Goal: Transaction & Acquisition: Purchase product/service

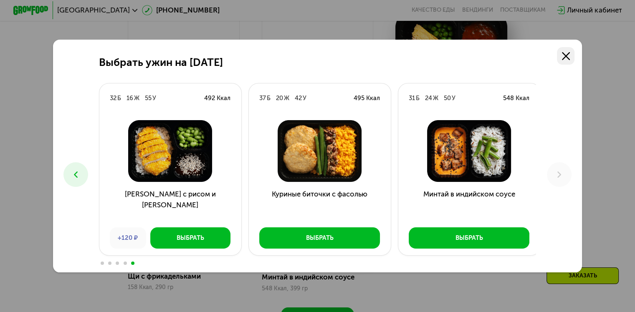
click at [566, 54] on icon at bounding box center [566, 56] width 8 height 8
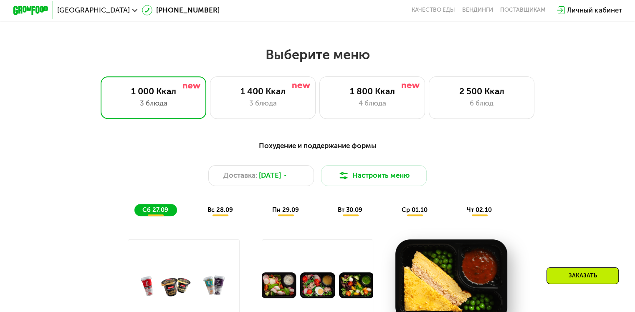
scroll to position [533, 0]
click at [266, 180] on span "[DATE]" at bounding box center [270, 175] width 22 height 10
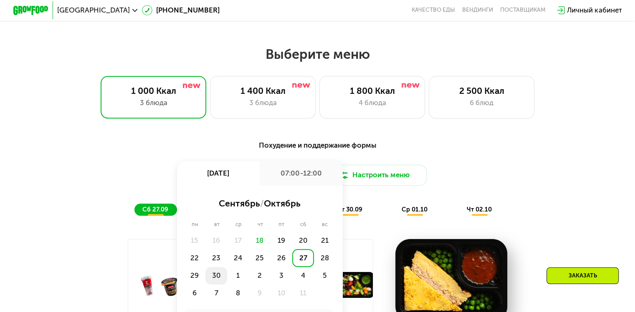
click at [219, 279] on div "30" at bounding box center [216, 276] width 22 height 18
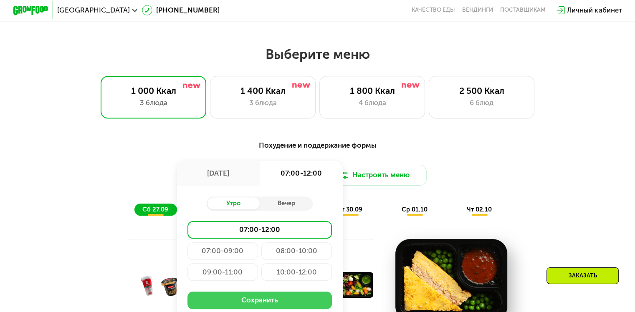
click at [261, 303] on button "Сохранить" at bounding box center [259, 301] width 144 height 18
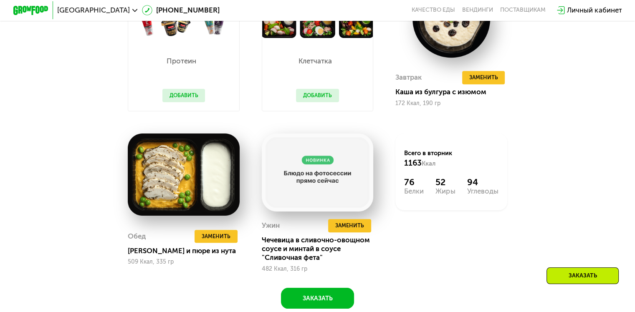
scroll to position [798, 0]
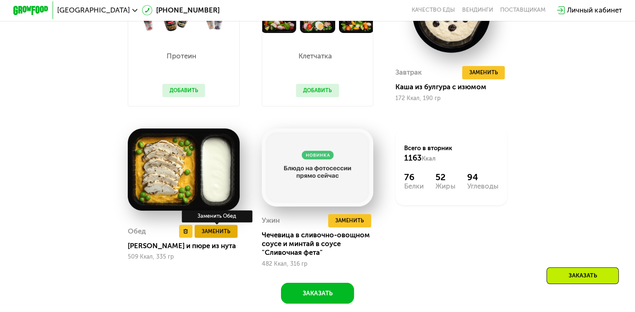
click at [212, 236] on span "Заменить" at bounding box center [216, 231] width 29 height 9
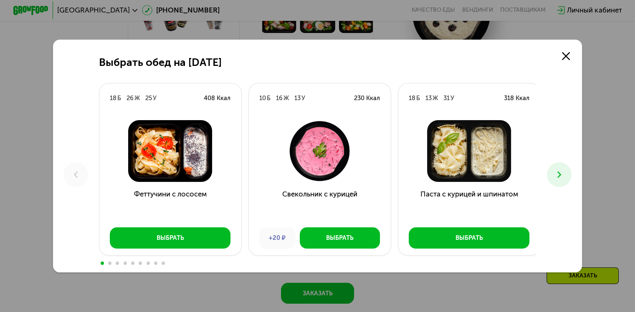
click at [563, 177] on icon at bounding box center [559, 175] width 10 height 10
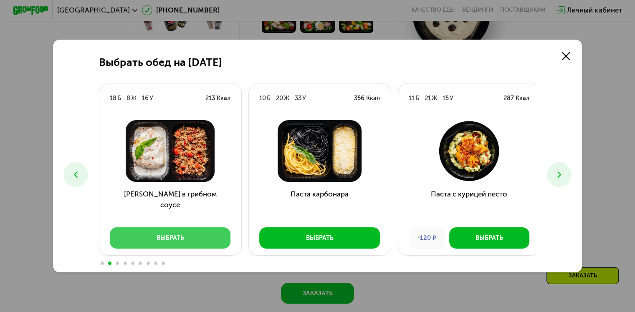
click at [193, 238] on button "Выбрать" at bounding box center [170, 238] width 121 height 21
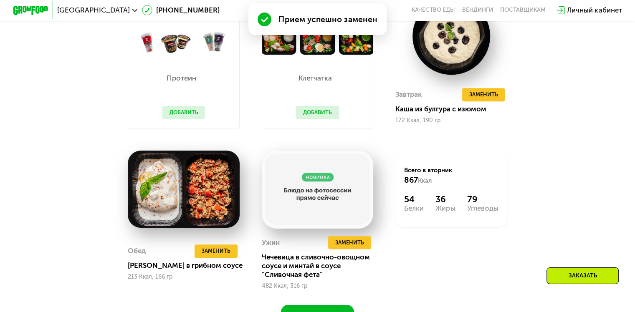
scroll to position [821, 0]
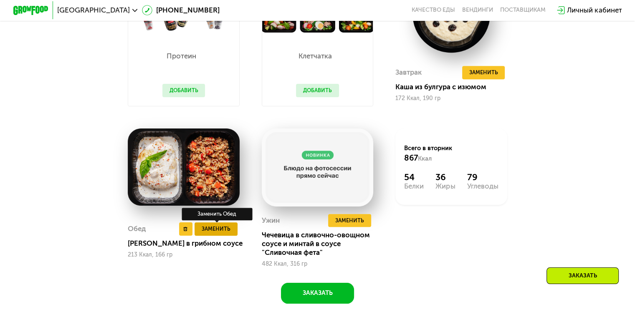
click at [216, 233] on span "Заменить" at bounding box center [216, 229] width 29 height 9
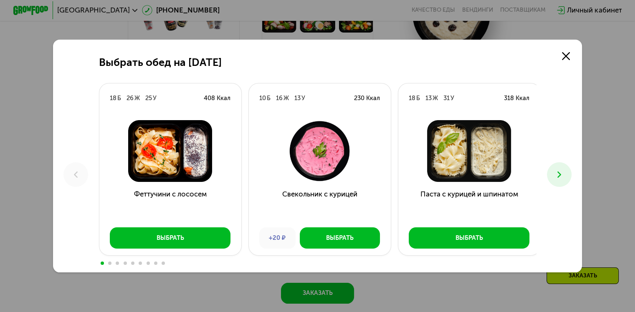
click at [558, 170] on icon at bounding box center [559, 175] width 10 height 10
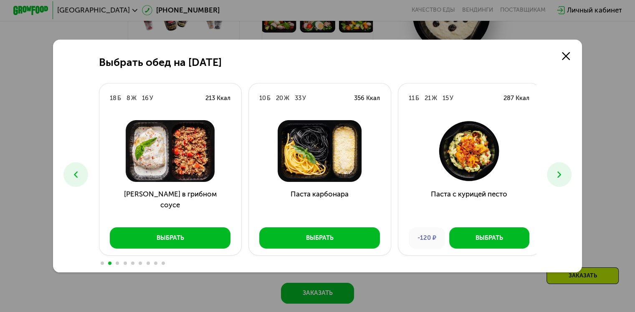
click at [558, 170] on icon at bounding box center [559, 175] width 10 height 10
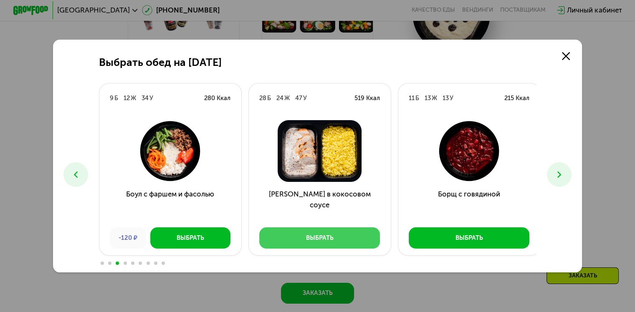
click at [323, 232] on button "Выбрать" at bounding box center [319, 238] width 121 height 21
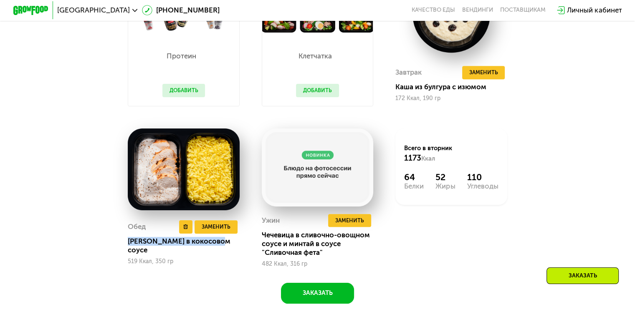
drag, startPoint x: 127, startPoint y: 253, endPoint x: 219, endPoint y: 254, distance: 92.3
click at [220, 255] on div "[PERSON_NAME] в кокосовом соусе" at bounding box center [187, 246] width 119 height 18
copy div "[PERSON_NAME] в кокосовом соусе"
click at [224, 231] on span "Заменить" at bounding box center [216, 227] width 29 height 9
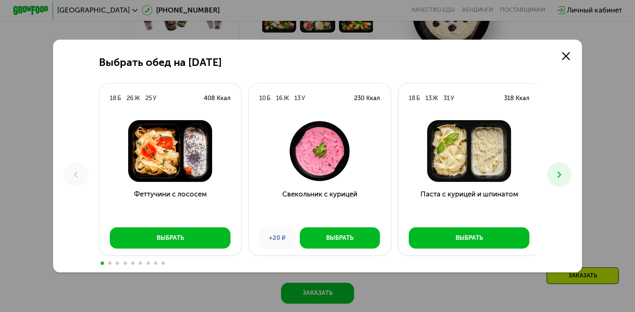
click at [563, 178] on icon at bounding box center [559, 175] width 10 height 10
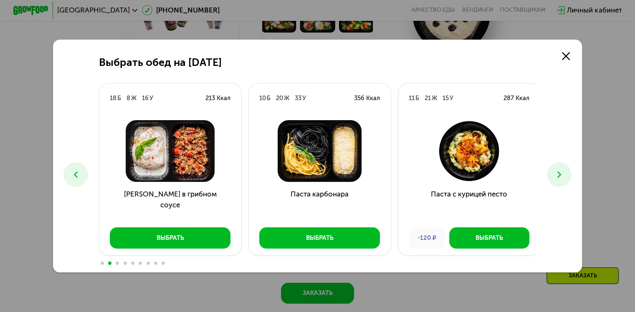
click at [563, 178] on icon at bounding box center [559, 175] width 10 height 10
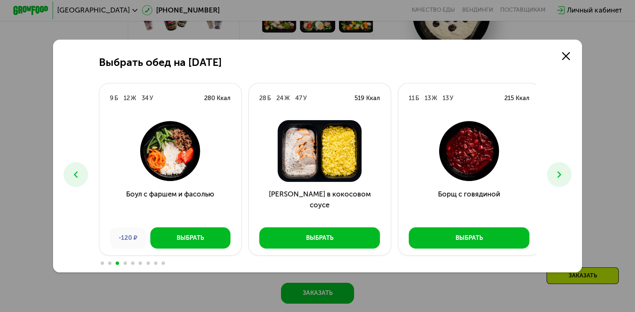
click at [563, 178] on icon at bounding box center [559, 175] width 10 height 10
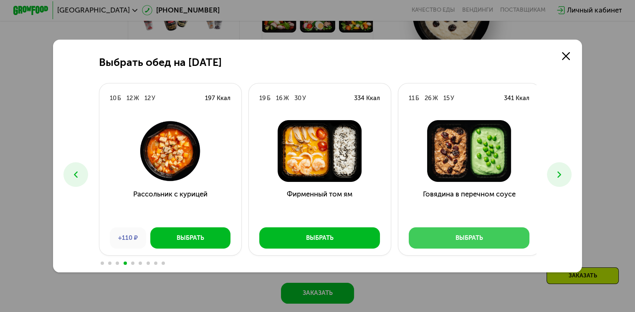
click at [468, 243] on button "Выбрать" at bounding box center [469, 238] width 121 height 21
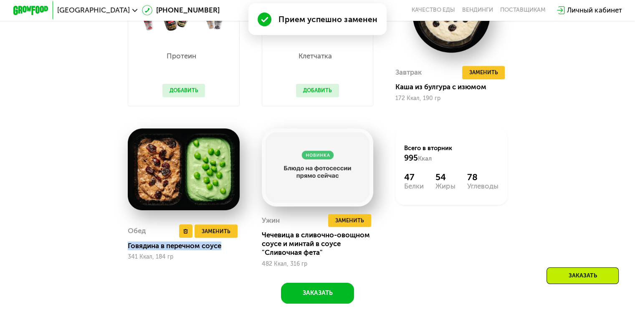
drag, startPoint x: 127, startPoint y: 252, endPoint x: 223, endPoint y: 254, distance: 96.1
click at [223, 251] on div "Говядина в перечном соусе" at bounding box center [187, 246] width 119 height 9
copy div "Говядина в перечном соусе"
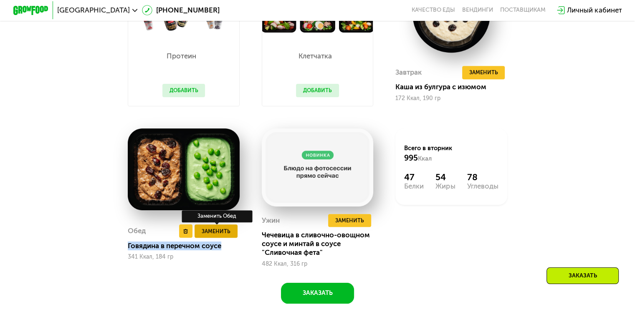
click at [223, 236] on span "Заменить" at bounding box center [216, 231] width 29 height 9
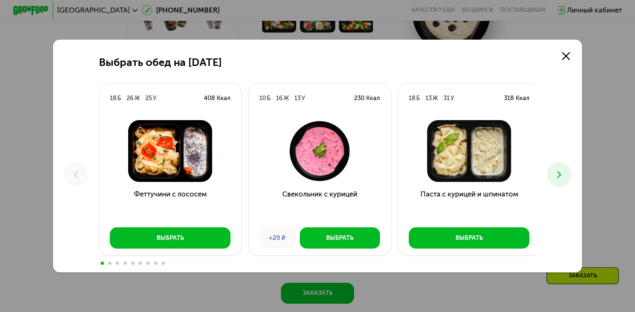
click at [563, 173] on icon at bounding box center [559, 175] width 10 height 10
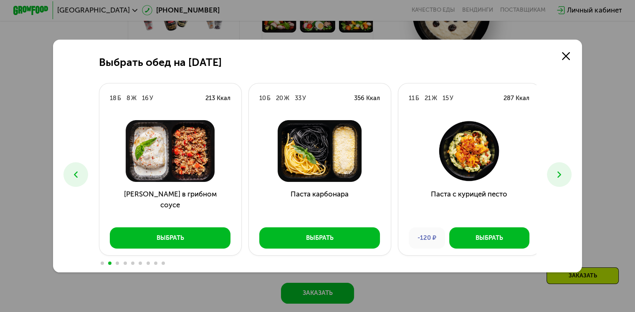
click at [564, 174] on icon at bounding box center [559, 175] width 10 height 10
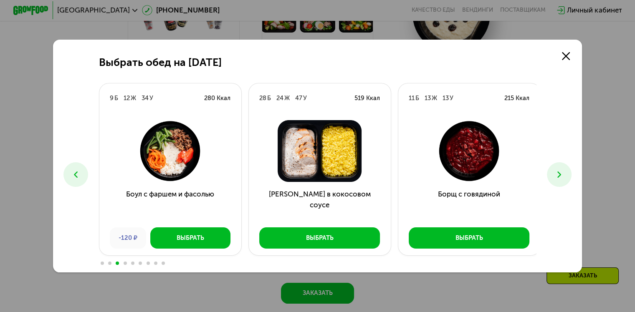
click at [564, 174] on icon at bounding box center [559, 175] width 10 height 10
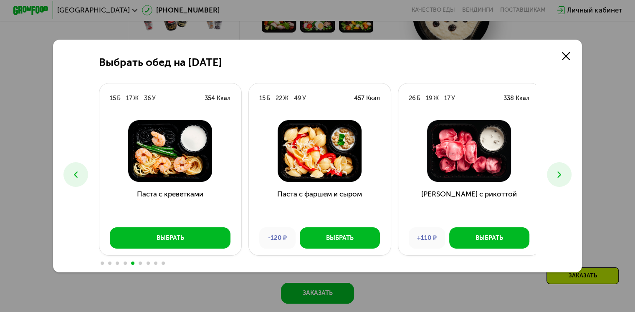
click at [564, 174] on icon at bounding box center [559, 175] width 10 height 10
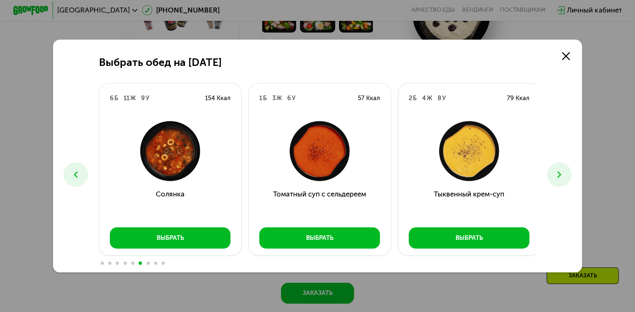
click at [75, 174] on icon at bounding box center [76, 175] width 10 height 10
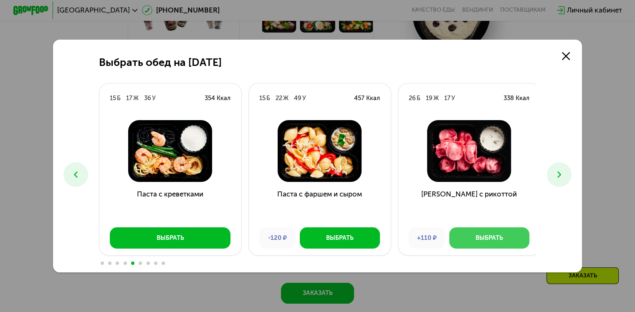
click at [478, 235] on div "Выбрать" at bounding box center [490, 238] width 28 height 9
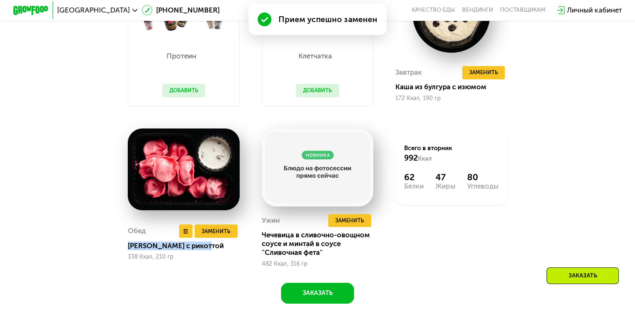
drag, startPoint x: 126, startPoint y: 254, endPoint x: 213, endPoint y: 252, distance: 87.3
click at [213, 251] on div "[PERSON_NAME] с рикоттой" at bounding box center [187, 246] width 119 height 9
copy div "[PERSON_NAME] с рикоттой"
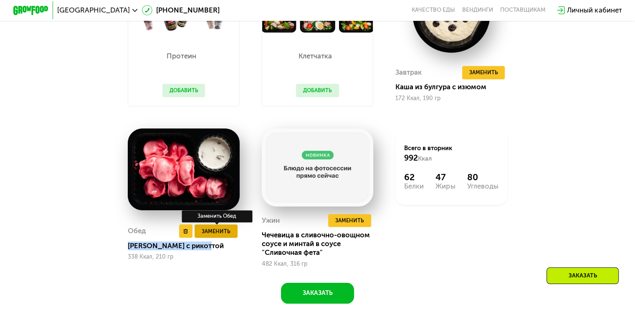
click at [222, 236] on span "Заменить" at bounding box center [216, 231] width 29 height 9
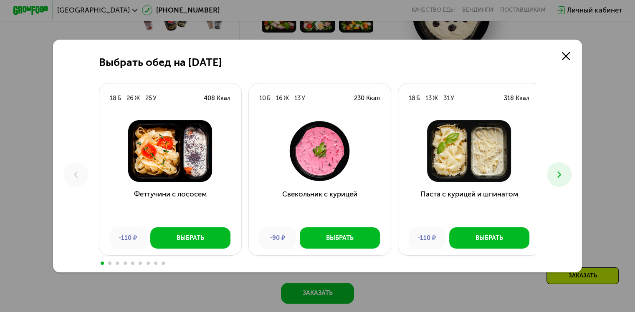
click at [559, 174] on icon at bounding box center [559, 175] width 10 height 10
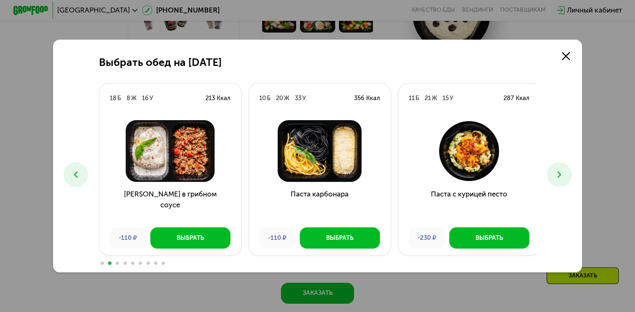
click at [559, 174] on icon at bounding box center [559, 175] width 10 height 10
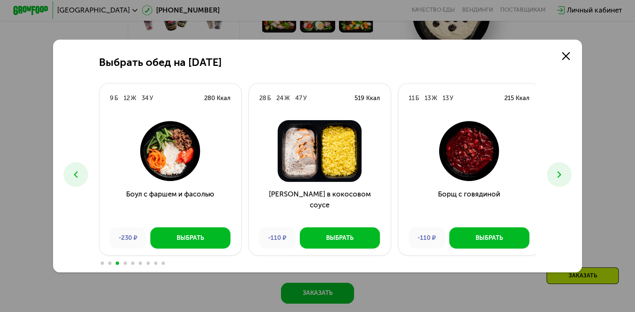
click at [559, 174] on icon at bounding box center [559, 175] width 10 height 10
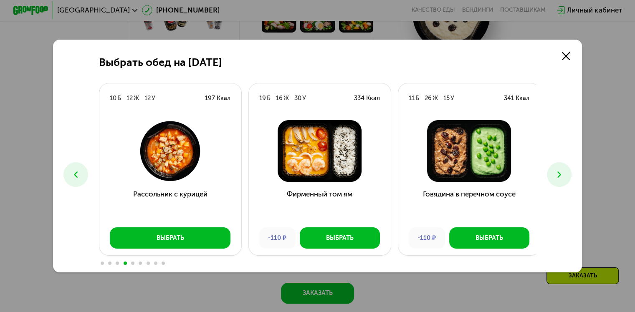
click at [559, 174] on icon at bounding box center [559, 175] width 10 height 10
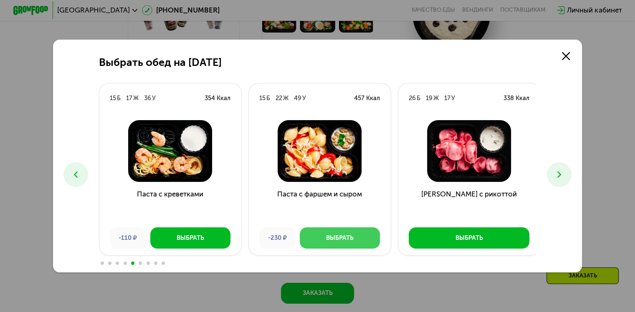
click at [337, 235] on div "Выбрать" at bounding box center [340, 238] width 28 height 9
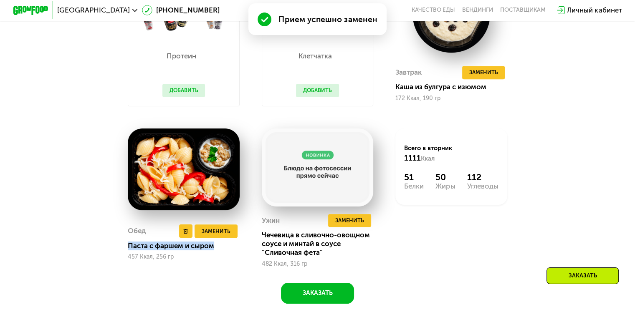
drag, startPoint x: 126, startPoint y: 252, endPoint x: 215, endPoint y: 251, distance: 89.4
click at [215, 251] on div "Паста с фаршем и сыром" at bounding box center [187, 246] width 119 height 9
copy div "Паста с фаршем и сыром"
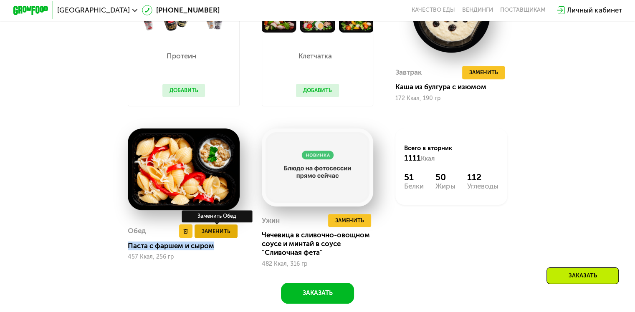
click at [222, 236] on span "Заменить" at bounding box center [216, 231] width 29 height 9
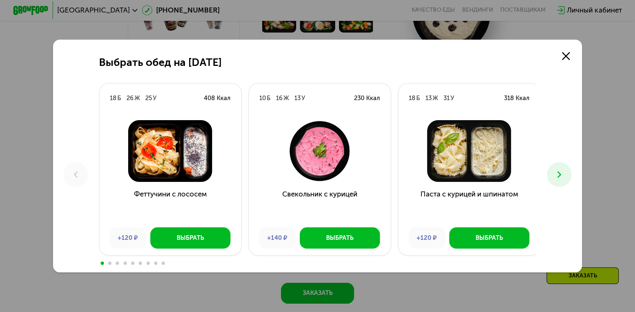
click at [565, 170] on icon at bounding box center [559, 175] width 10 height 10
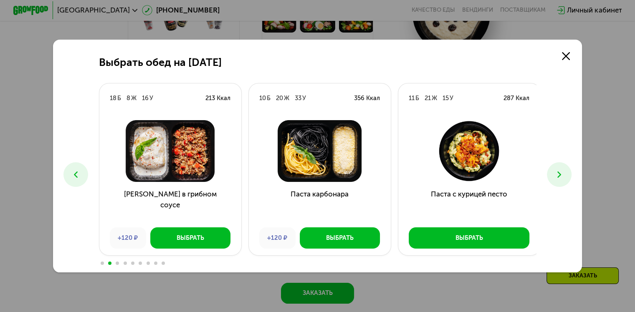
click at [565, 170] on icon at bounding box center [559, 175] width 10 height 10
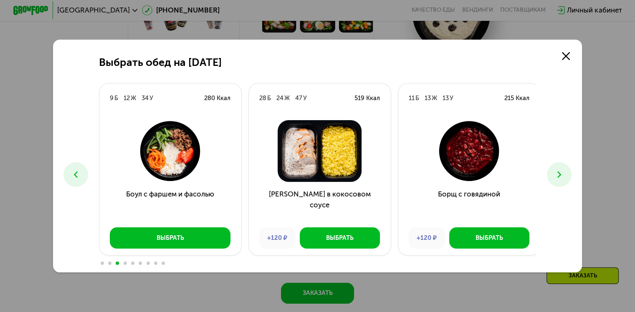
click at [565, 170] on icon at bounding box center [559, 175] width 10 height 10
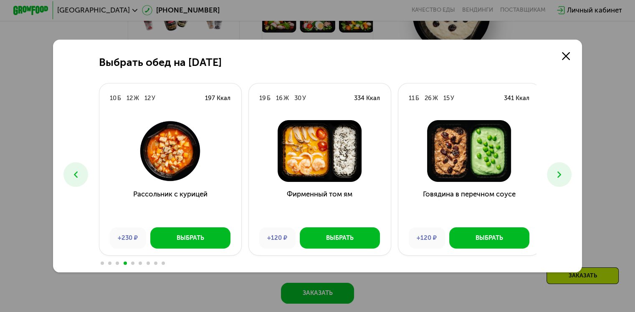
click at [565, 170] on icon at bounding box center [559, 175] width 10 height 10
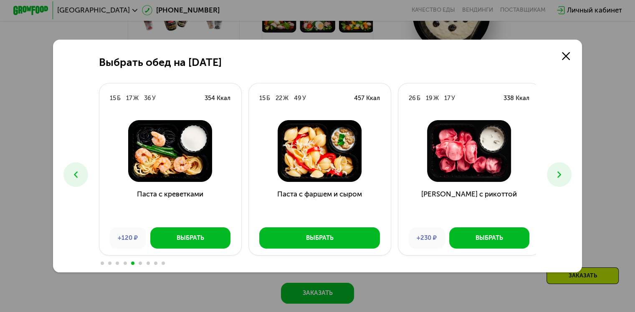
click at [565, 170] on icon at bounding box center [559, 175] width 10 height 10
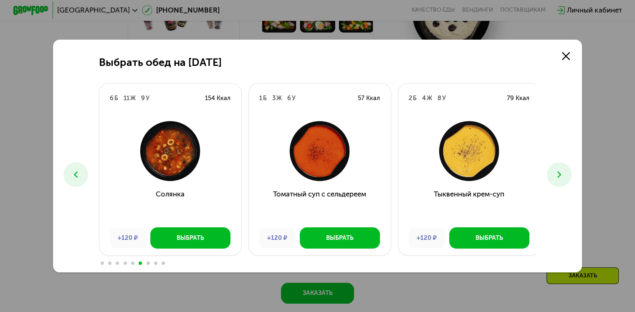
click at [565, 170] on icon at bounding box center [559, 175] width 10 height 10
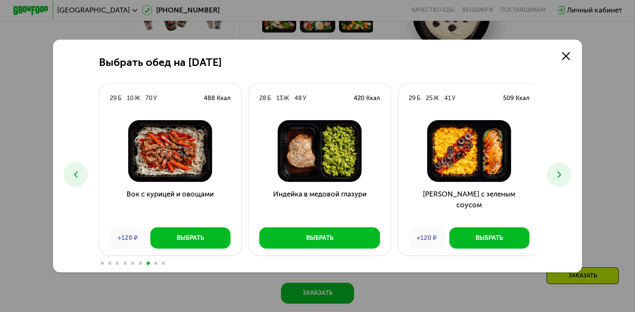
click at [565, 170] on icon at bounding box center [559, 175] width 10 height 10
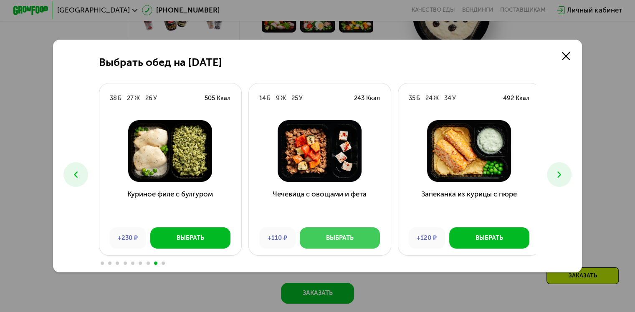
click at [367, 236] on button "Выбрать" at bounding box center [340, 238] width 80 height 21
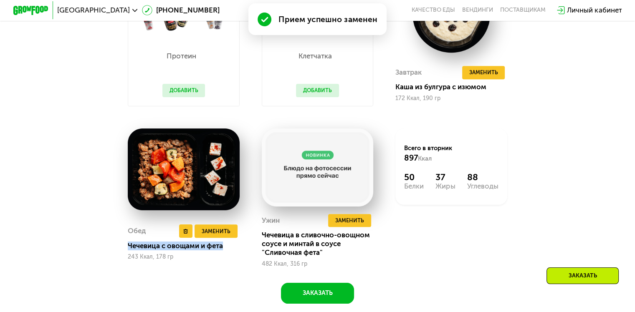
drag, startPoint x: 125, startPoint y: 252, endPoint x: 225, endPoint y: 253, distance: 99.8
click at [225, 253] on div "Обед Удалить Обед Заменить Заменить Обед Чечевица с овощами и фета 243 Ккал, 17…" at bounding box center [184, 197] width 134 height 161
copy div "Чечевица с овощами и фета"
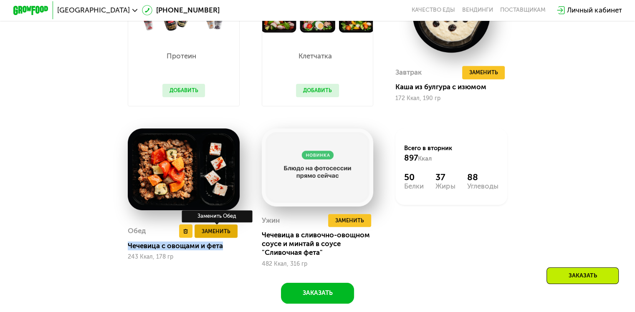
click at [222, 236] on span "Заменить" at bounding box center [216, 231] width 29 height 9
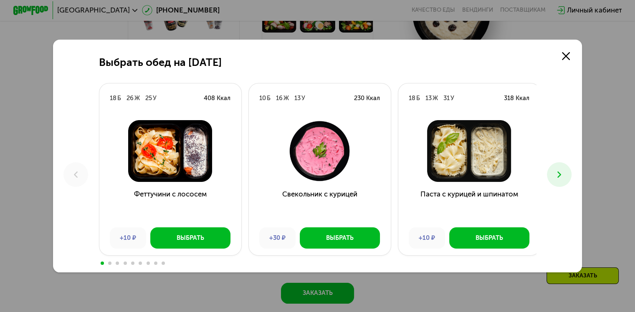
click at [563, 177] on icon at bounding box center [559, 175] width 10 height 10
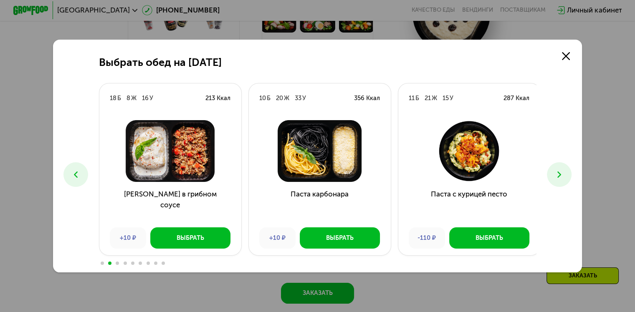
click at [563, 177] on icon at bounding box center [559, 175] width 10 height 10
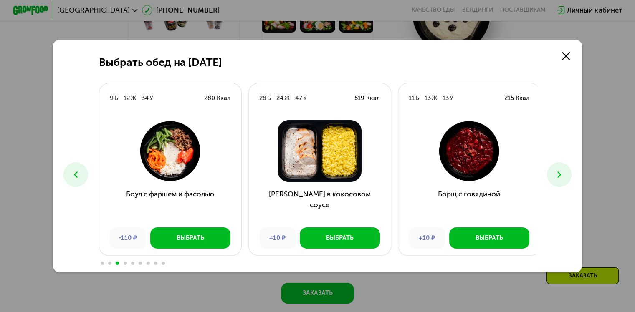
click at [563, 177] on icon at bounding box center [559, 175] width 10 height 10
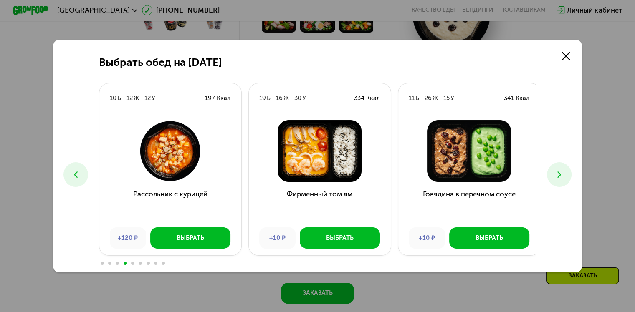
click at [563, 177] on icon at bounding box center [559, 175] width 10 height 10
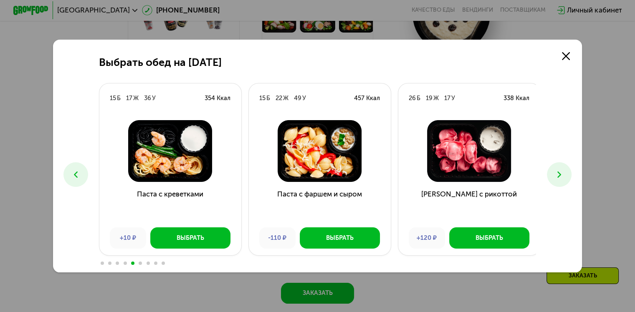
click at [563, 177] on icon at bounding box center [559, 175] width 10 height 10
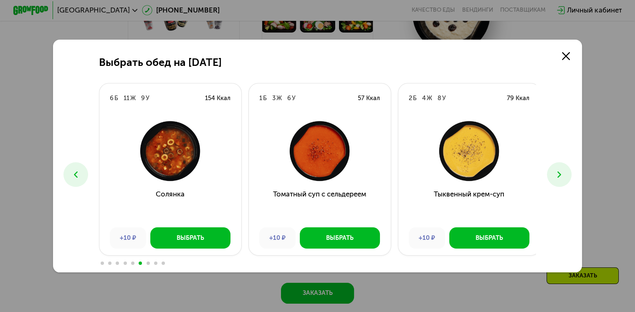
click at [563, 177] on icon at bounding box center [559, 175] width 10 height 10
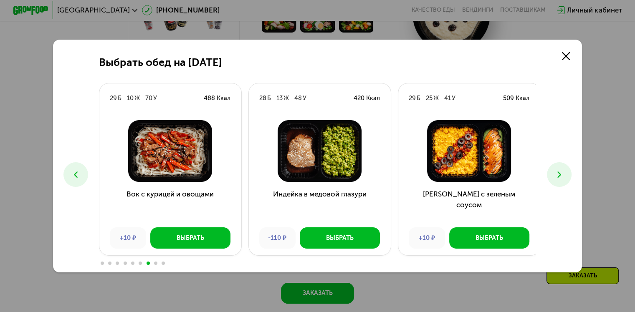
click at [561, 175] on icon at bounding box center [559, 175] width 10 height 10
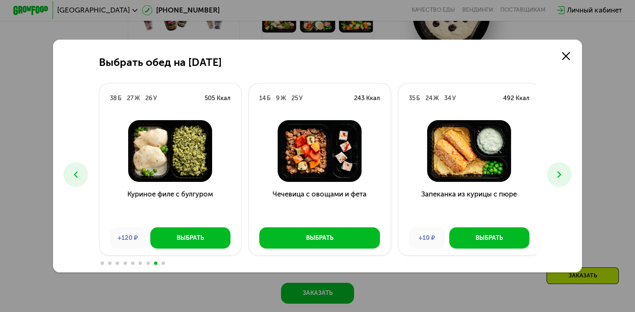
click at [561, 175] on icon at bounding box center [559, 175] width 10 height 10
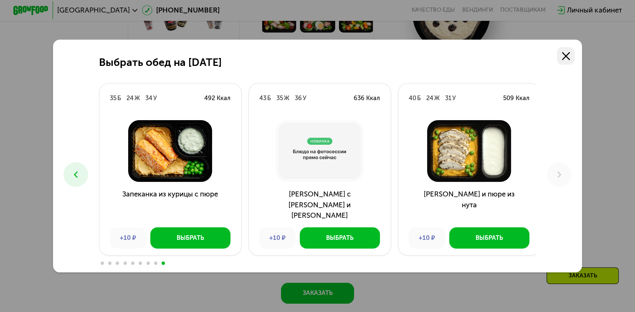
click at [568, 52] on icon at bounding box center [566, 56] width 8 height 8
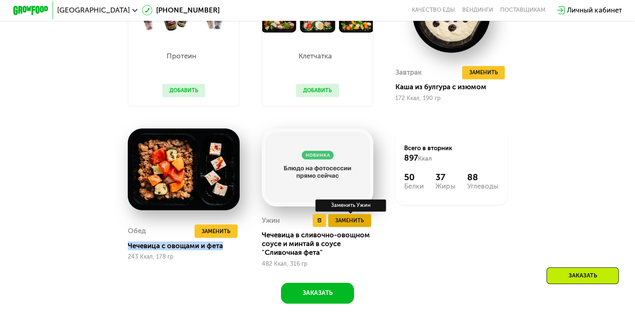
click at [360, 225] on span "Заменить" at bounding box center [349, 220] width 29 height 9
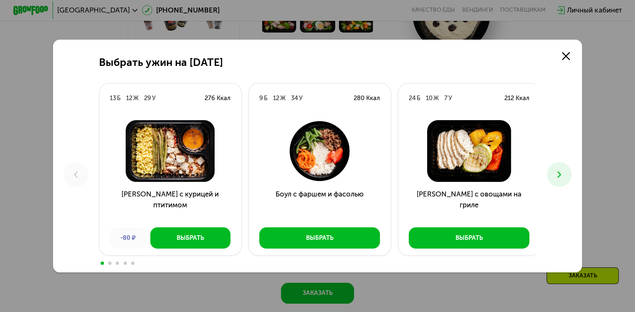
click at [565, 175] on icon at bounding box center [559, 175] width 10 height 10
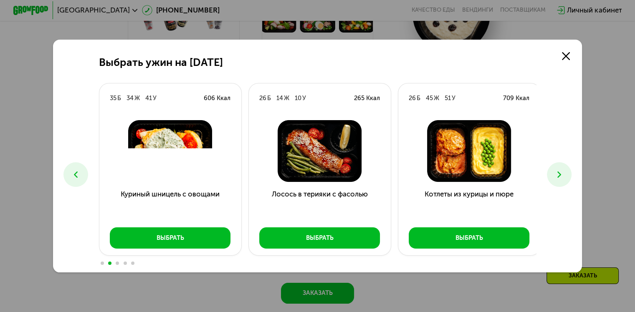
click at [560, 176] on icon at bounding box center [559, 175] width 10 height 10
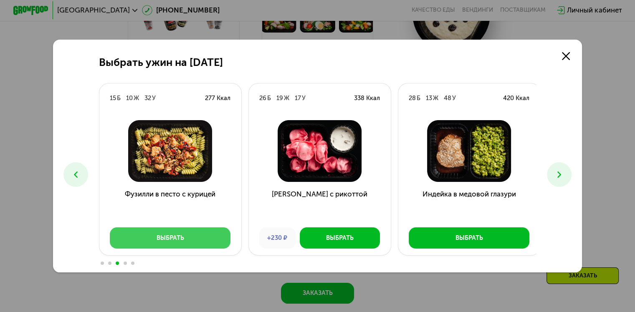
click at [204, 236] on button "Выбрать" at bounding box center [170, 238] width 121 height 21
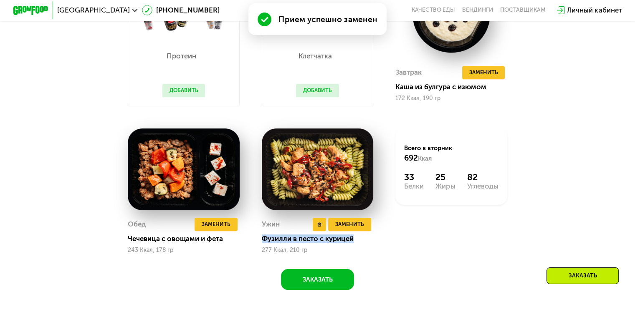
drag, startPoint x: 262, startPoint y: 246, endPoint x: 367, endPoint y: 245, distance: 105.2
click at [367, 243] on div "Фузилли в песто с курицей" at bounding box center [321, 239] width 119 height 9
copy div "Фузилли в песто с курицей"
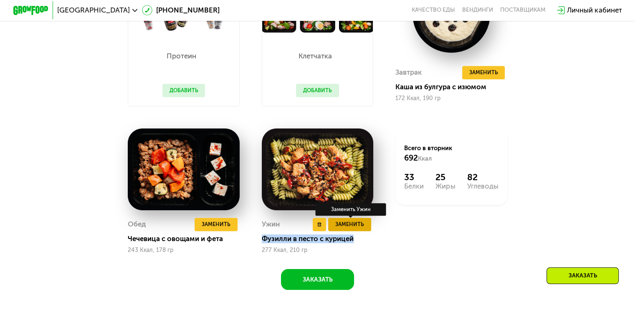
click at [361, 229] on span "Заменить" at bounding box center [349, 224] width 29 height 9
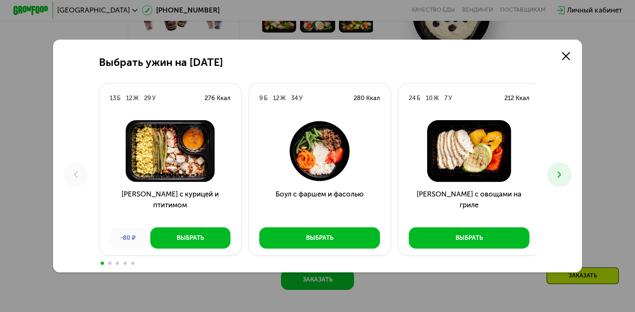
click at [563, 174] on icon at bounding box center [559, 175] width 10 height 10
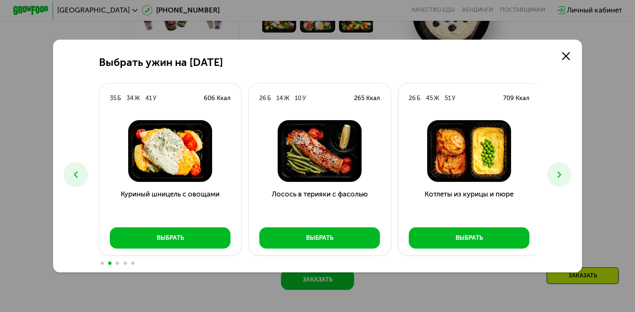
click at [563, 174] on icon at bounding box center [559, 175] width 10 height 10
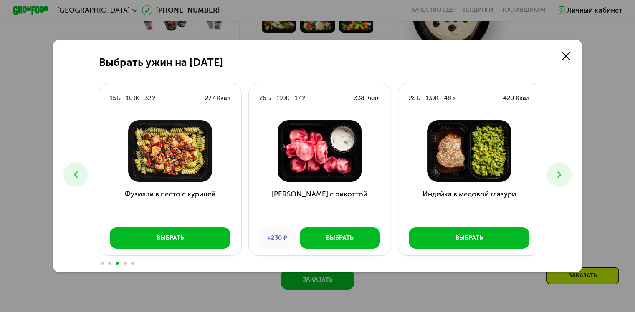
click at [563, 174] on icon at bounding box center [559, 175] width 10 height 10
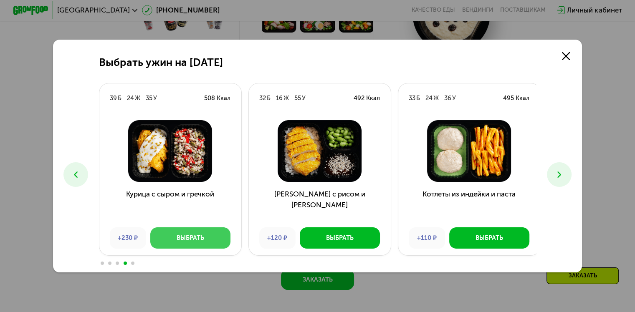
click at [192, 237] on div "Выбрать" at bounding box center [191, 238] width 28 height 9
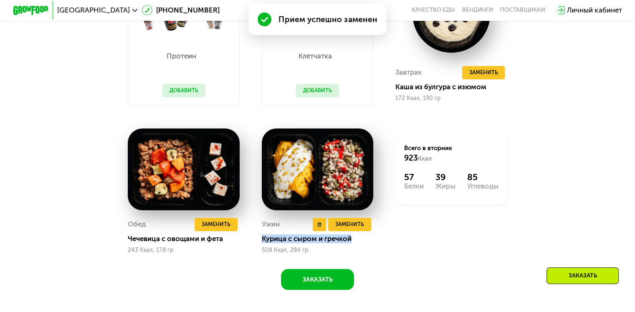
drag, startPoint x: 261, startPoint y: 247, endPoint x: 354, endPoint y: 246, distance: 93.5
click at [354, 246] on div "Ужин Удалить Ужин Заменить Заменить Ужин Курица с сыром и гречкой 508 Ккал, 284…" at bounding box center [318, 190] width 134 height 147
copy div "Курица с сыром и гречкой"
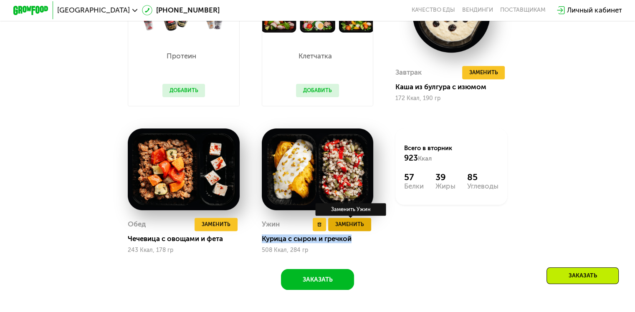
click at [359, 229] on span "Заменить" at bounding box center [349, 224] width 29 height 9
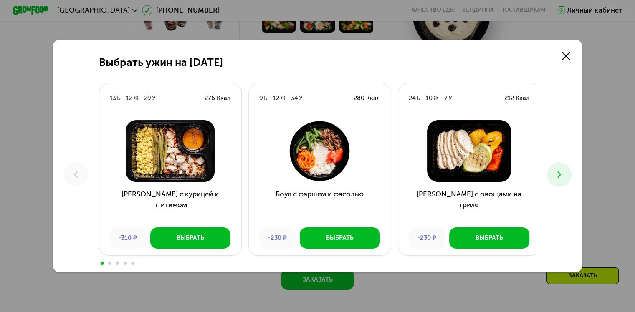
click at [554, 179] on button at bounding box center [559, 174] width 25 height 25
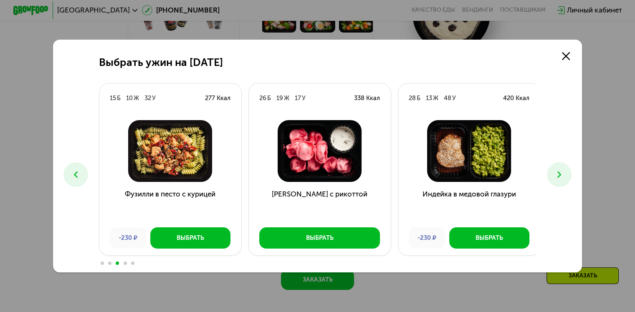
click at [554, 179] on button at bounding box center [559, 174] width 25 height 25
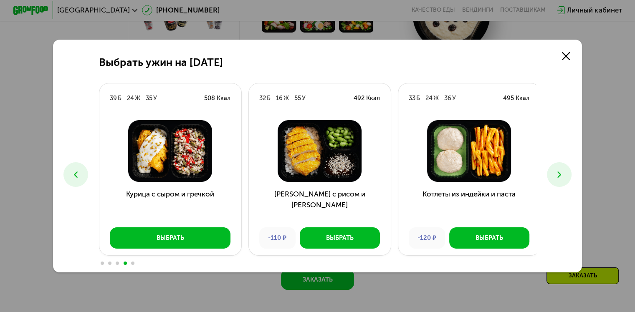
click at [554, 179] on button at bounding box center [559, 174] width 25 height 25
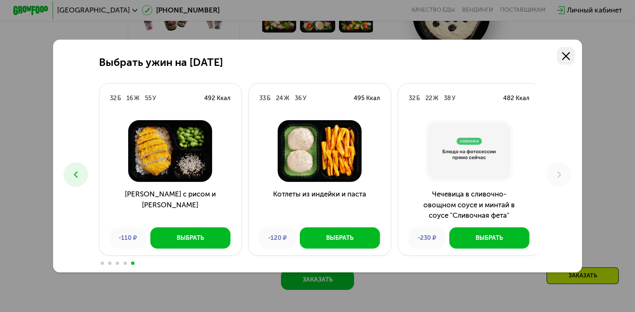
click at [567, 58] on icon at bounding box center [566, 56] width 8 height 8
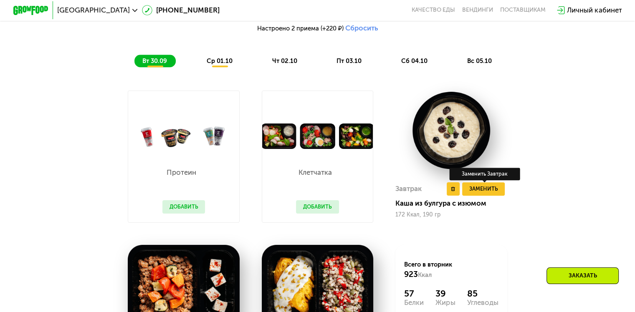
scroll to position [704, 0]
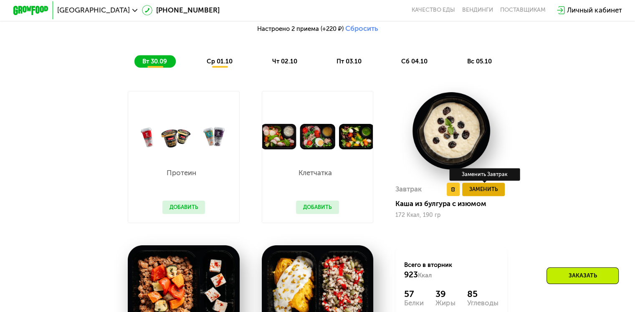
click at [486, 192] on span "Заменить" at bounding box center [483, 189] width 29 height 9
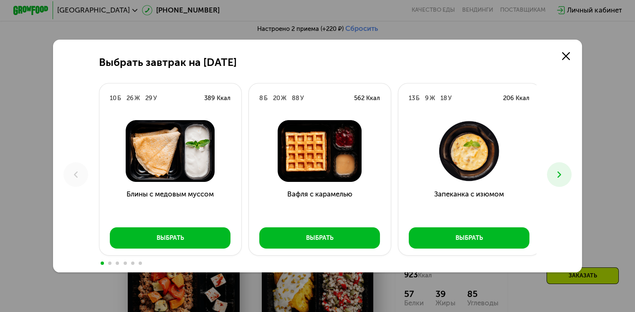
click at [565, 174] on icon at bounding box center [559, 175] width 10 height 10
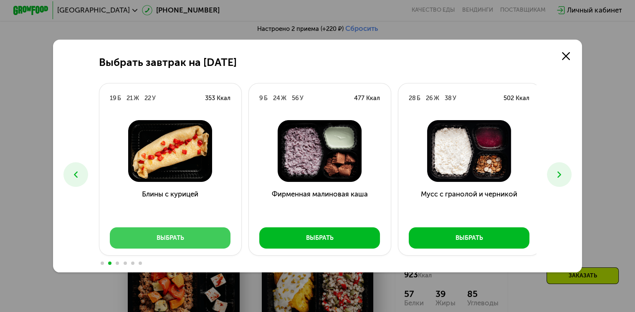
click at [182, 239] on button "Выбрать" at bounding box center [170, 238] width 121 height 21
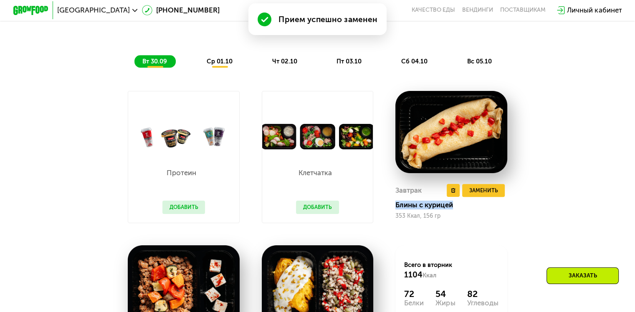
drag, startPoint x: 396, startPoint y: 211, endPoint x: 462, endPoint y: 208, distance: 66.5
click at [463, 209] on div "Блины с курицей" at bounding box center [454, 205] width 119 height 9
copy div "Блины с курицей"
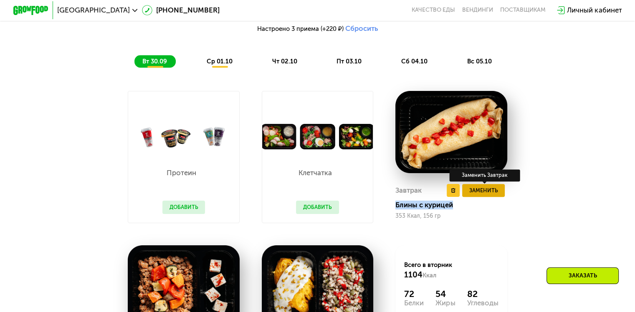
click at [488, 195] on span "Заменить" at bounding box center [483, 190] width 29 height 9
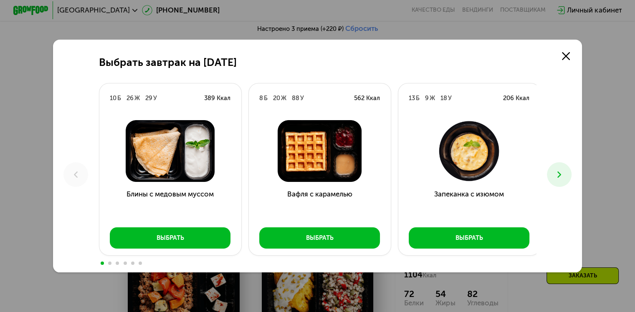
click at [565, 175] on icon at bounding box center [559, 175] width 10 height 10
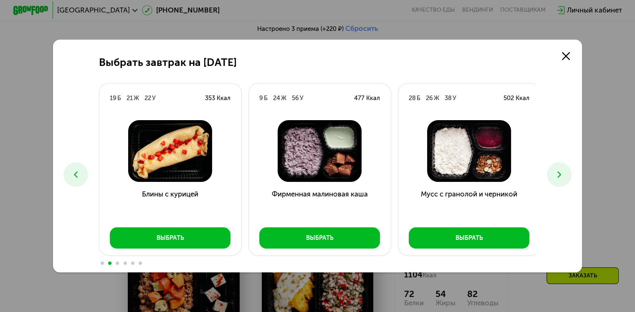
click at [565, 175] on icon at bounding box center [559, 175] width 10 height 10
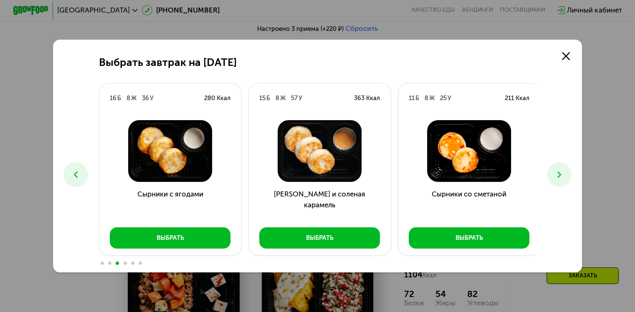
click at [565, 175] on icon at bounding box center [559, 175] width 10 height 10
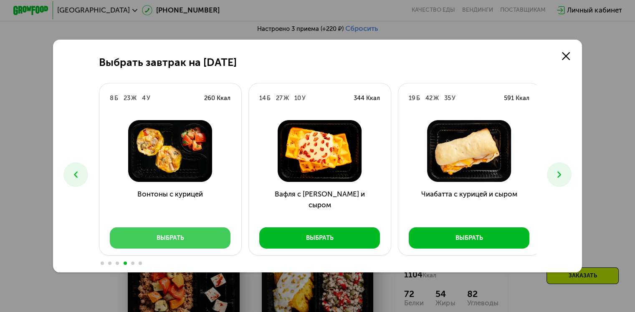
click at [198, 236] on button "Выбрать" at bounding box center [170, 238] width 121 height 21
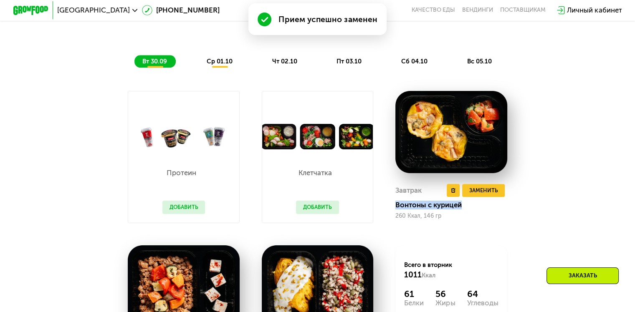
drag, startPoint x: 398, startPoint y: 210, endPoint x: 466, endPoint y: 210, distance: 68.1
click at [466, 210] on div "Вонтоны с курицей" at bounding box center [454, 205] width 119 height 9
copy div "Вонтоны с курицей"
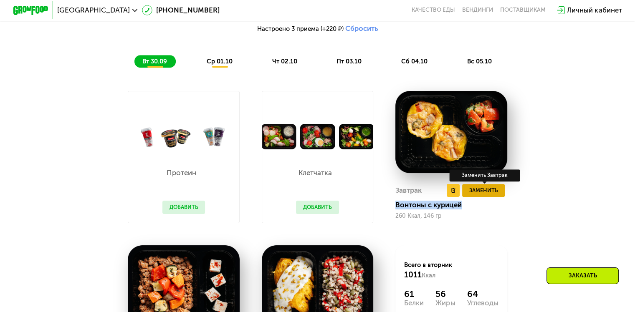
click at [482, 195] on span "Заменить" at bounding box center [483, 190] width 29 height 9
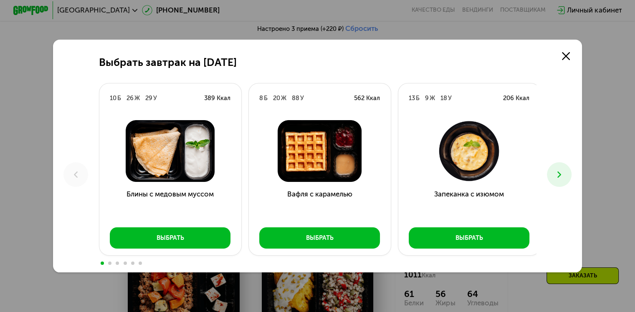
click at [558, 182] on button at bounding box center [559, 174] width 25 height 25
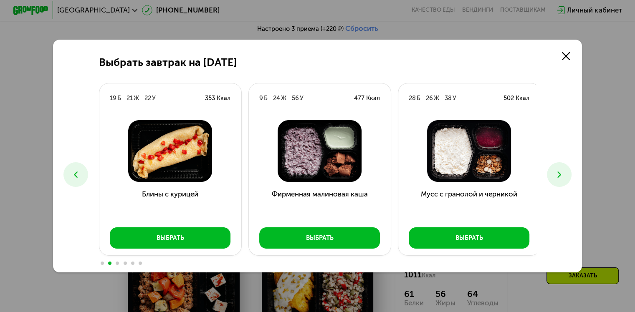
click at [558, 182] on button at bounding box center [559, 174] width 25 height 25
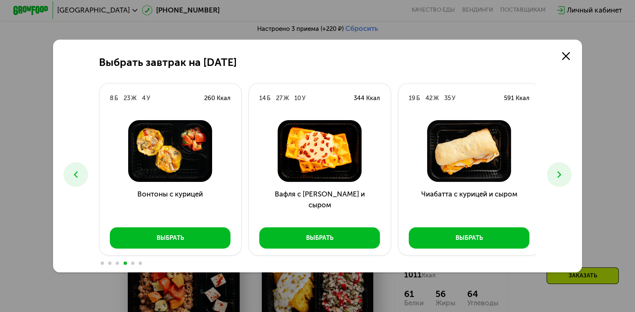
click at [558, 182] on button at bounding box center [559, 174] width 25 height 25
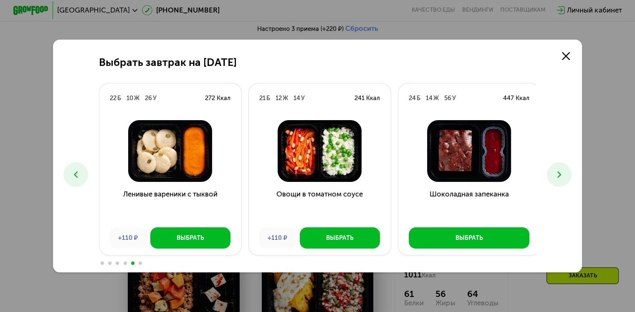
click at [558, 182] on button at bounding box center [559, 174] width 25 height 25
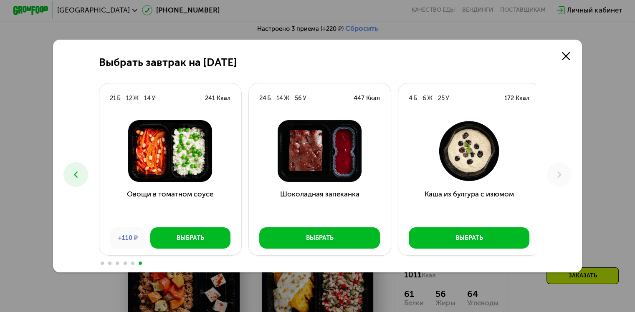
click at [73, 183] on button at bounding box center [75, 174] width 25 height 25
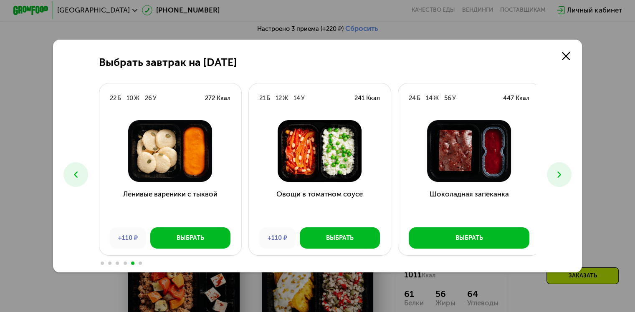
click at [73, 183] on button at bounding box center [75, 174] width 25 height 25
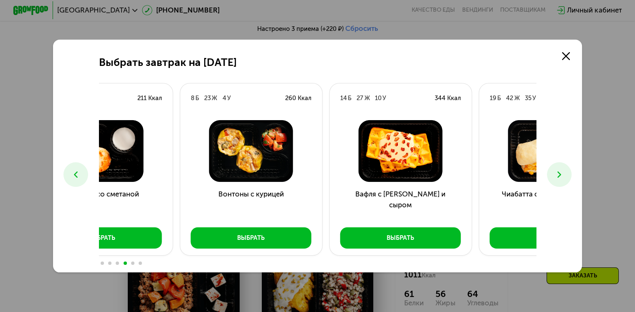
click at [342, 197] on h3 "Вафля с [PERSON_NAME] и сыром" at bounding box center [400, 205] width 142 height 32
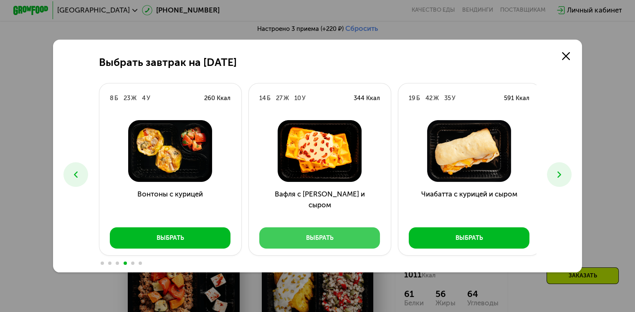
click at [341, 235] on button "Выбрать" at bounding box center [319, 238] width 121 height 21
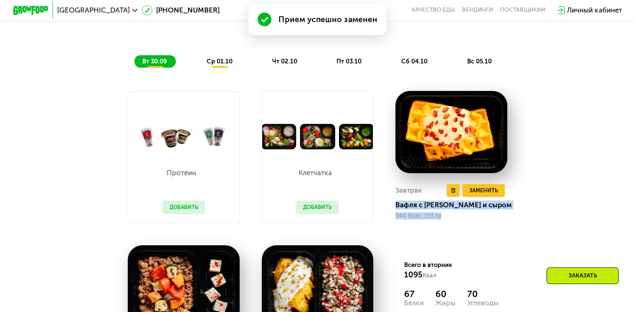
drag, startPoint x: 396, startPoint y: 210, endPoint x: 489, endPoint y: 220, distance: 93.2
click at [489, 220] on div "Завтрак Удалить Завтрак Заменить Заменить Завтрак Вафля с беконом и сыром 344 К…" at bounding box center [452, 157] width 134 height 154
click at [489, 220] on div "344 Ккал, 193 гр" at bounding box center [451, 216] width 112 height 7
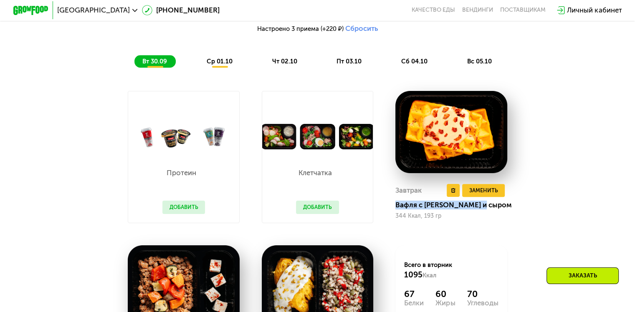
drag, startPoint x: 398, startPoint y: 210, endPoint x: 499, endPoint y: 210, distance: 101.9
click at [499, 210] on div "Вафля с [PERSON_NAME] и сыром" at bounding box center [454, 205] width 119 height 9
copy div "Вафля с [PERSON_NAME] и сыром"
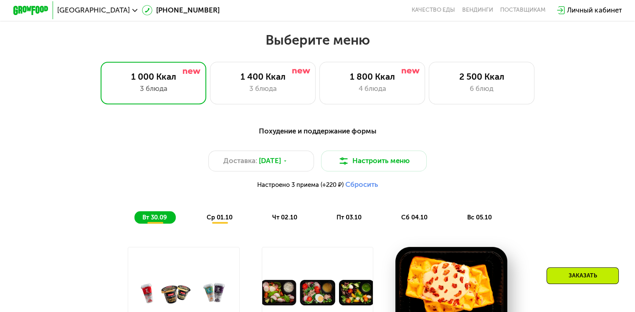
scroll to position [547, 0]
click at [269, 165] on span "[DATE]" at bounding box center [270, 161] width 22 height 10
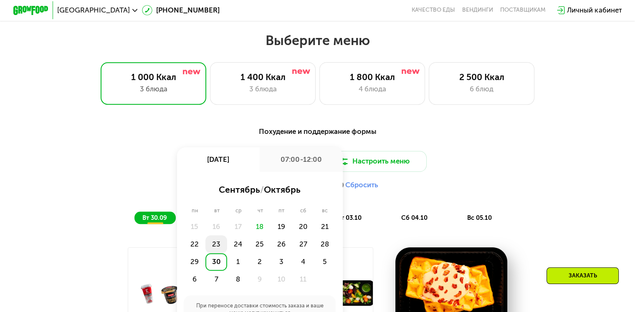
click at [218, 249] on div "23" at bounding box center [216, 245] width 22 height 18
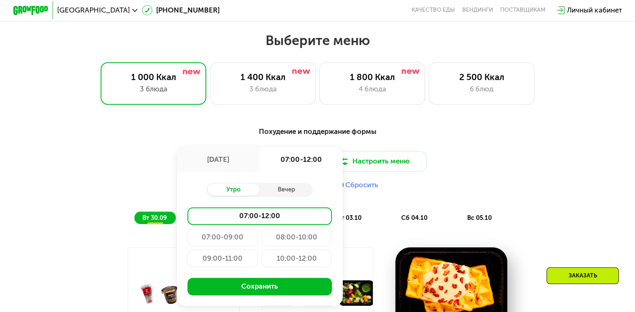
click at [99, 13] on span "[GEOGRAPHIC_DATA]" at bounding box center [93, 10] width 73 height 7
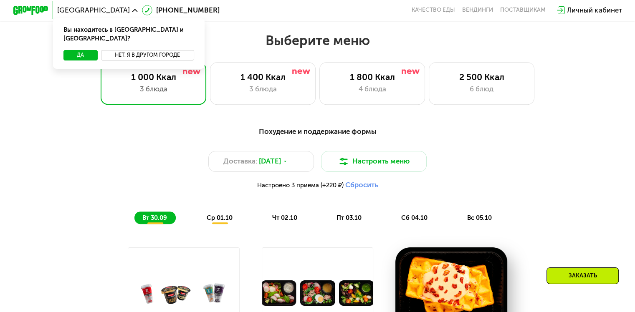
click at [127, 50] on button "Нет, я в другом городе" at bounding box center [147, 55] width 93 height 10
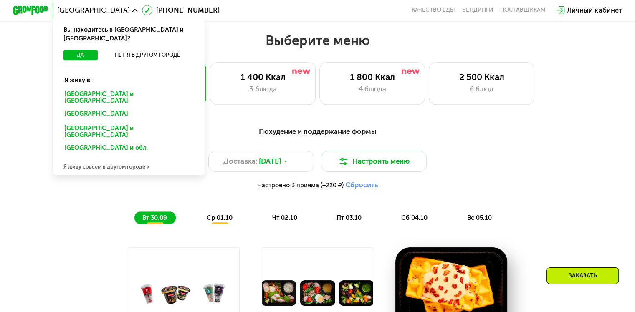
click at [99, 89] on div "[GEOGRAPHIC_DATA] и [GEOGRAPHIC_DATA]." at bounding box center [128, 98] width 141 height 18
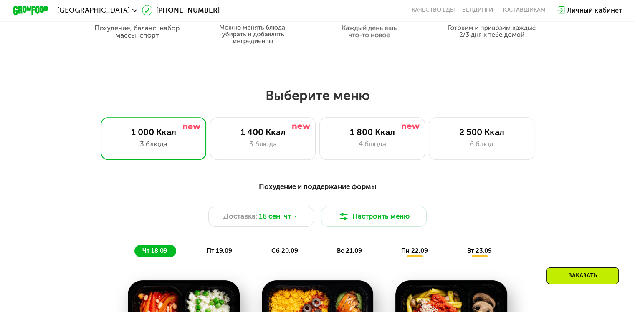
scroll to position [496, 0]
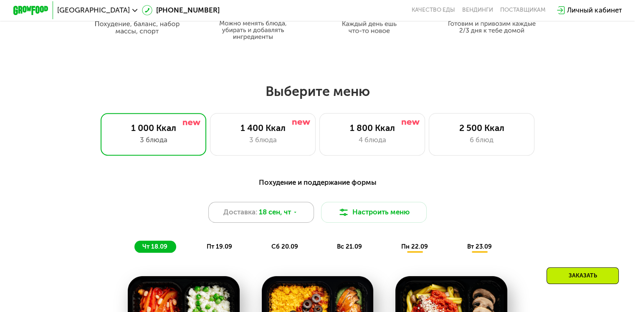
click at [250, 213] on span "Доставка:" at bounding box center [240, 212] width 34 height 10
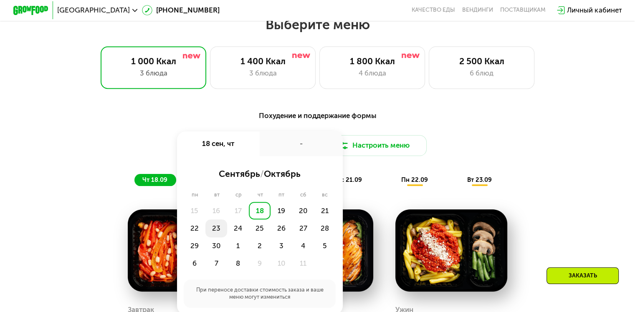
scroll to position [564, 0]
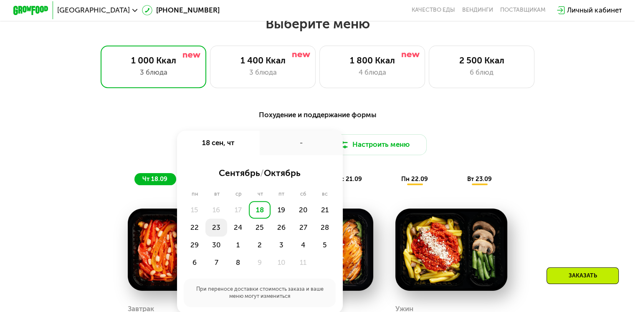
click at [218, 230] on div "23" at bounding box center [216, 228] width 22 height 18
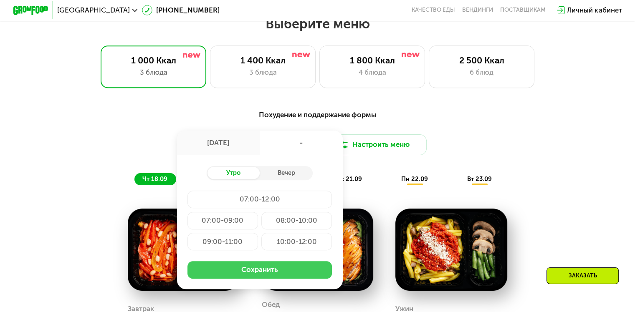
click at [248, 274] on button "Сохранить" at bounding box center [259, 270] width 144 height 18
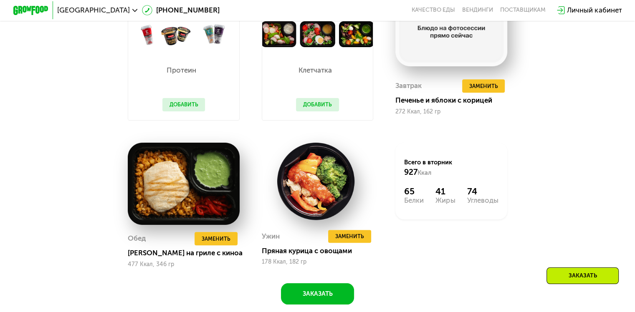
scroll to position [788, 0]
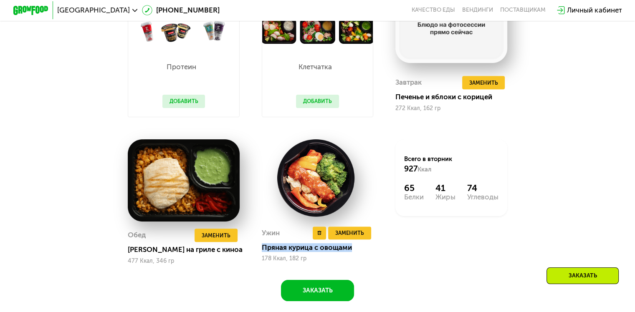
drag, startPoint x: 262, startPoint y: 255, endPoint x: 356, endPoint y: 257, distance: 93.5
click at [356, 252] on div "Пряная курица с овощами" at bounding box center [321, 247] width 119 height 9
copy div "Пряная курица с овощами"
click at [345, 238] on span "Заменить" at bounding box center [349, 233] width 29 height 9
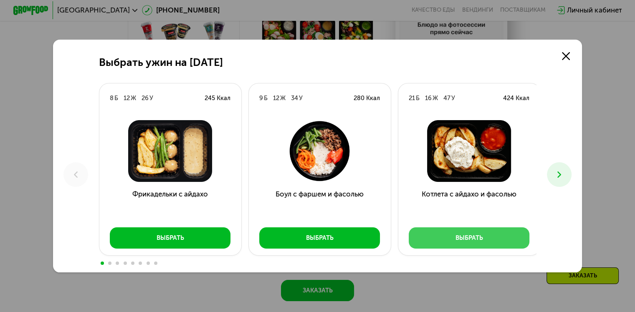
click at [477, 240] on div "Выбрать" at bounding box center [470, 238] width 28 height 9
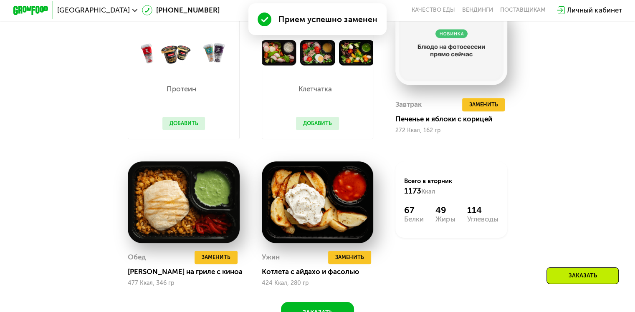
scroll to position [810, 0]
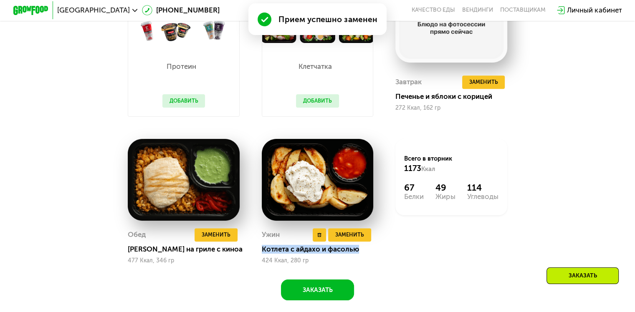
drag, startPoint x: 261, startPoint y: 257, endPoint x: 360, endPoint y: 257, distance: 98.1
click at [360, 254] on div "Котлета с айдахо и фасолью" at bounding box center [321, 249] width 119 height 9
copy div "Котлета с айдахо и фасолью"
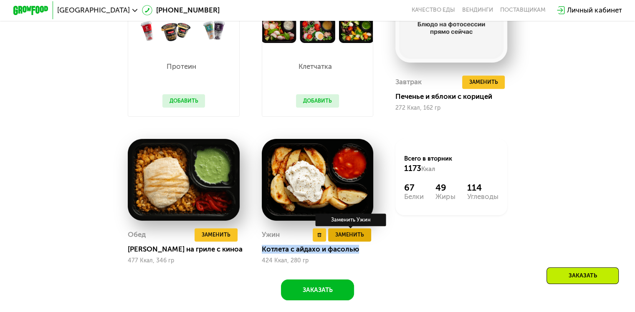
click at [360, 239] on span "Заменить" at bounding box center [349, 234] width 29 height 9
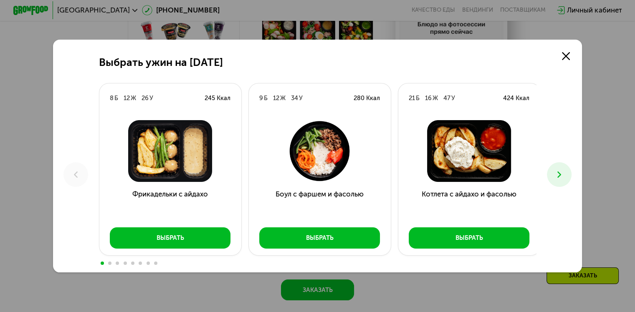
click at [567, 165] on button at bounding box center [559, 174] width 25 height 25
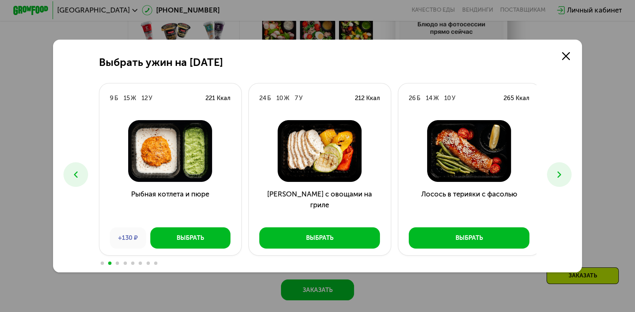
click at [561, 175] on use at bounding box center [559, 175] width 4 height 6
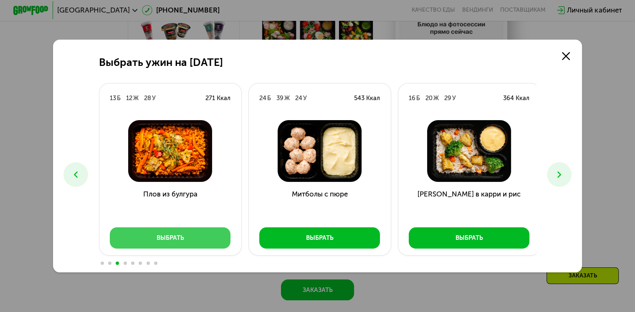
click at [166, 238] on div "Выбрать" at bounding box center [171, 238] width 28 height 9
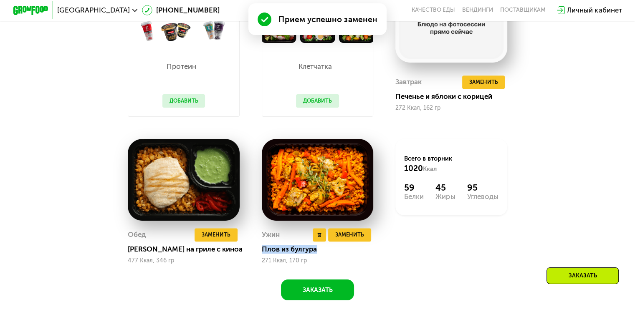
drag, startPoint x: 262, startPoint y: 256, endPoint x: 323, endPoint y: 259, distance: 61.0
click at [323, 254] on div "Плов из булгура" at bounding box center [321, 249] width 119 height 9
copy div "Плов из булгура"
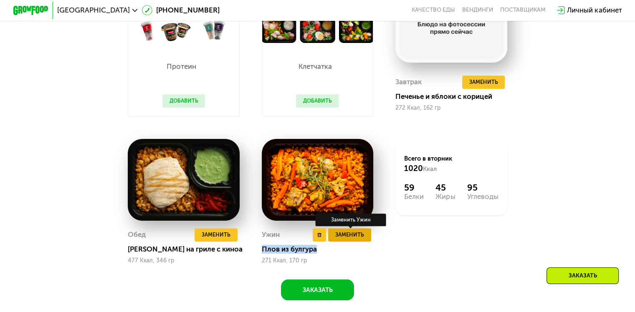
click at [352, 239] on span "Заменить" at bounding box center [349, 234] width 29 height 9
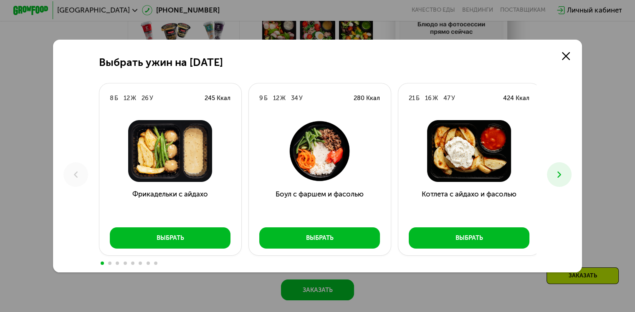
click at [565, 180] on icon at bounding box center [559, 175] width 10 height 10
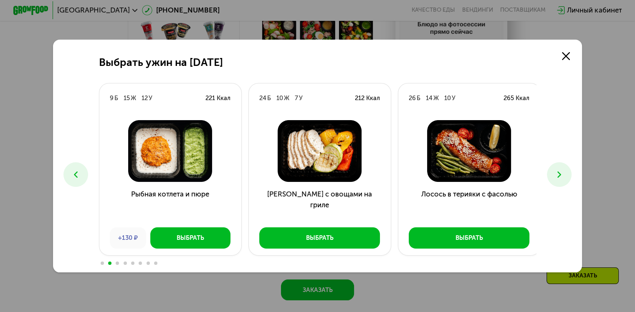
click at [565, 180] on icon at bounding box center [559, 175] width 10 height 10
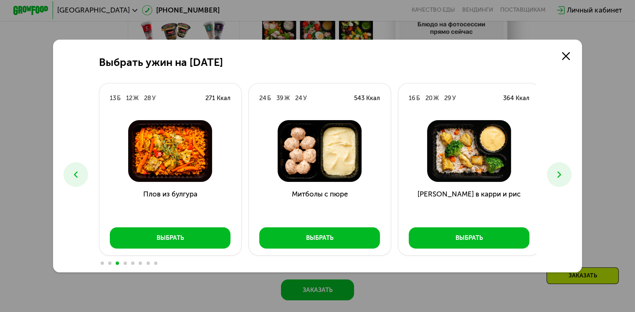
click at [565, 180] on icon at bounding box center [559, 175] width 10 height 10
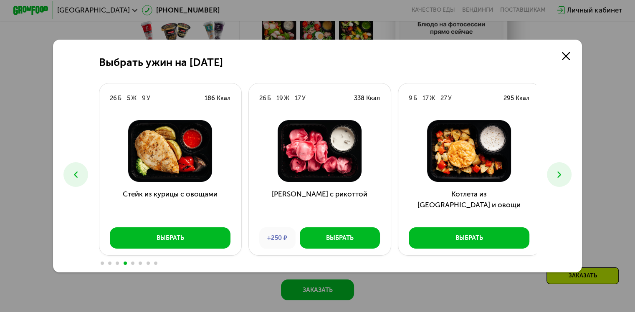
click at [565, 180] on icon at bounding box center [559, 175] width 10 height 10
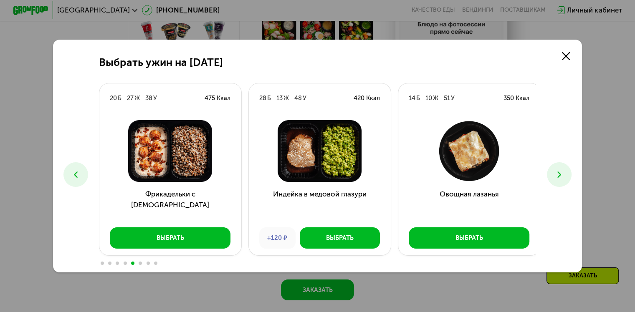
click at [565, 180] on icon at bounding box center [559, 175] width 10 height 10
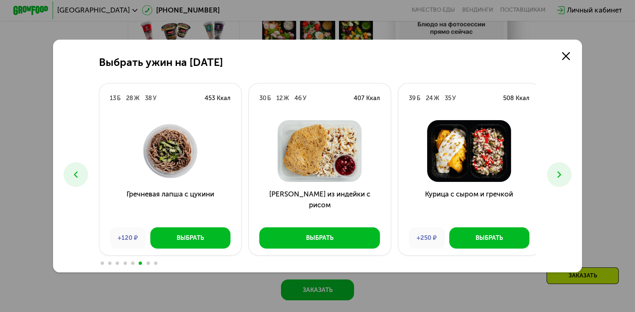
click at [560, 177] on use at bounding box center [559, 175] width 4 height 6
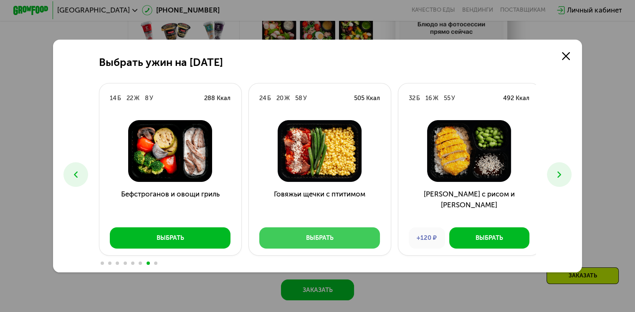
click at [317, 242] on div "Выбрать" at bounding box center [320, 238] width 28 height 9
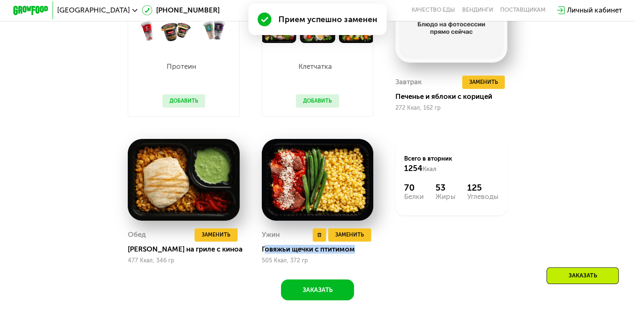
drag, startPoint x: 262, startPoint y: 257, endPoint x: 366, endPoint y: 256, distance: 104.0
click at [366, 254] on div "Говяжьи щечки с птитимом" at bounding box center [321, 249] width 119 height 9
copy div "овяжьи щечки с птитимом"
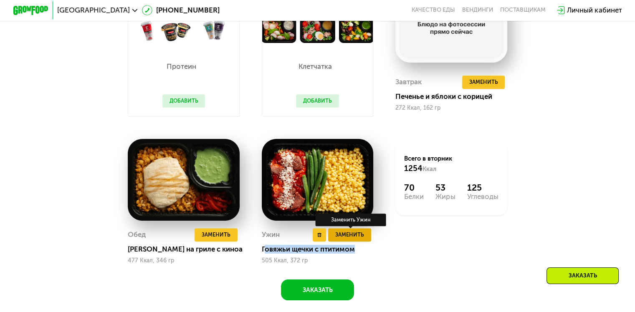
click at [360, 239] on span "Заменить" at bounding box center [349, 234] width 29 height 9
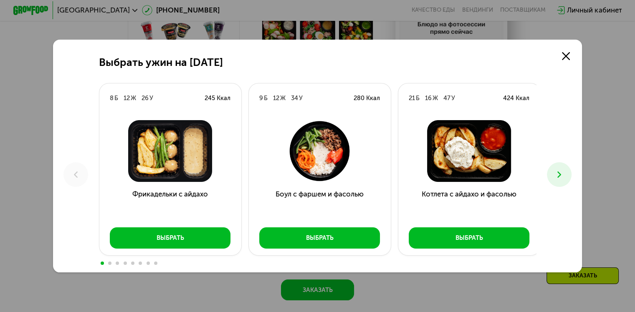
click at [559, 180] on button at bounding box center [559, 174] width 25 height 25
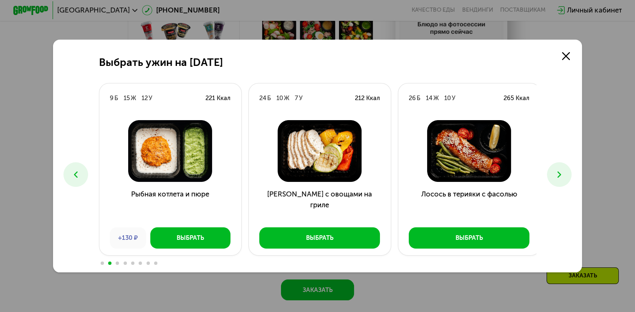
click at [559, 180] on button at bounding box center [559, 174] width 25 height 25
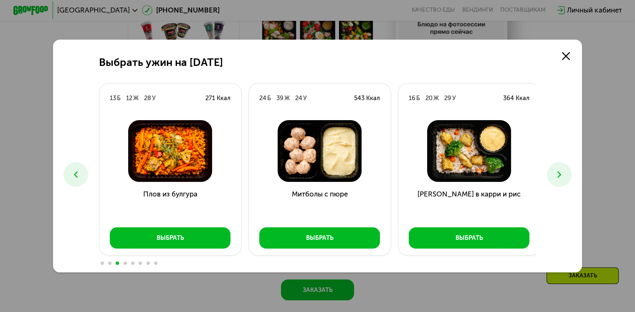
click at [559, 180] on button at bounding box center [559, 174] width 25 height 25
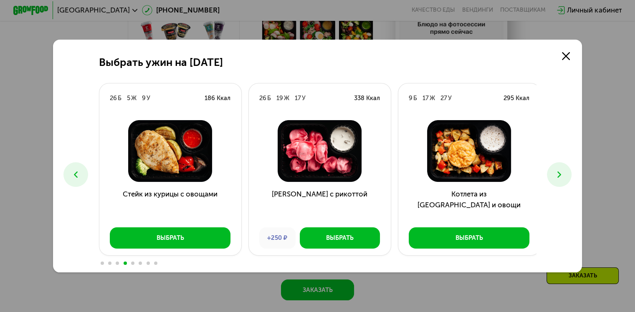
click at [559, 180] on button at bounding box center [559, 174] width 25 height 25
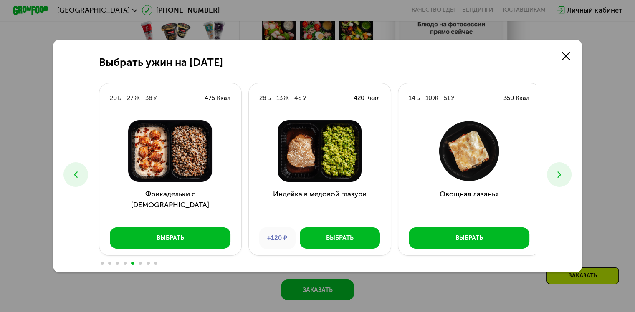
click at [559, 180] on button at bounding box center [559, 174] width 25 height 25
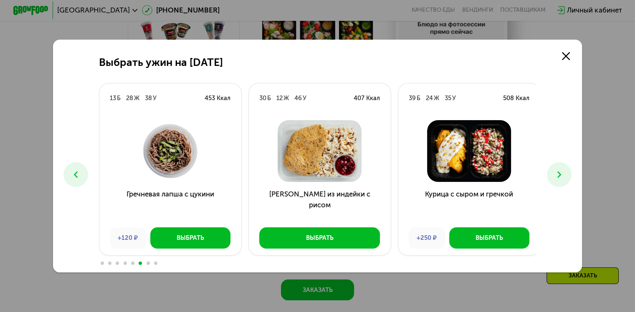
click at [559, 180] on button at bounding box center [559, 174] width 25 height 25
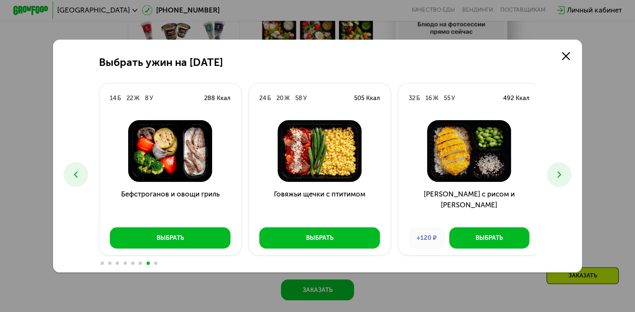
click at [559, 180] on button at bounding box center [559, 174] width 25 height 25
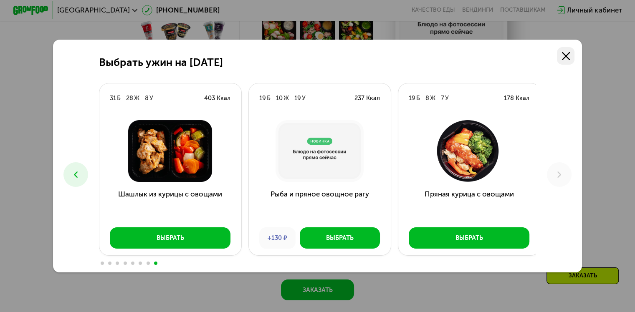
click at [569, 57] on icon at bounding box center [566, 56] width 8 height 8
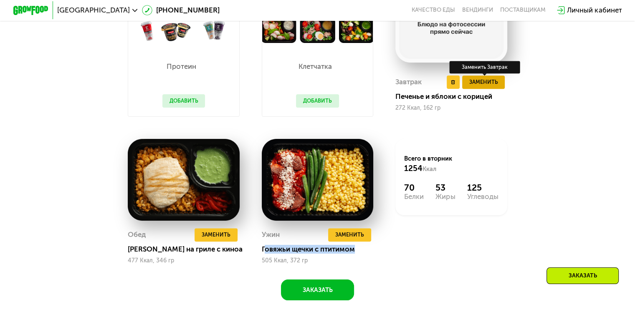
click at [481, 86] on span "Заменить" at bounding box center [483, 82] width 29 height 9
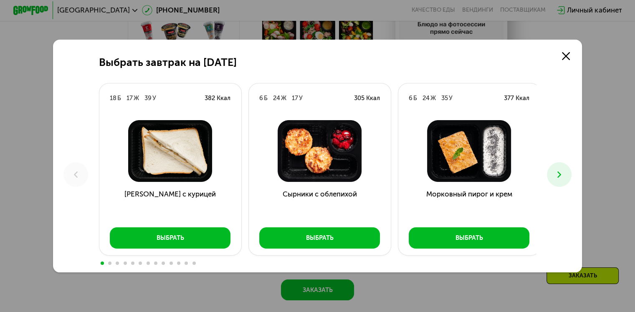
click at [560, 173] on icon at bounding box center [559, 175] width 10 height 10
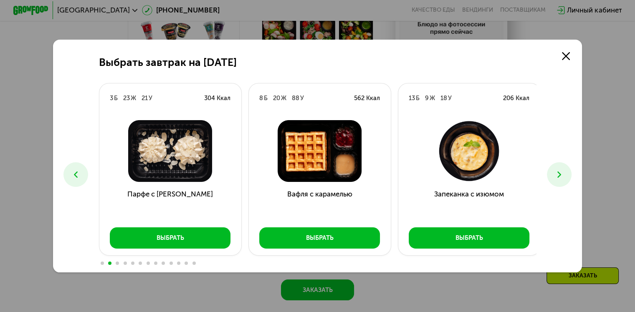
click at [560, 173] on icon at bounding box center [559, 175] width 10 height 10
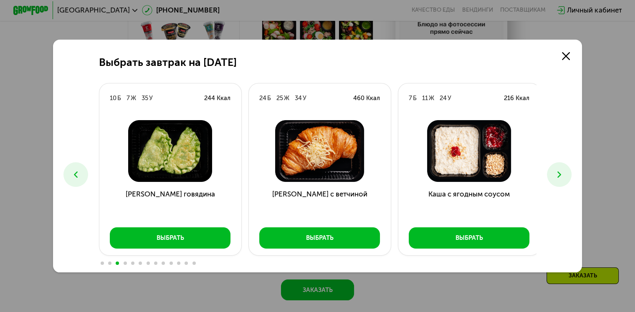
click at [560, 173] on icon at bounding box center [559, 175] width 10 height 10
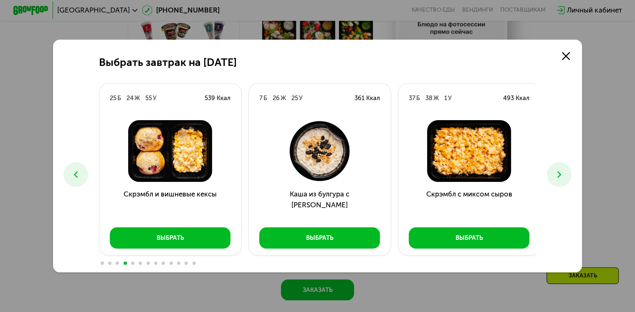
click at [560, 173] on icon at bounding box center [559, 175] width 10 height 10
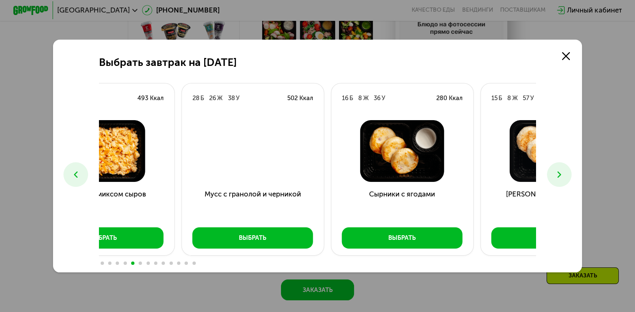
click at [203, 196] on h3 "Мусс с гранолой и черникой" at bounding box center [253, 205] width 142 height 32
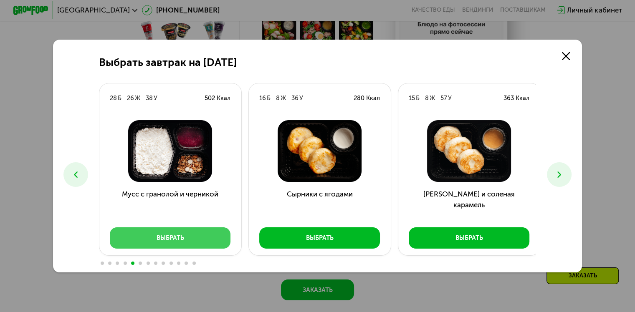
click at [175, 239] on div "Выбрать" at bounding box center [171, 238] width 28 height 9
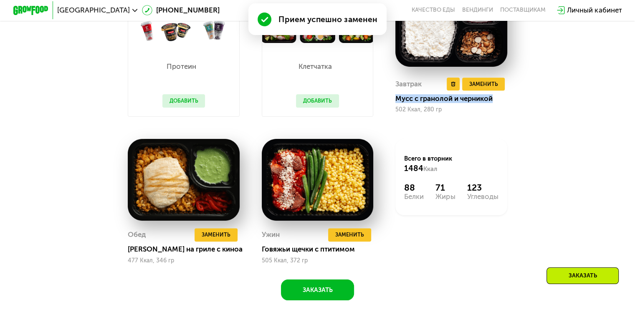
drag, startPoint x: 395, startPoint y: 104, endPoint x: 503, endPoint y: 101, distance: 107.8
click at [503, 101] on div "Завтрак Удалить Завтрак Заменить Заменить Завтрак Мусс с гранолой и черникой 50…" at bounding box center [452, 51] width 134 height 154
copy div "Мусс с гранолой и черникой"
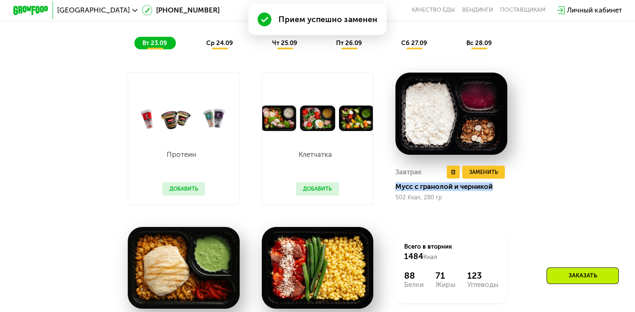
scroll to position [638, 0]
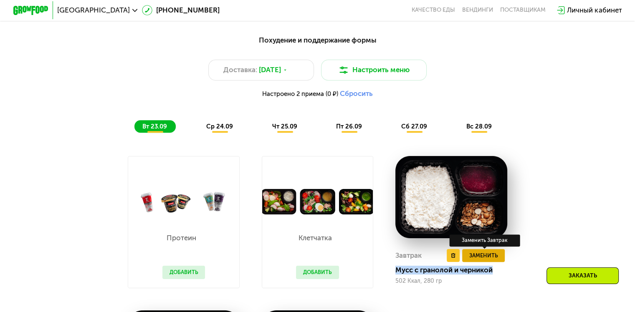
click at [478, 260] on span "Заменить" at bounding box center [483, 255] width 29 height 9
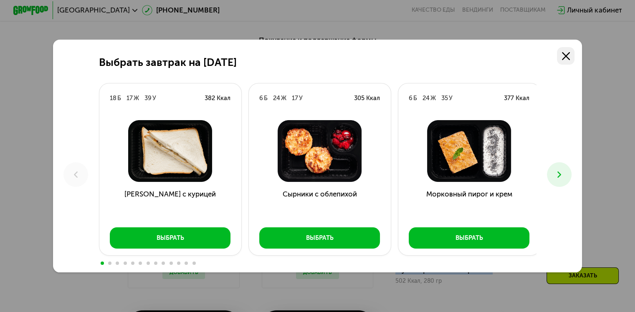
click at [570, 58] on use at bounding box center [566, 56] width 8 height 8
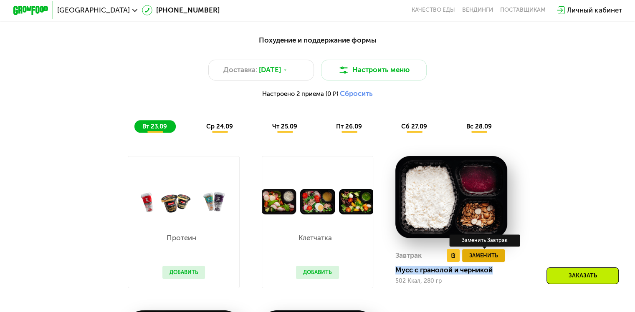
click at [482, 260] on span "Заменить" at bounding box center [483, 255] width 29 height 9
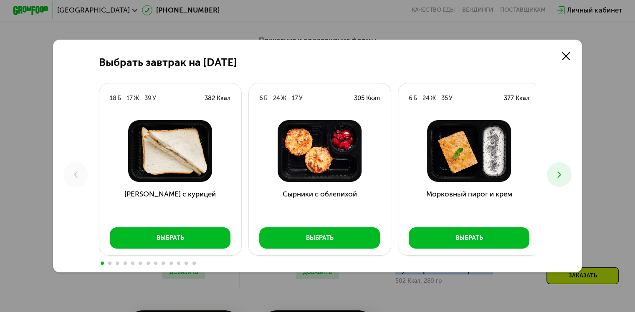
click at [556, 181] on button at bounding box center [559, 174] width 25 height 25
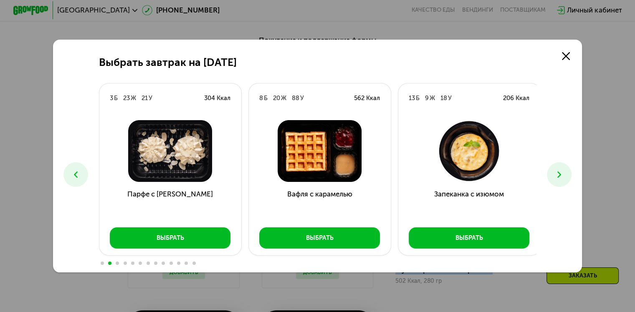
click at [556, 181] on button at bounding box center [559, 174] width 25 height 25
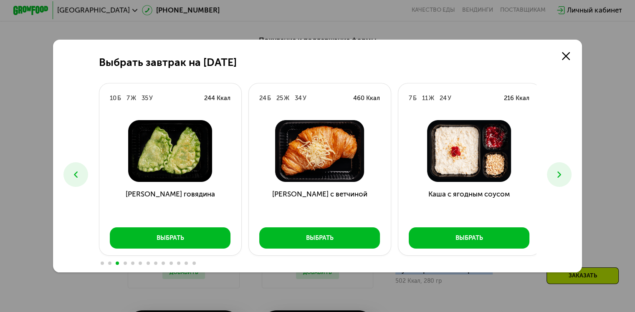
click at [556, 181] on button at bounding box center [559, 174] width 25 height 25
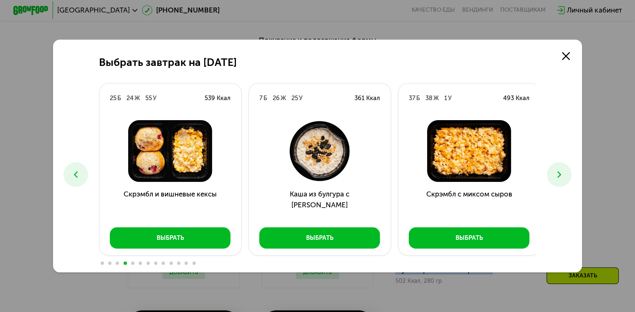
click at [556, 181] on button at bounding box center [559, 174] width 25 height 25
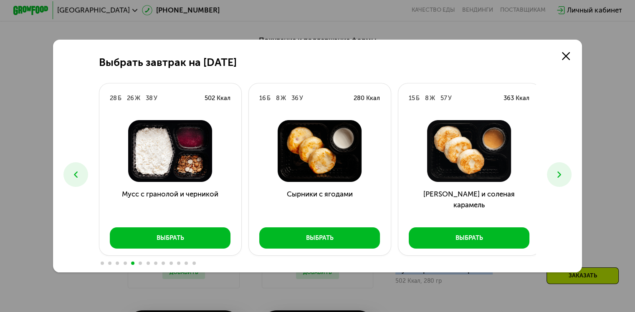
click at [556, 181] on button at bounding box center [559, 174] width 25 height 25
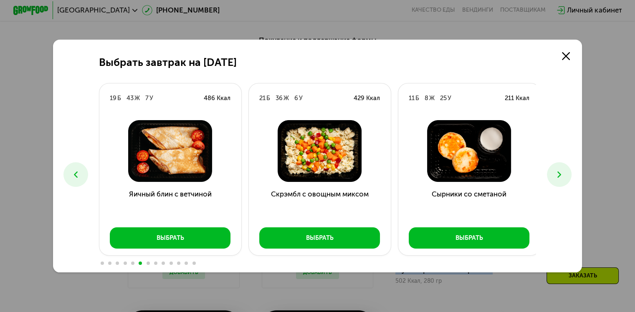
click at [556, 181] on button at bounding box center [559, 174] width 25 height 25
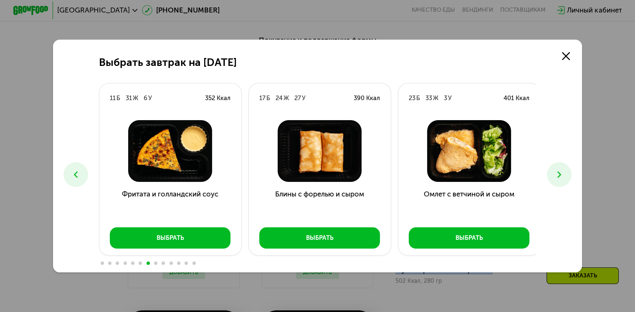
click at [556, 181] on button at bounding box center [559, 174] width 25 height 25
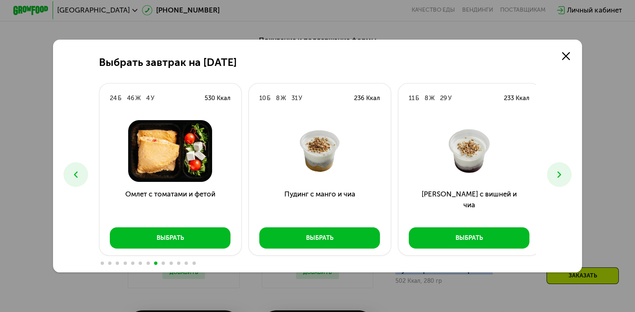
click at [556, 181] on button at bounding box center [559, 174] width 25 height 25
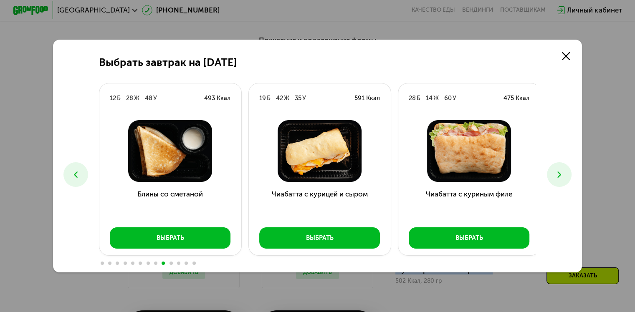
click at [556, 181] on button at bounding box center [559, 174] width 25 height 25
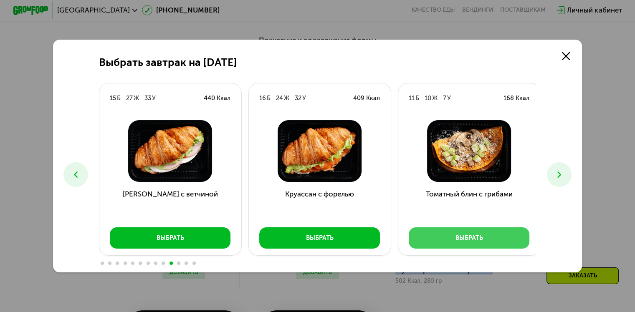
click at [474, 246] on button "Выбрать" at bounding box center [469, 238] width 121 height 21
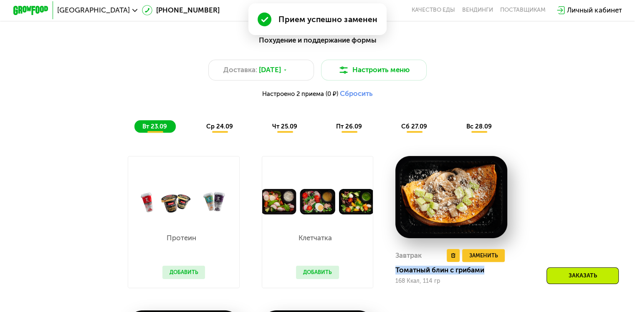
drag, startPoint x: 396, startPoint y: 276, endPoint x: 488, endPoint y: 276, distance: 91.9
click at [488, 275] on div "Томатный блин с грибами" at bounding box center [454, 270] width 119 height 9
copy div "Томатный блин с грибами"
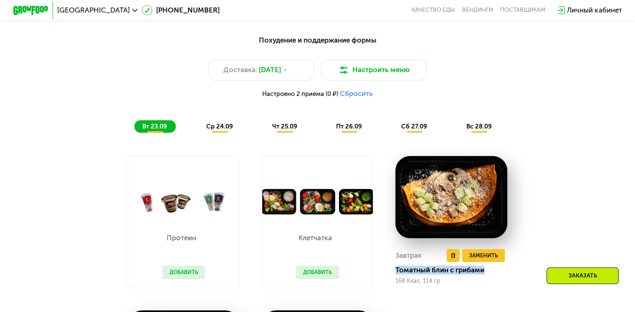
copy div "Томатный блин с грибами"
click at [496, 260] on span "Заменить" at bounding box center [483, 255] width 29 height 9
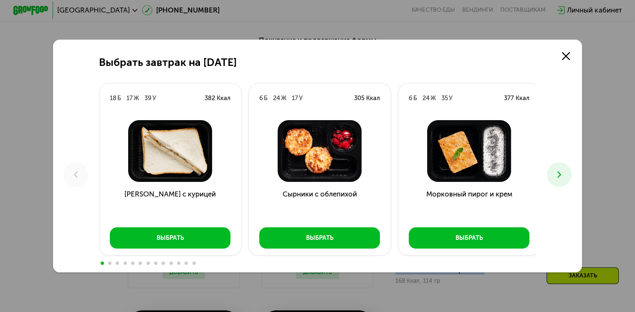
click at [560, 177] on icon at bounding box center [559, 175] width 10 height 10
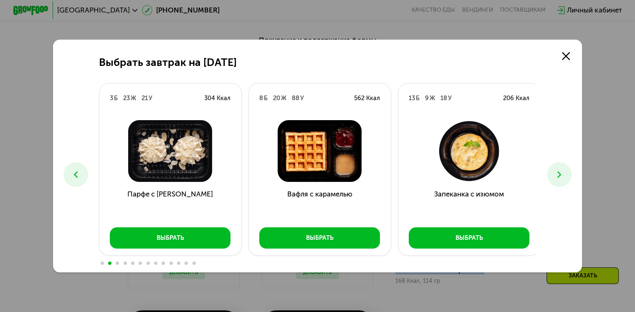
click at [560, 177] on icon at bounding box center [559, 175] width 10 height 10
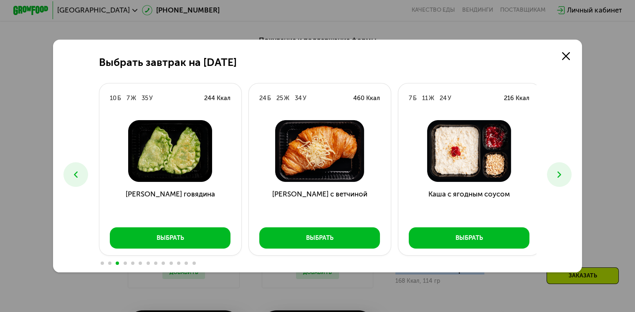
click at [560, 177] on icon at bounding box center [559, 175] width 10 height 10
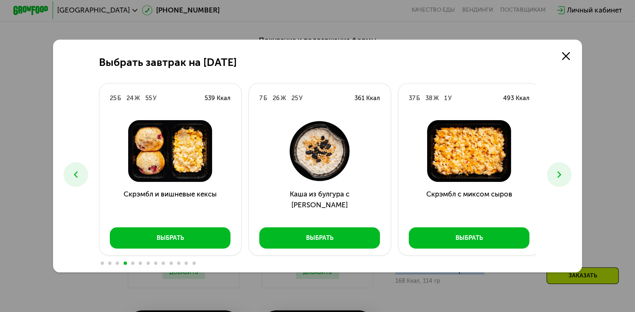
click at [560, 177] on icon at bounding box center [559, 175] width 10 height 10
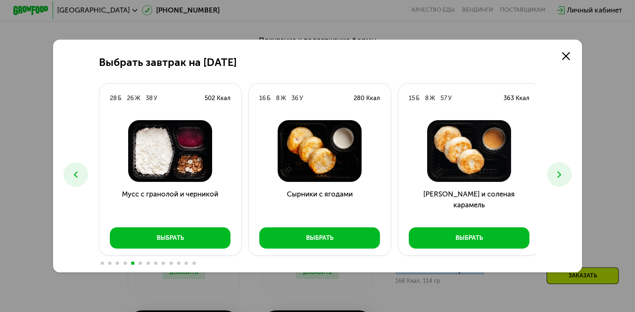
click at [560, 177] on icon at bounding box center [559, 175] width 10 height 10
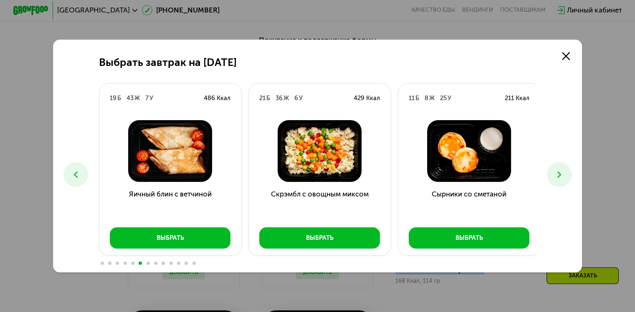
click at [560, 177] on icon at bounding box center [559, 175] width 10 height 10
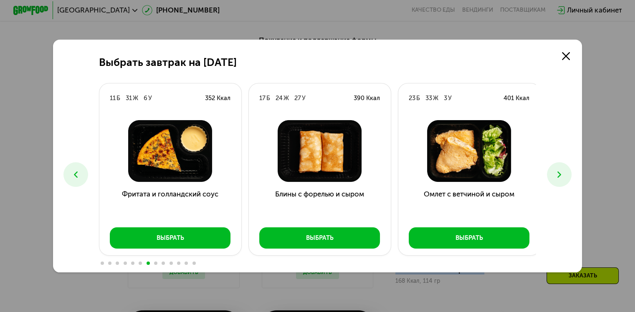
click at [560, 177] on icon at bounding box center [559, 175] width 10 height 10
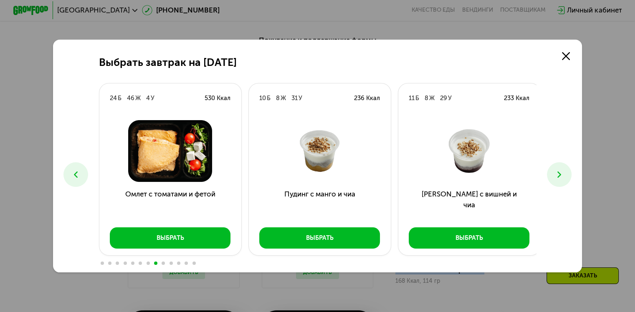
click at [560, 177] on icon at bounding box center [559, 175] width 10 height 10
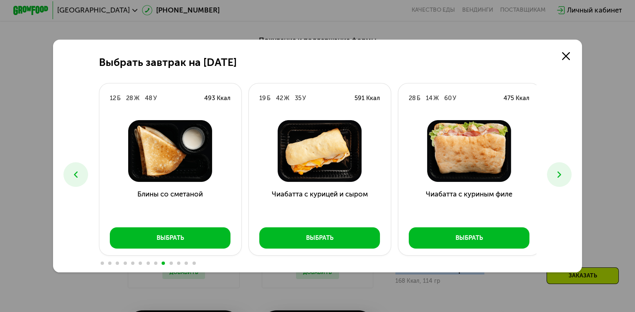
click at [560, 177] on icon at bounding box center [559, 175] width 10 height 10
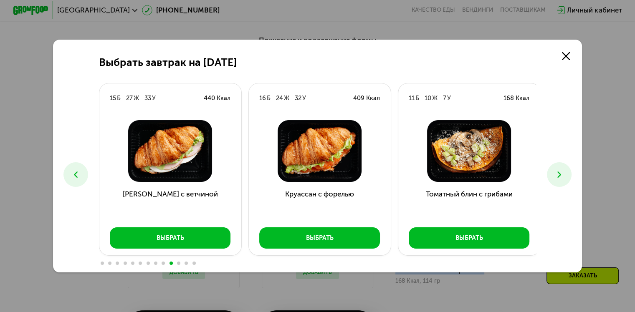
click at [560, 175] on icon at bounding box center [559, 175] width 10 height 10
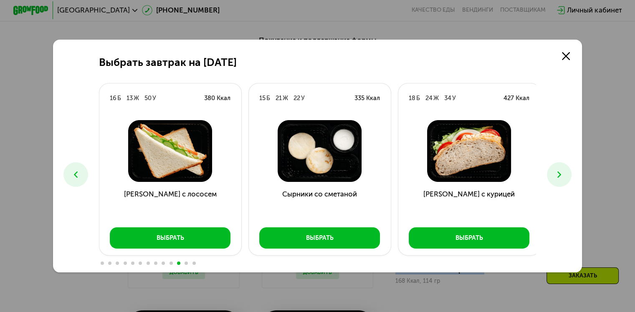
click at [559, 175] on icon at bounding box center [559, 175] width 10 height 10
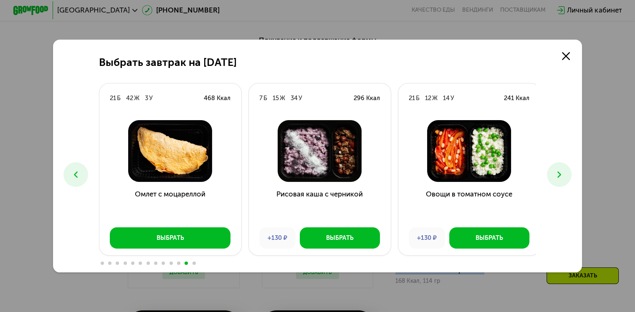
click at [559, 175] on icon at bounding box center [559, 175] width 10 height 10
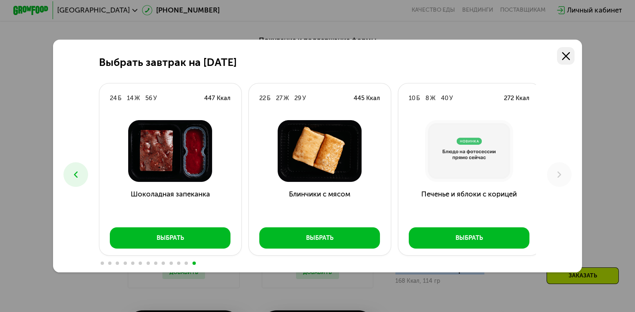
click at [567, 60] on link at bounding box center [566, 56] width 18 height 18
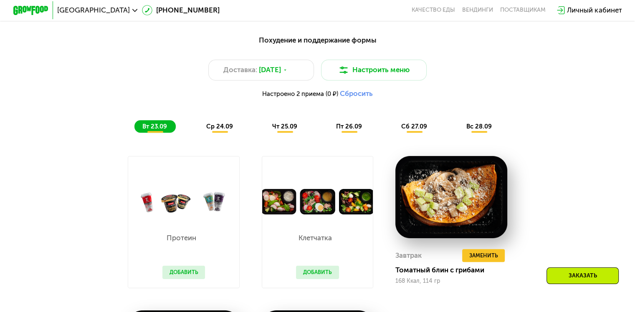
click at [565, 175] on div "Похудение и поддержание формы Доставка: 23 сен, вт Настроить меню Настроено 2 п…" at bounding box center [317, 250] width 543 height 443
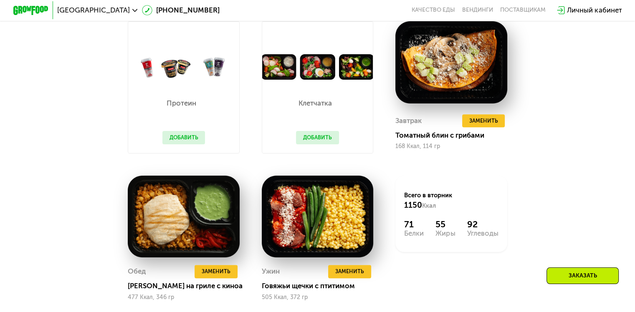
scroll to position [777, 0]
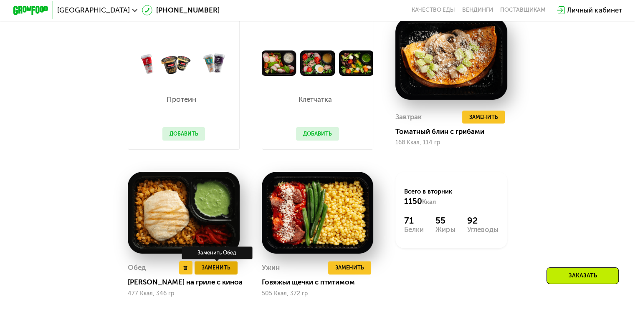
click at [213, 272] on span "Заменить" at bounding box center [216, 267] width 29 height 9
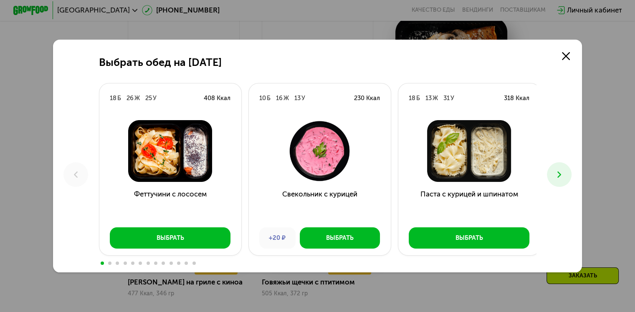
click at [561, 175] on use at bounding box center [559, 175] width 4 height 6
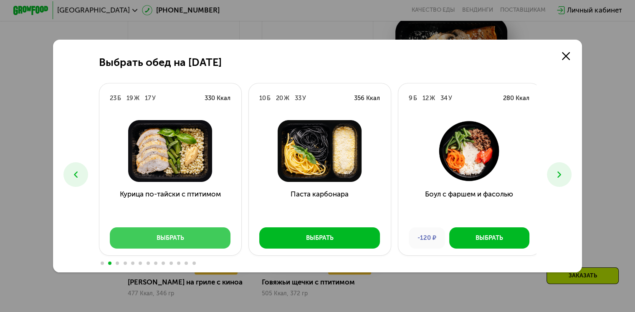
click at [192, 243] on button "Выбрать" at bounding box center [170, 238] width 121 height 21
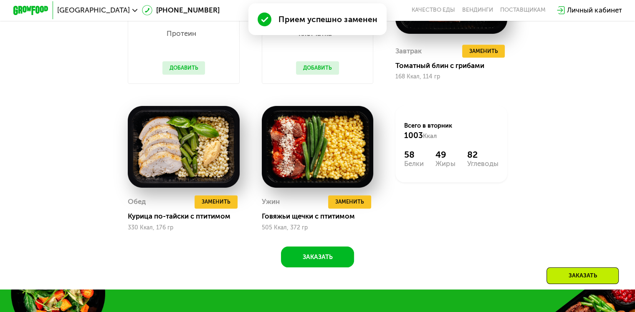
scroll to position [846, 0]
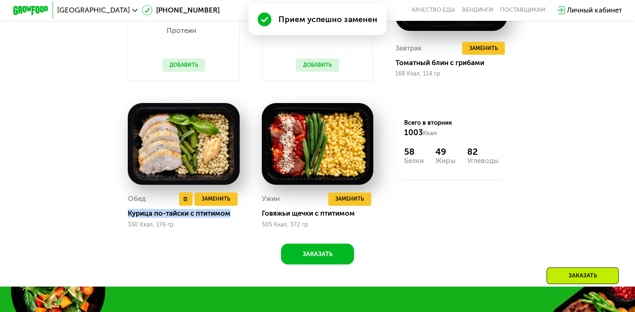
drag, startPoint x: 126, startPoint y: 219, endPoint x: 233, endPoint y: 223, distance: 107.4
click at [233, 218] on div "Курица по-тайски с птитимом" at bounding box center [187, 213] width 119 height 9
copy div "Курица по-тайски с птитимом"
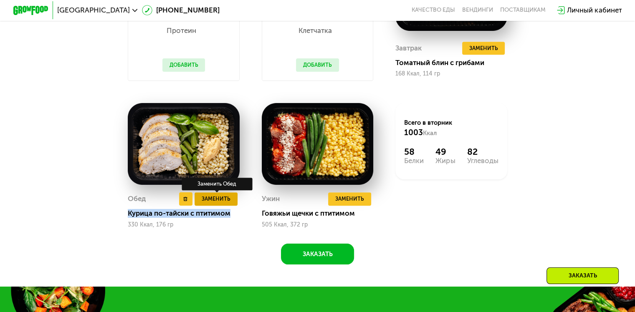
click at [210, 202] on span "Заменить" at bounding box center [216, 199] width 29 height 9
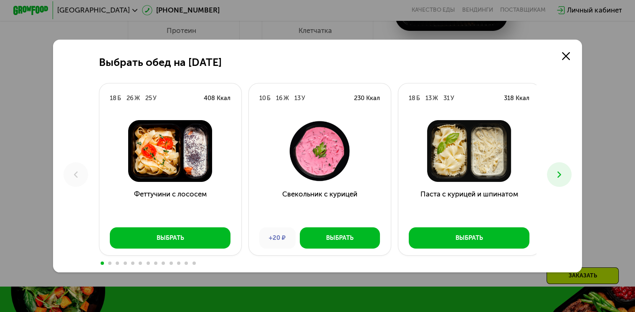
click at [560, 172] on use at bounding box center [559, 175] width 4 height 6
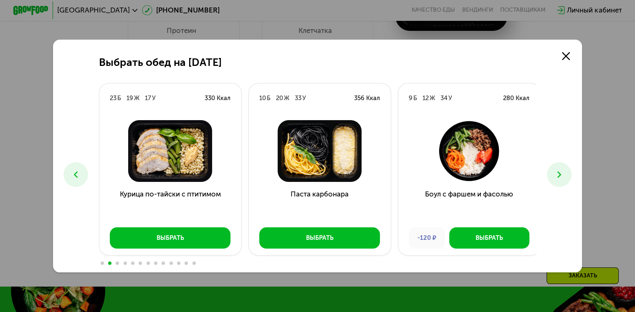
click at [560, 172] on use at bounding box center [559, 175] width 4 height 6
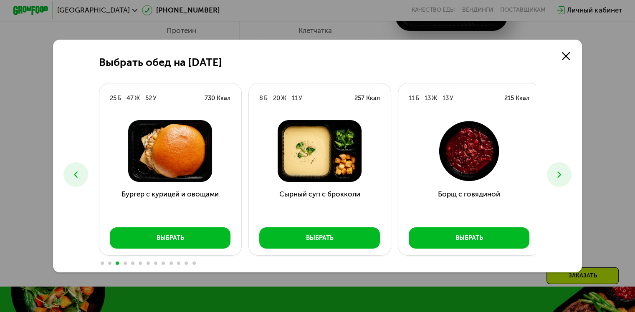
click at [560, 172] on use at bounding box center [559, 175] width 4 height 6
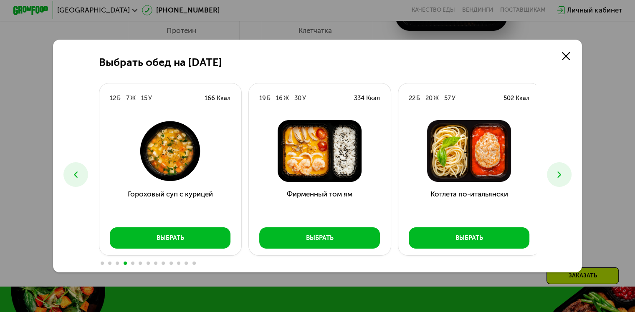
click at [72, 172] on icon at bounding box center [76, 175] width 10 height 10
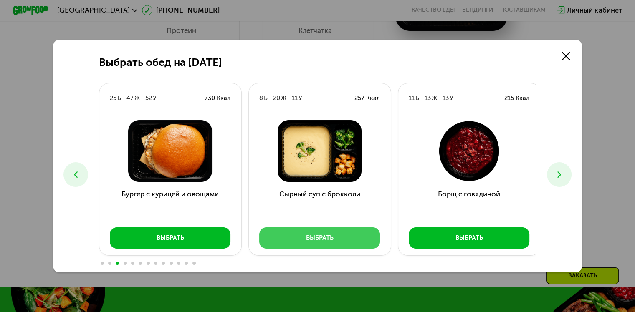
click at [312, 241] on div "Выбрать" at bounding box center [320, 238] width 28 height 9
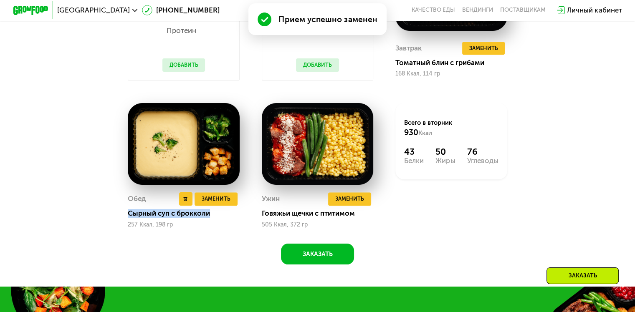
drag, startPoint x: 127, startPoint y: 220, endPoint x: 223, endPoint y: 226, distance: 96.2
click at [223, 226] on div "Обед Удалить Обед Заменить Заменить Обед Сырный суп с брокколи 257 Ккал, 198 гр" at bounding box center [184, 210] width 112 height 36
copy div "Сырный суп с брокколи"
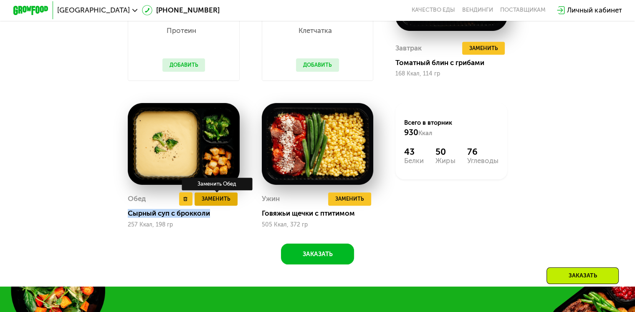
click at [217, 203] on span "Заменить" at bounding box center [216, 199] width 29 height 9
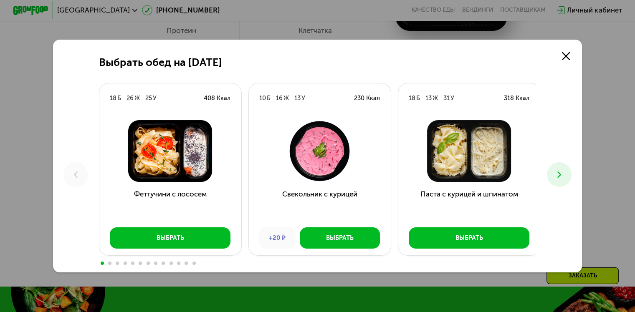
click at [561, 177] on icon at bounding box center [559, 175] width 10 height 10
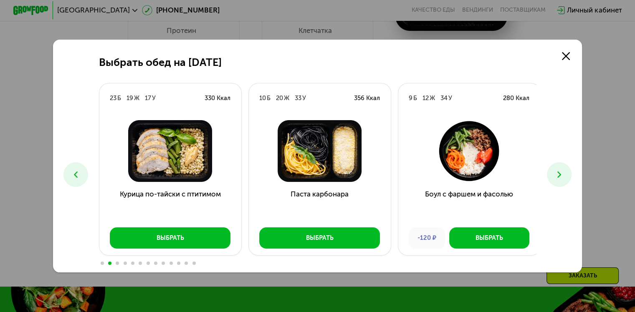
click at [561, 177] on icon at bounding box center [559, 175] width 10 height 10
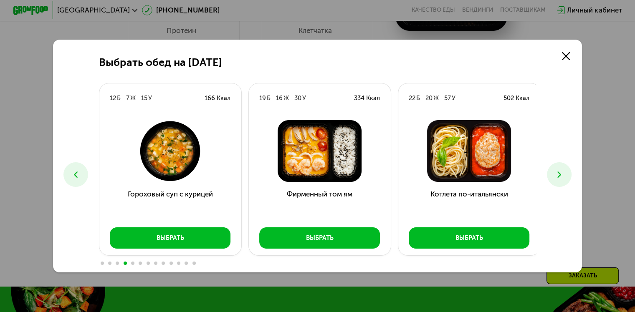
click at [561, 177] on icon at bounding box center [559, 175] width 10 height 10
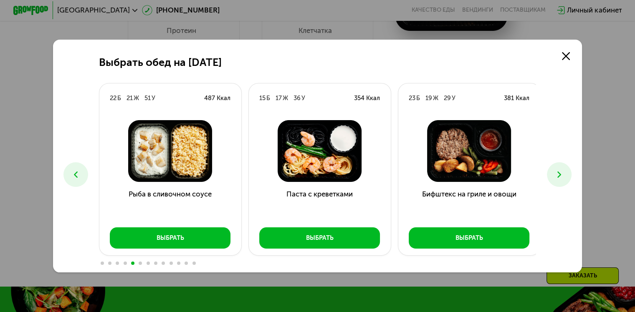
click at [561, 177] on use at bounding box center [559, 175] width 4 height 6
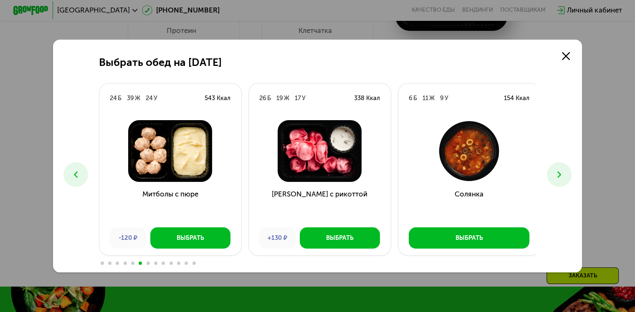
click at [561, 177] on use at bounding box center [559, 175] width 4 height 6
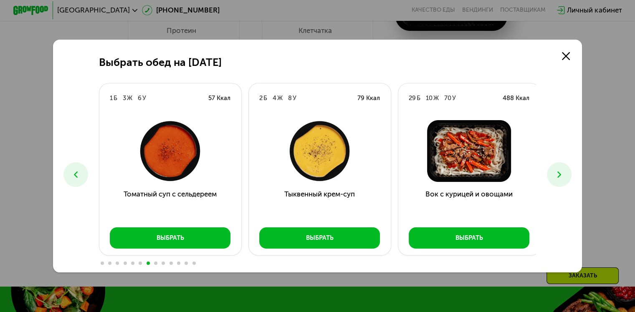
click at [561, 177] on use at bounding box center [559, 175] width 4 height 6
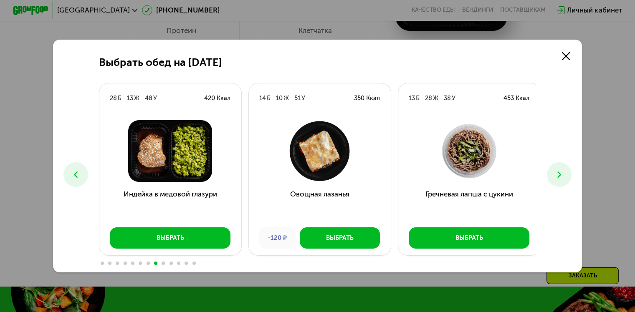
click at [561, 177] on use at bounding box center [559, 175] width 4 height 6
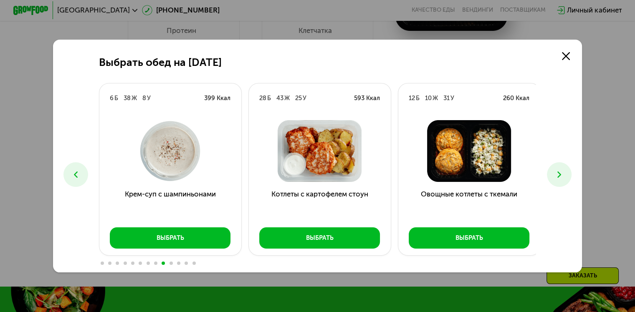
click at [561, 177] on use at bounding box center [559, 175] width 4 height 6
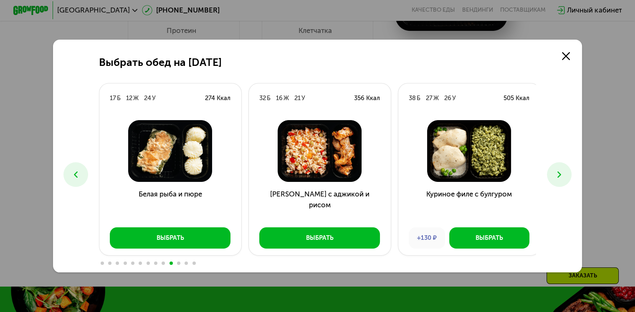
click at [560, 175] on icon at bounding box center [559, 175] width 10 height 10
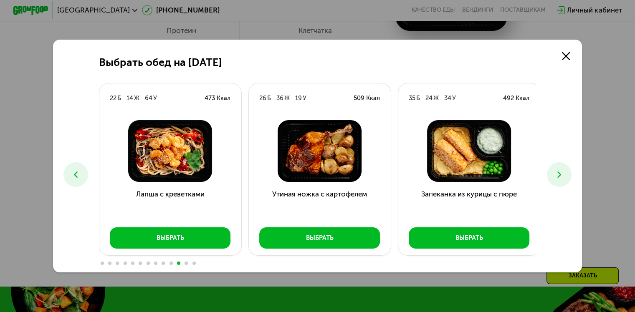
click at [560, 175] on icon at bounding box center [559, 175] width 10 height 10
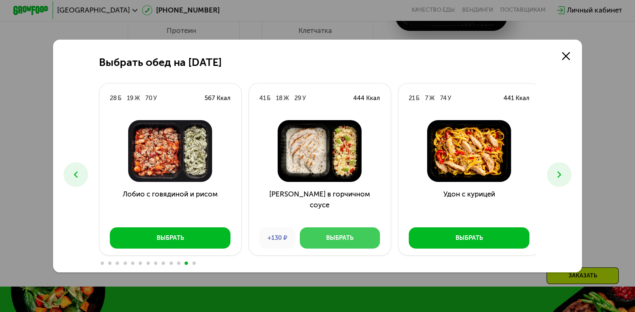
click at [349, 238] on div "Выбрать" at bounding box center [340, 238] width 28 height 9
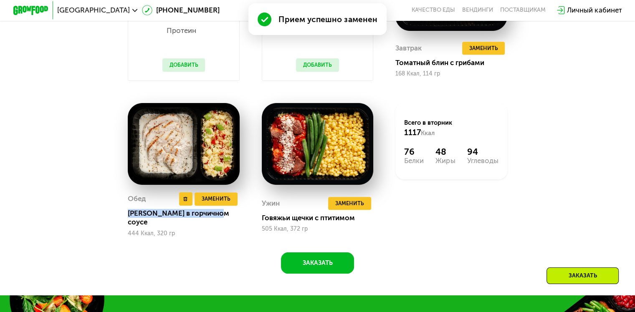
drag, startPoint x: 126, startPoint y: 220, endPoint x: 224, endPoint y: 220, distance: 98.1
click at [224, 220] on div "Курица в горчичном соусе" at bounding box center [187, 218] width 119 height 18
copy div "Курица в горчичном соусе"
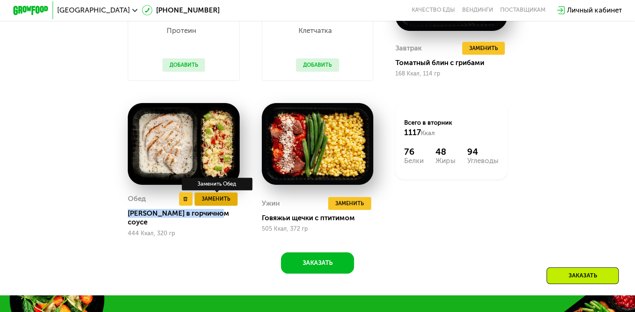
click at [219, 203] on span "Заменить" at bounding box center [216, 199] width 29 height 9
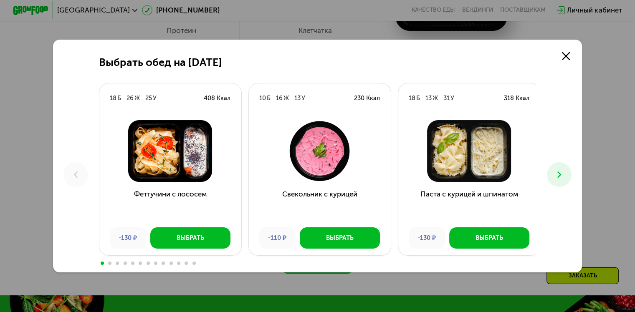
click at [561, 174] on use at bounding box center [559, 175] width 4 height 6
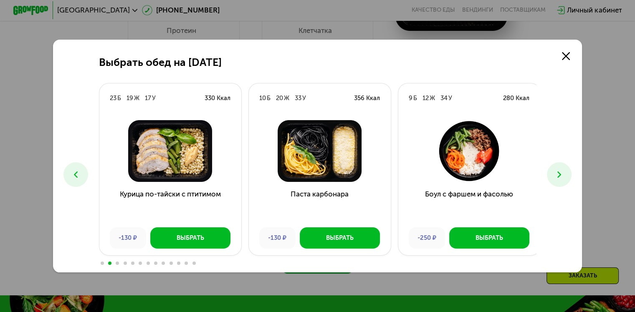
click at [561, 174] on use at bounding box center [559, 175] width 4 height 6
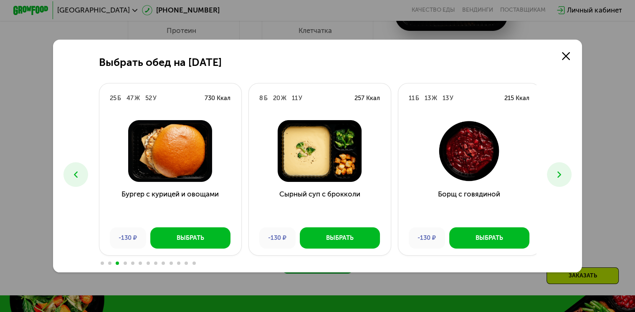
click at [561, 174] on use at bounding box center [559, 175] width 4 height 6
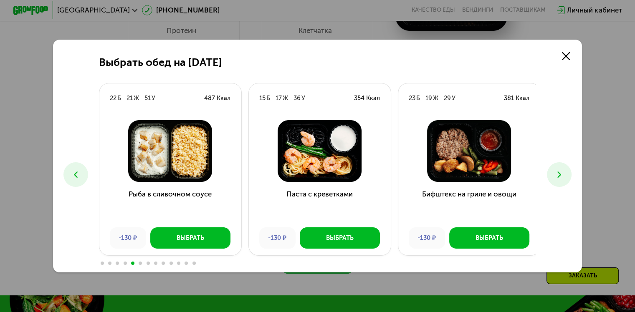
click at [561, 174] on use at bounding box center [559, 175] width 4 height 6
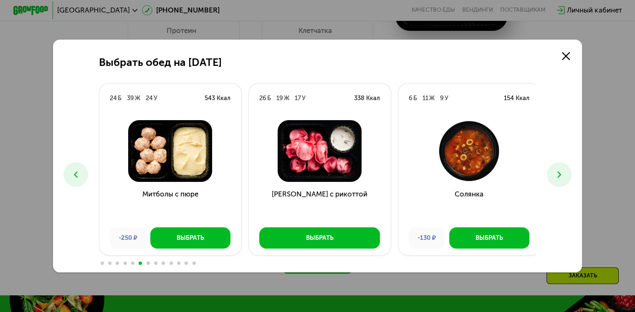
click at [561, 174] on use at bounding box center [559, 175] width 4 height 6
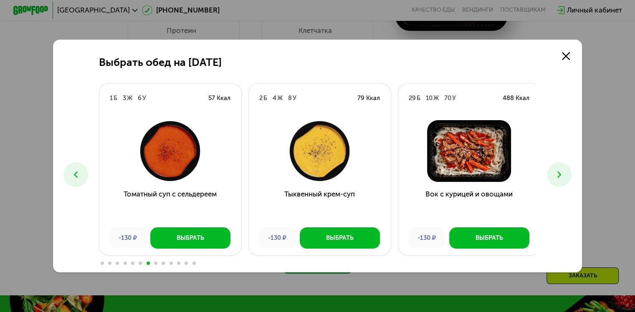
click at [561, 174] on use at bounding box center [559, 175] width 4 height 6
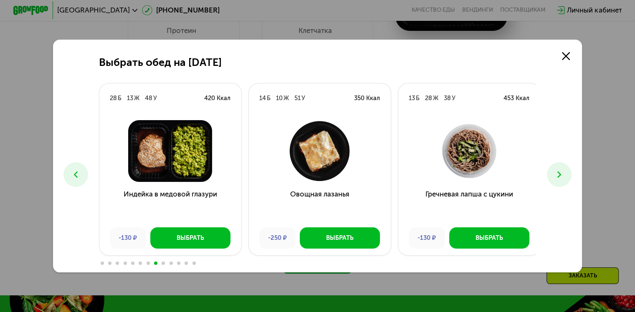
click at [561, 174] on use at bounding box center [559, 175] width 4 height 6
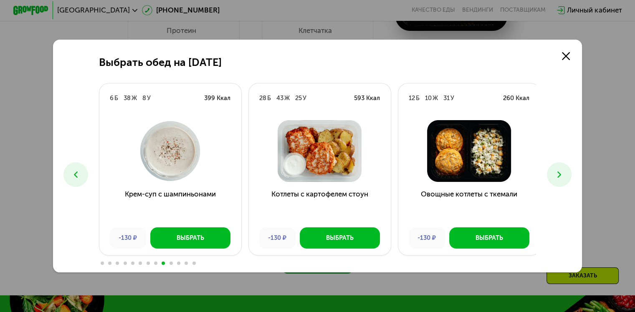
click at [561, 174] on use at bounding box center [559, 175] width 4 height 6
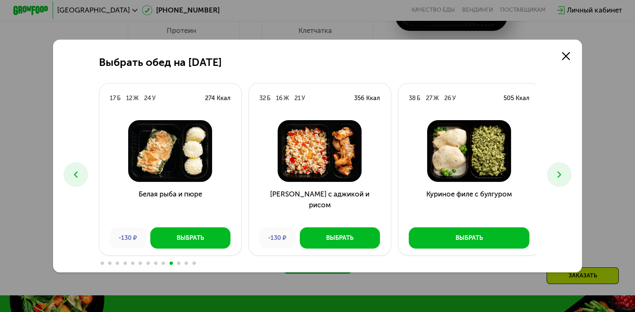
click at [561, 174] on use at bounding box center [559, 175] width 4 height 6
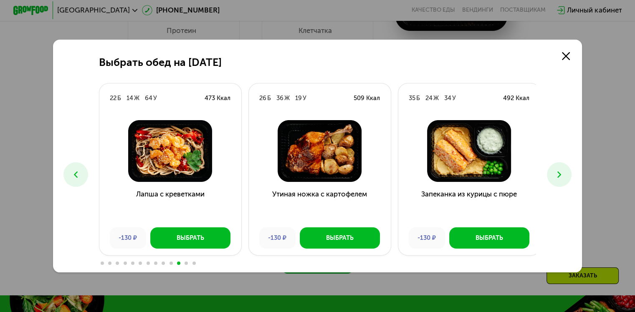
click at [561, 174] on use at bounding box center [559, 175] width 4 height 6
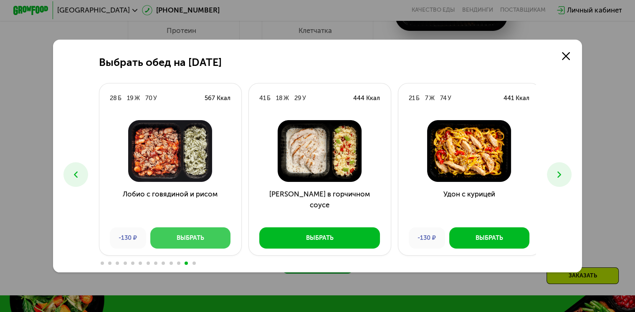
click at [195, 241] on div "Выбрать" at bounding box center [191, 238] width 28 height 9
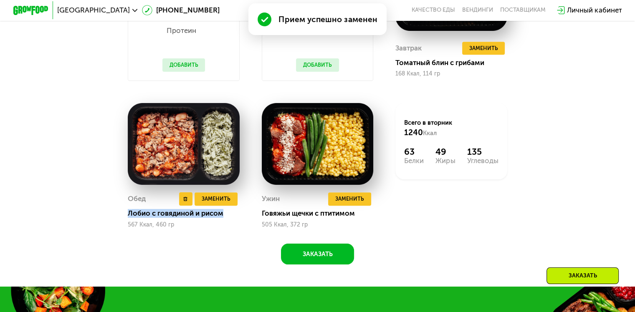
drag, startPoint x: 127, startPoint y: 220, endPoint x: 225, endPoint y: 225, distance: 98.3
click at [225, 225] on div "Обед Удалить Обед Заменить Заменить Обед Лобио с говядиной и рисом 567 Ккал, 46…" at bounding box center [184, 210] width 112 height 36
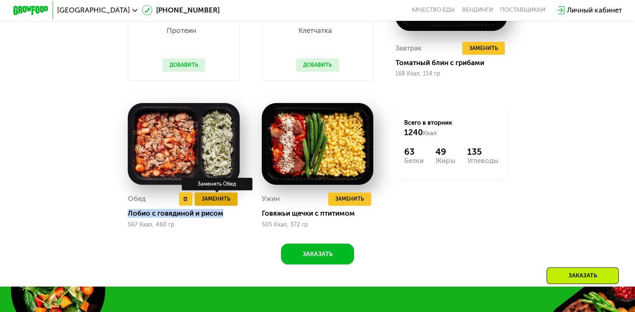
click at [215, 203] on span "Заменить" at bounding box center [216, 199] width 29 height 9
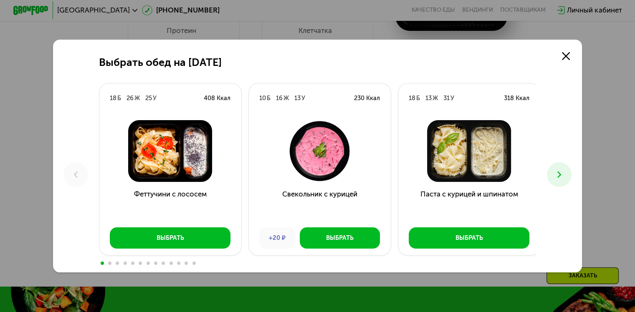
click at [568, 171] on button at bounding box center [559, 174] width 25 height 25
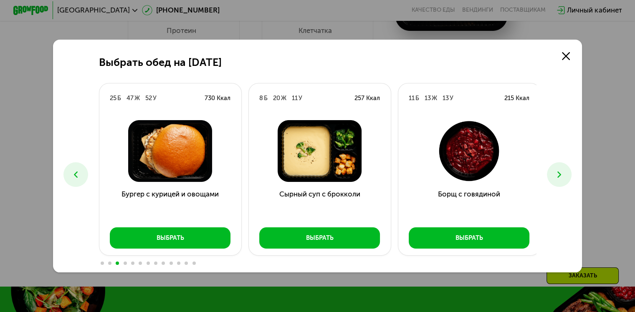
click at [568, 171] on button at bounding box center [559, 174] width 25 height 25
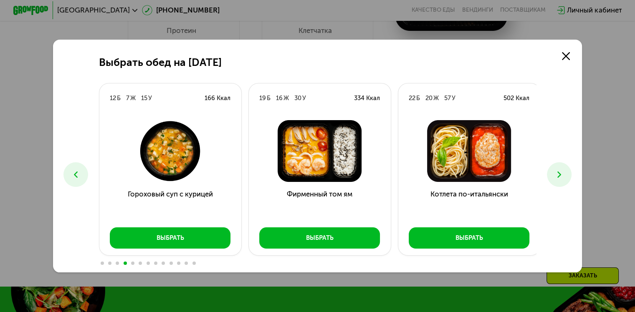
click at [568, 171] on button at bounding box center [559, 174] width 25 height 25
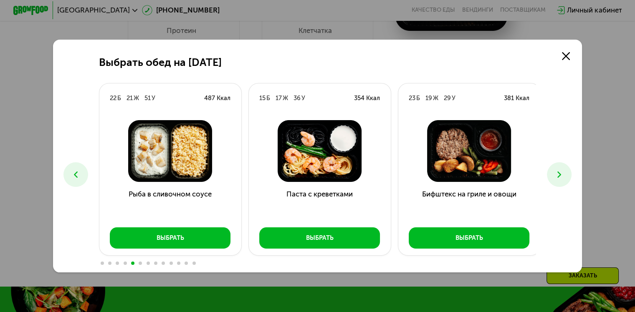
click at [568, 171] on button at bounding box center [559, 174] width 25 height 25
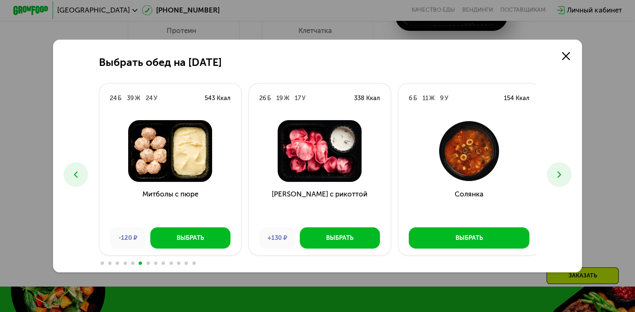
click at [568, 171] on button at bounding box center [559, 174] width 25 height 25
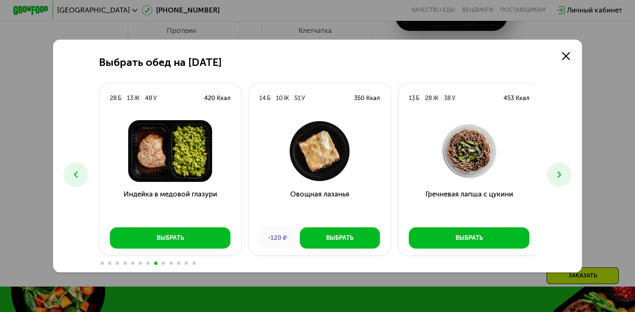
click at [568, 171] on button at bounding box center [559, 174] width 25 height 25
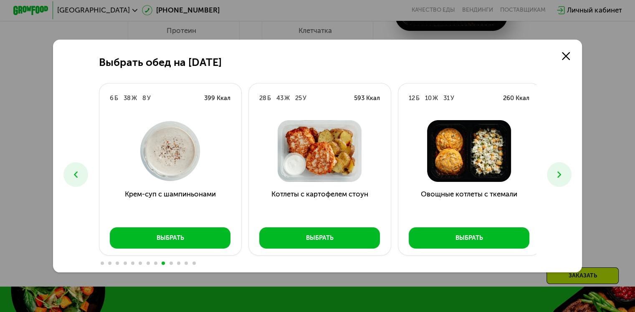
click at [568, 171] on button at bounding box center [559, 174] width 25 height 25
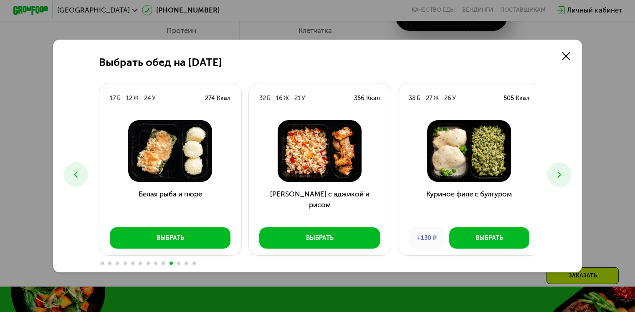
click at [568, 171] on button at bounding box center [559, 174] width 25 height 25
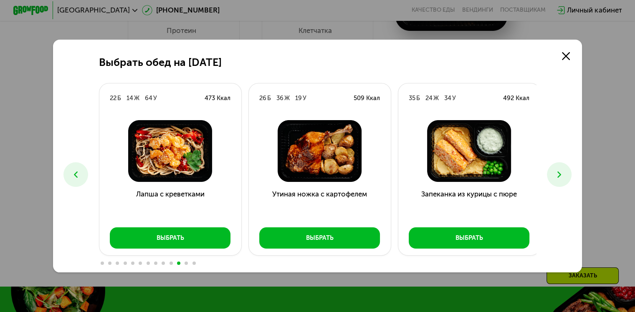
click at [568, 171] on button at bounding box center [559, 174] width 25 height 25
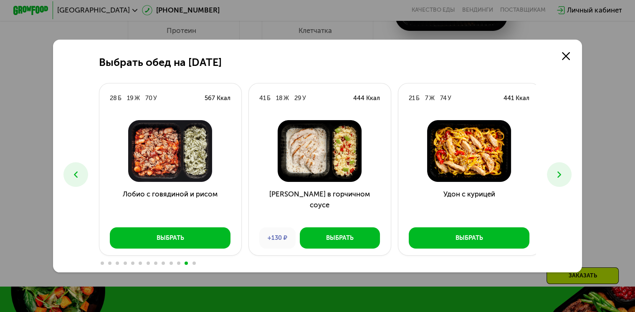
click at [568, 171] on button at bounding box center [559, 174] width 25 height 25
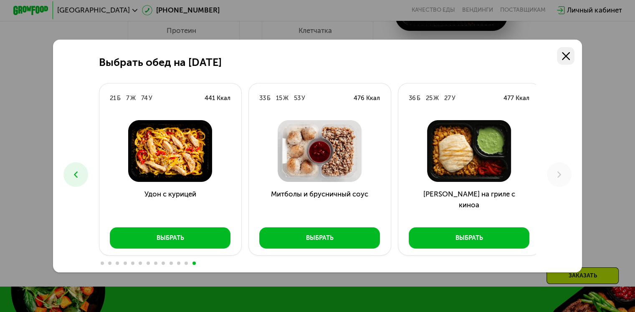
click at [569, 57] on icon at bounding box center [566, 56] width 8 height 8
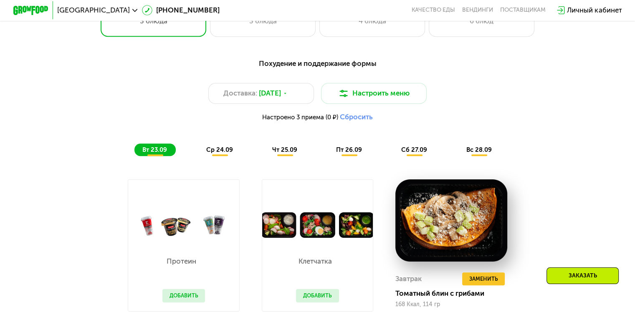
scroll to position [615, 0]
click at [214, 154] on span "ср 24.09" at bounding box center [219, 151] width 27 height 8
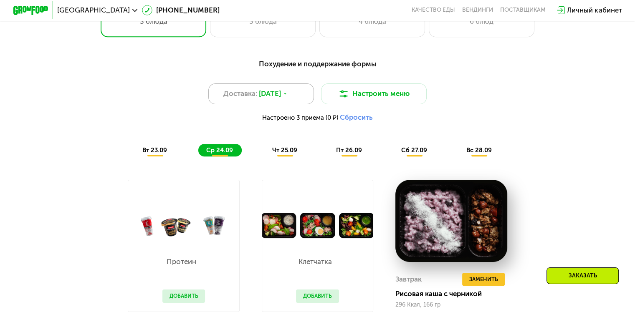
click at [280, 99] on span "[DATE]" at bounding box center [270, 94] width 22 height 10
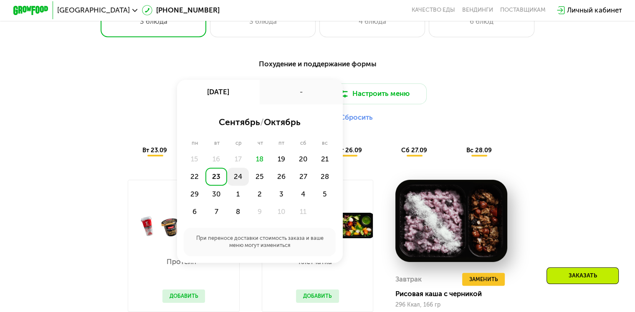
click at [237, 180] on div "24" at bounding box center [238, 177] width 22 height 18
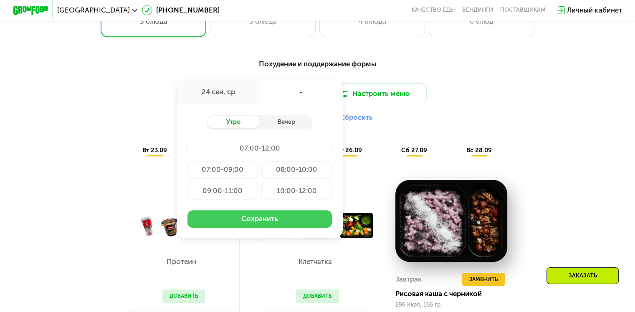
click at [260, 225] on button "Сохранить" at bounding box center [259, 219] width 144 height 18
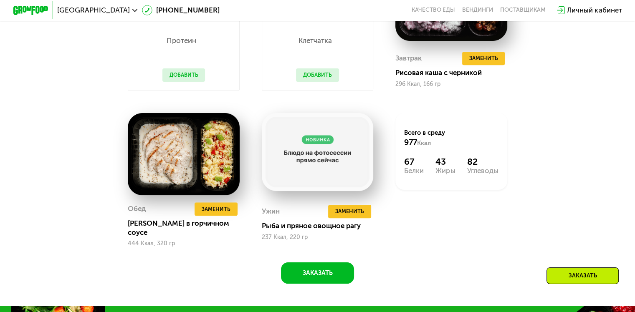
scroll to position [818, 0]
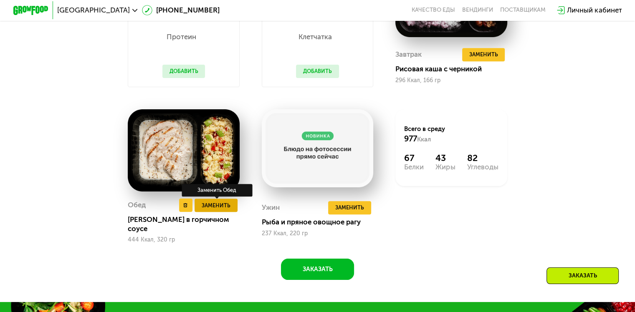
click at [223, 210] on span "Заменить" at bounding box center [216, 205] width 29 height 9
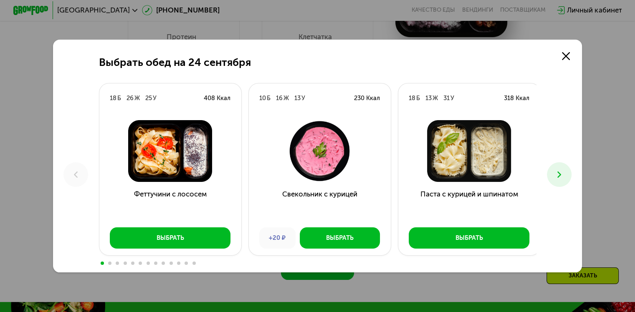
click at [562, 178] on icon at bounding box center [559, 175] width 10 height 10
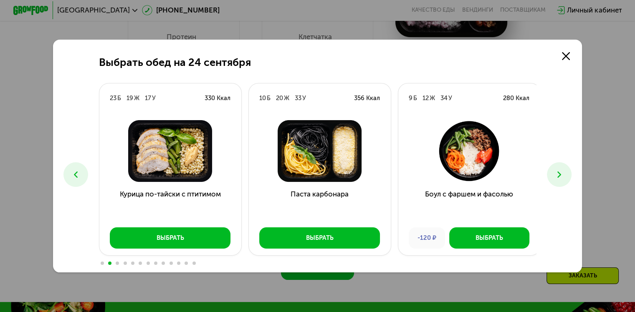
click at [561, 176] on use at bounding box center [559, 175] width 4 height 6
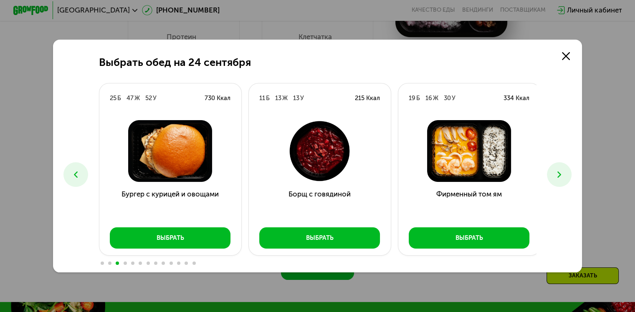
click at [558, 170] on icon at bounding box center [559, 175] width 10 height 10
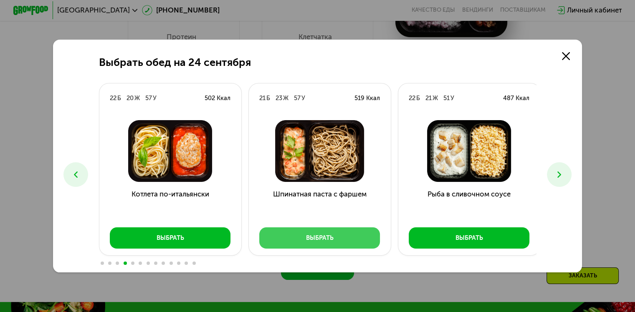
click at [349, 237] on button "Выбрать" at bounding box center [319, 238] width 121 height 21
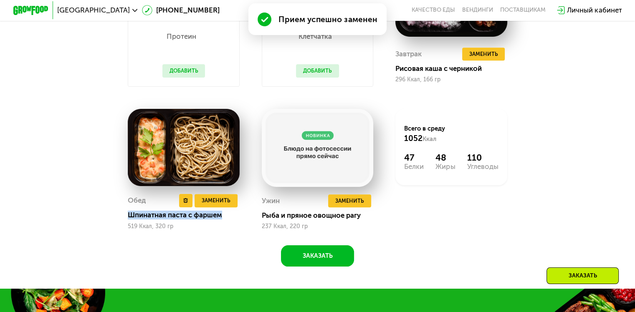
drag, startPoint x: 126, startPoint y: 222, endPoint x: 226, endPoint y: 222, distance: 100.6
click at [226, 220] on div "Шпинатная паста с фаршем" at bounding box center [187, 215] width 119 height 9
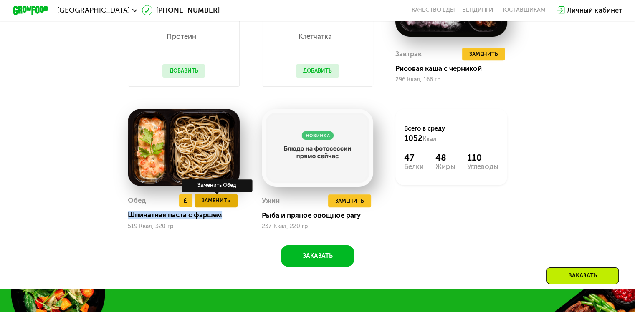
click at [225, 205] on span "Заменить" at bounding box center [216, 200] width 29 height 9
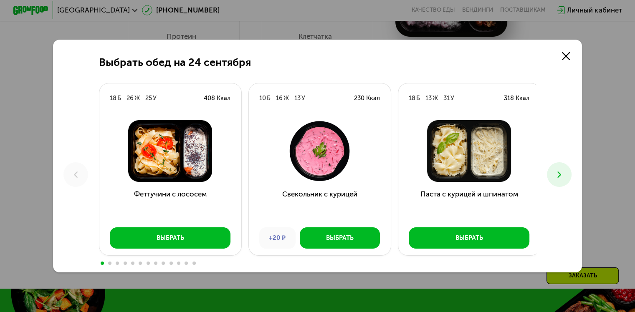
click at [563, 175] on icon at bounding box center [559, 175] width 10 height 10
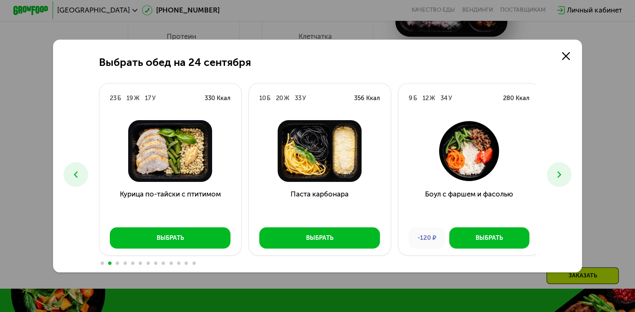
click at [563, 175] on icon at bounding box center [559, 175] width 10 height 10
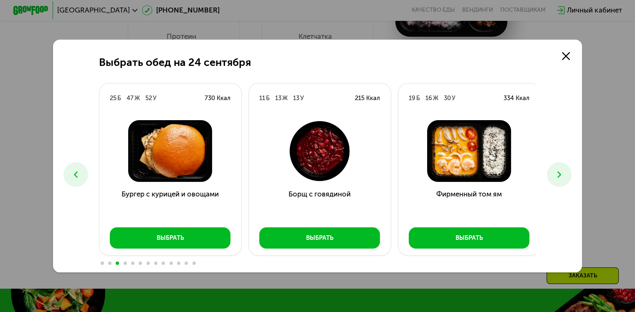
click at [563, 175] on icon at bounding box center [559, 175] width 10 height 10
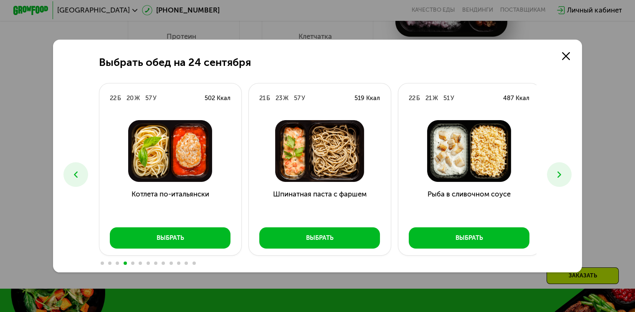
click at [563, 175] on icon at bounding box center [559, 175] width 10 height 10
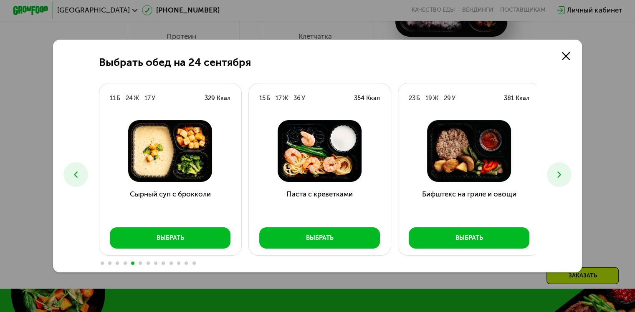
click at [563, 175] on icon at bounding box center [559, 175] width 10 height 10
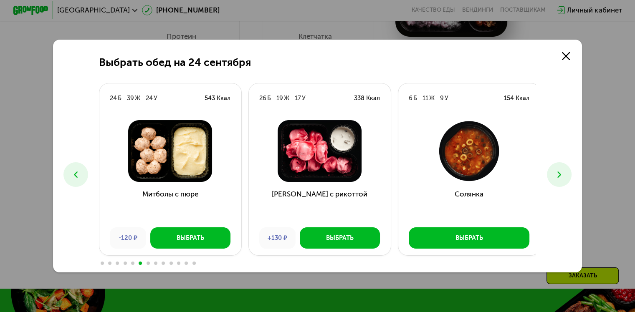
click at [563, 175] on icon at bounding box center [559, 175] width 10 height 10
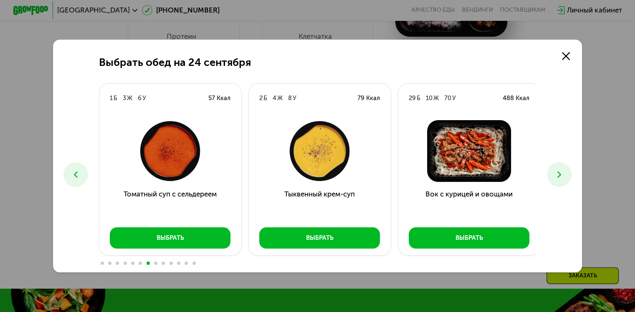
click at [563, 175] on icon at bounding box center [559, 175] width 10 height 10
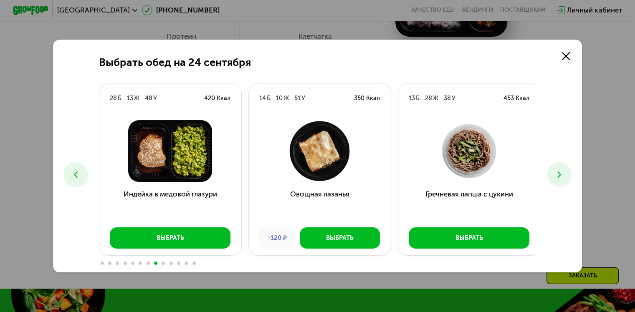
click at [563, 175] on icon at bounding box center [559, 175] width 10 height 10
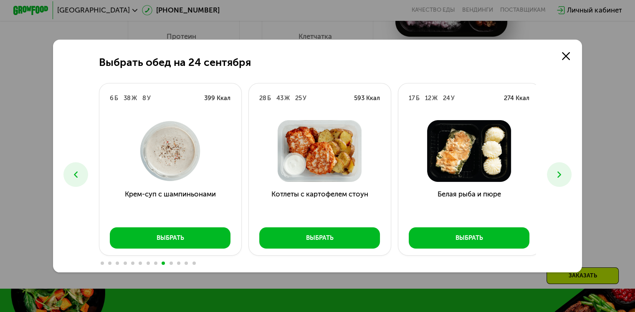
click at [563, 175] on icon at bounding box center [559, 175] width 10 height 10
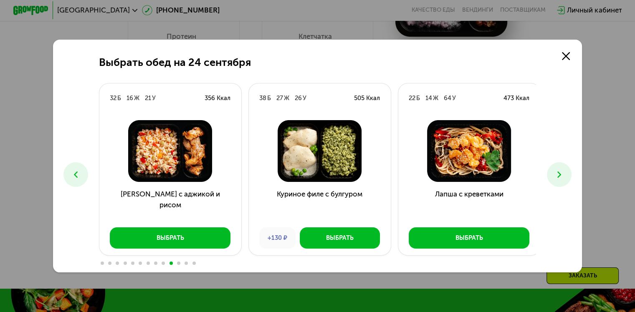
click at [563, 175] on icon at bounding box center [559, 175] width 10 height 10
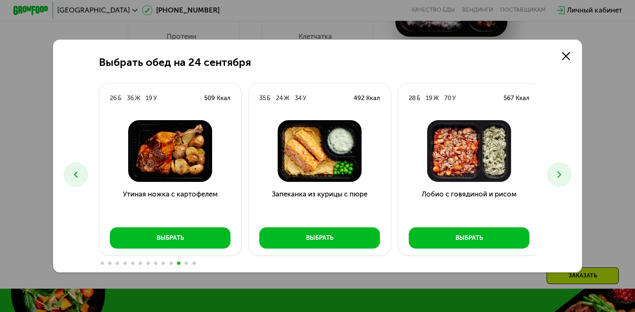
click at [563, 175] on icon at bounding box center [559, 175] width 10 height 10
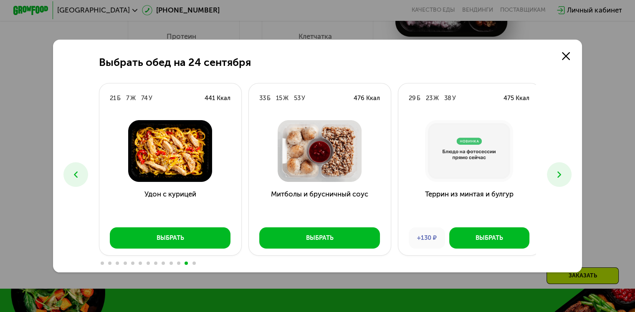
click at [563, 175] on icon at bounding box center [559, 175] width 10 height 10
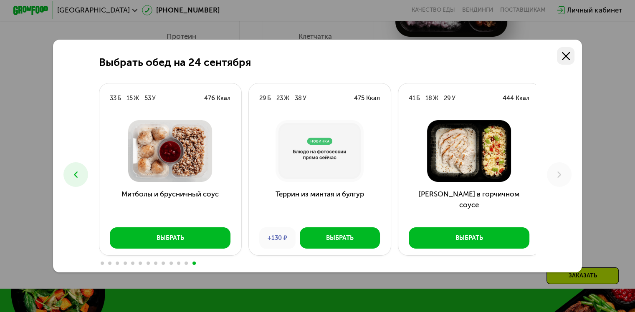
click at [567, 57] on use at bounding box center [566, 56] width 8 height 8
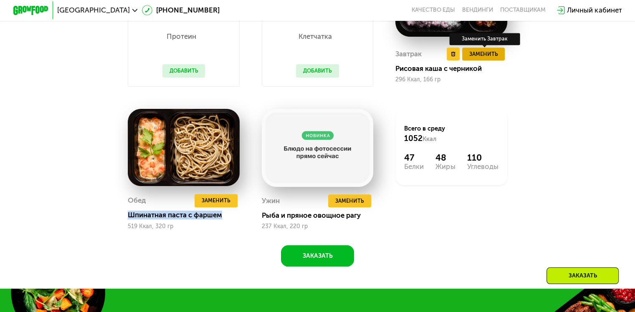
click at [480, 58] on span "Заменить" at bounding box center [483, 54] width 29 height 9
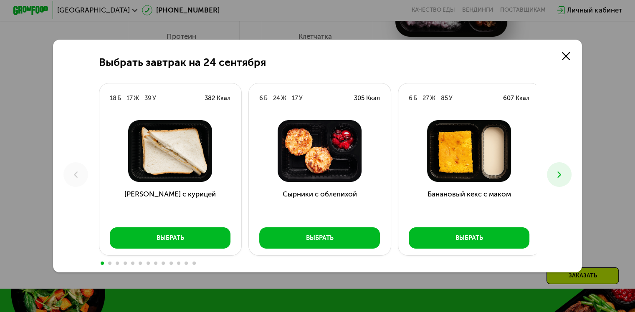
click at [556, 177] on icon at bounding box center [559, 175] width 10 height 10
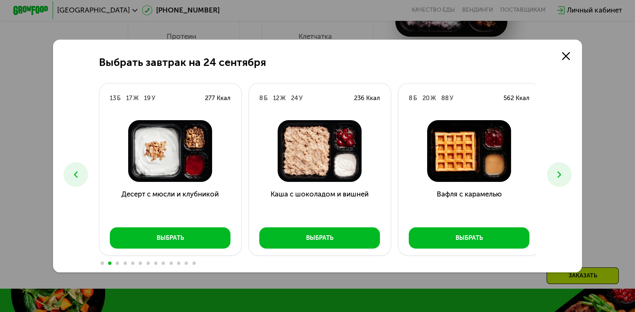
click at [557, 176] on icon at bounding box center [559, 175] width 10 height 10
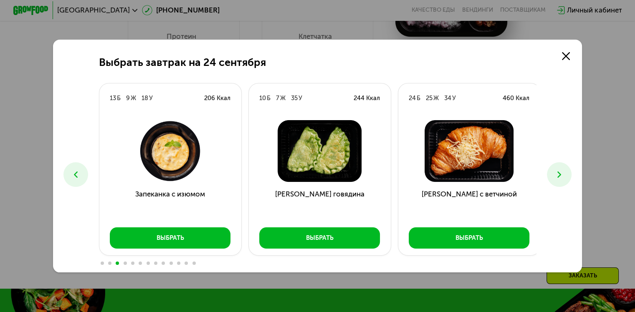
click at [557, 176] on icon at bounding box center [559, 175] width 10 height 10
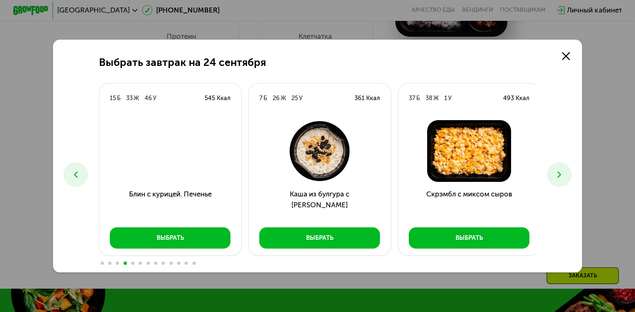
click at [557, 176] on icon at bounding box center [559, 175] width 10 height 10
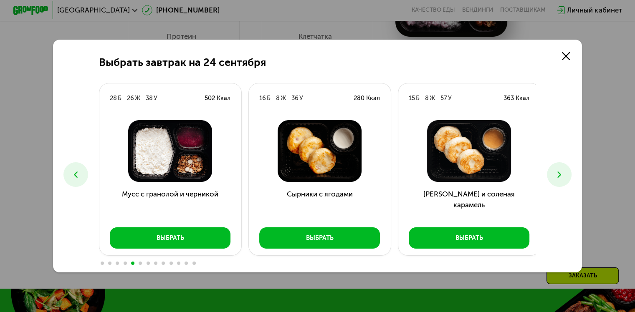
click at [557, 176] on icon at bounding box center [559, 175] width 10 height 10
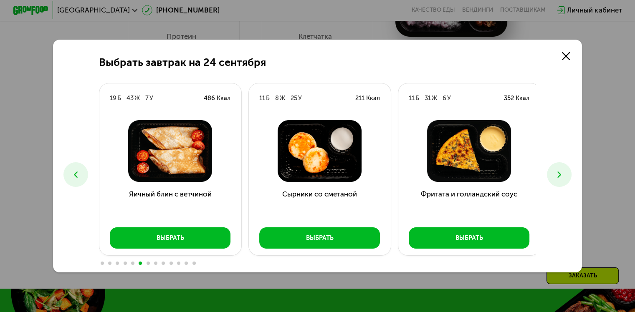
click at [557, 176] on icon at bounding box center [559, 175] width 10 height 10
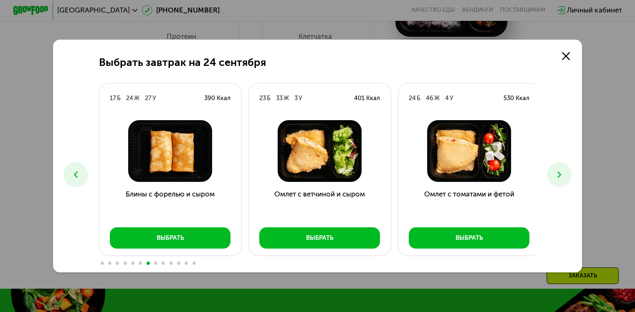
click at [557, 176] on icon at bounding box center [559, 175] width 10 height 10
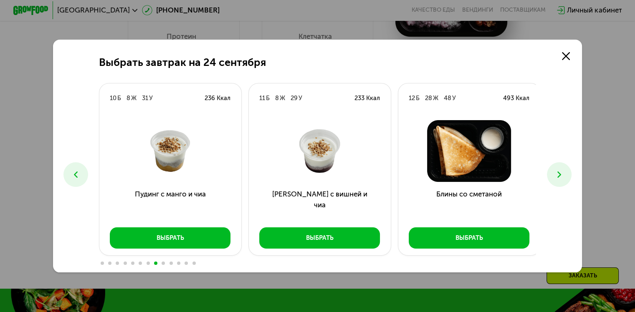
click at [557, 176] on icon at bounding box center [559, 175] width 10 height 10
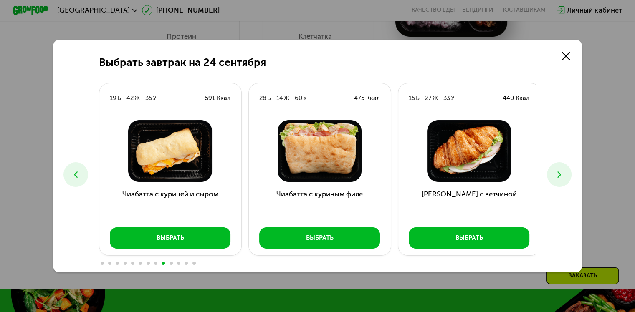
click at [557, 176] on icon at bounding box center [559, 175] width 10 height 10
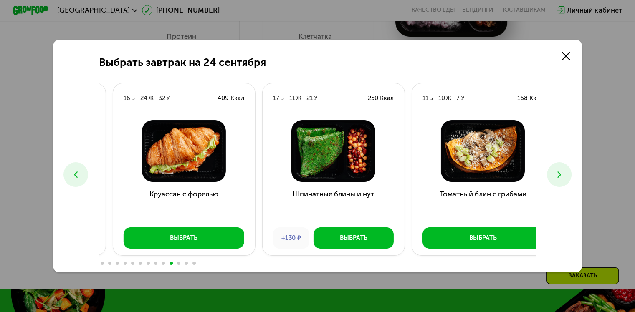
click at [278, 198] on h3 "Шпинатные блины и нут" at bounding box center [333, 205] width 142 height 32
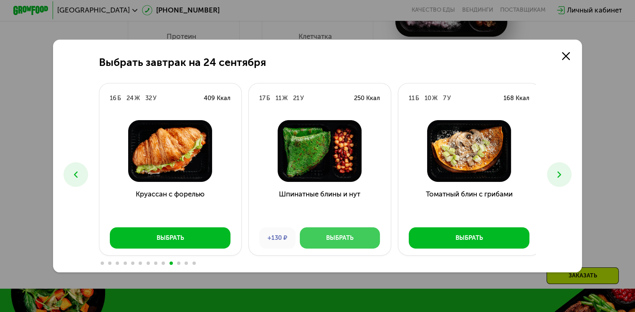
click at [315, 241] on button "Выбрать" at bounding box center [340, 238] width 80 height 21
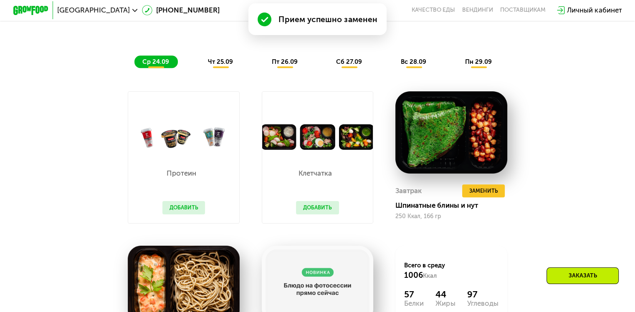
scroll to position [694, 0]
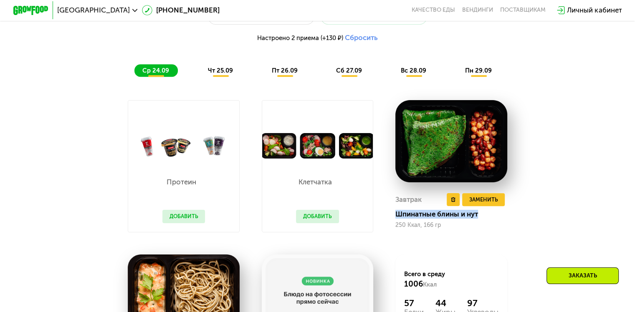
drag, startPoint x: 397, startPoint y: 220, endPoint x: 482, endPoint y: 220, distance: 85.2
click at [482, 219] on div "Шпинатные блины и нут" at bounding box center [454, 214] width 119 height 9
click at [483, 204] on span "Заменить" at bounding box center [483, 199] width 29 height 9
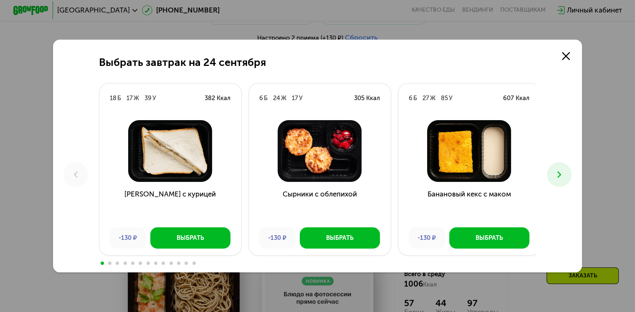
click at [557, 165] on button at bounding box center [559, 174] width 25 height 25
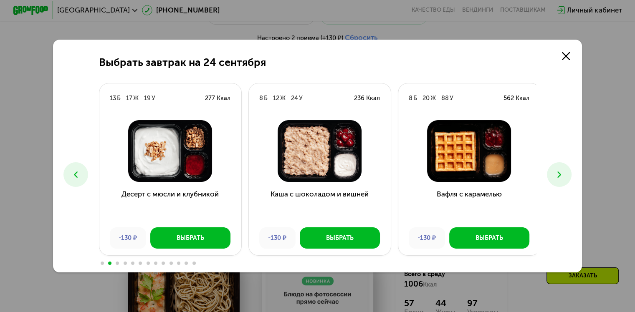
click at [557, 165] on button at bounding box center [559, 174] width 25 height 25
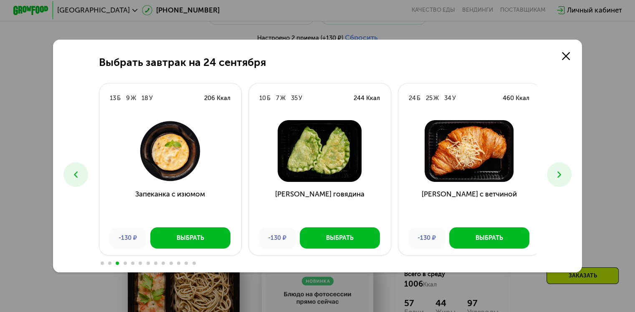
click at [557, 165] on button at bounding box center [559, 174] width 25 height 25
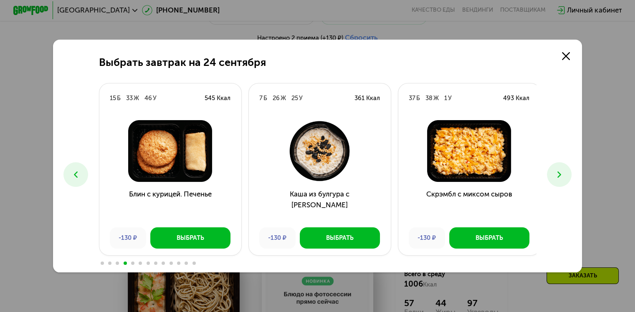
click at [557, 165] on button at bounding box center [559, 174] width 25 height 25
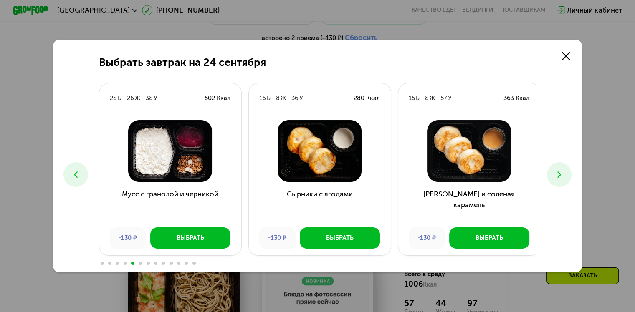
click at [557, 165] on button at bounding box center [559, 174] width 25 height 25
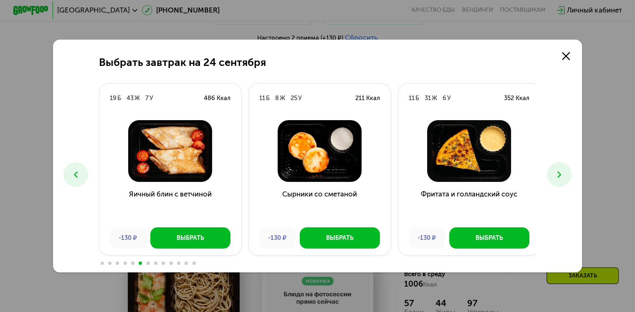
click at [557, 165] on button at bounding box center [559, 174] width 25 height 25
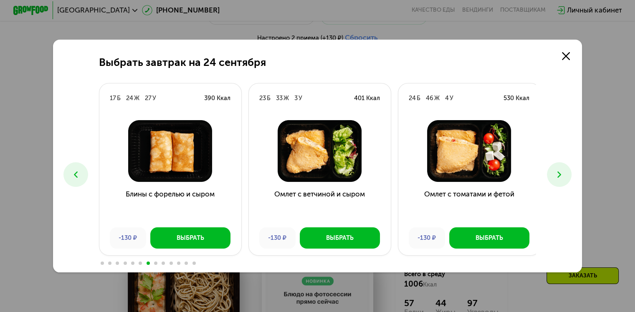
click at [557, 165] on button at bounding box center [559, 174] width 25 height 25
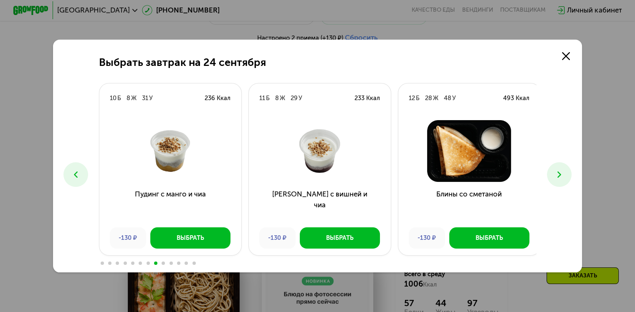
click at [557, 165] on button at bounding box center [559, 174] width 25 height 25
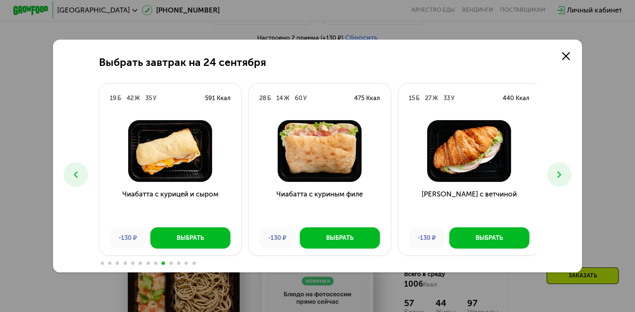
click at [557, 165] on button at bounding box center [559, 174] width 25 height 25
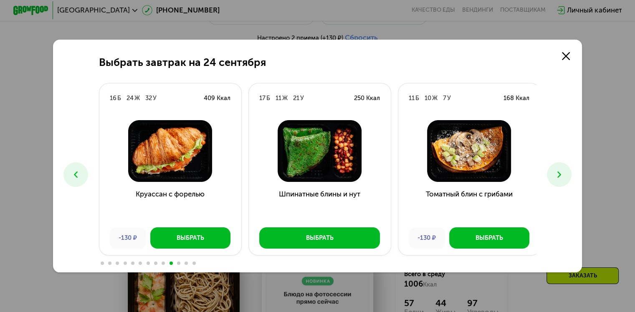
click at [557, 165] on button at bounding box center [559, 174] width 25 height 25
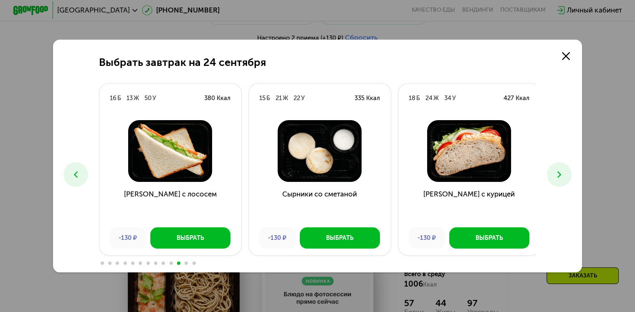
click at [557, 165] on button at bounding box center [559, 174] width 25 height 25
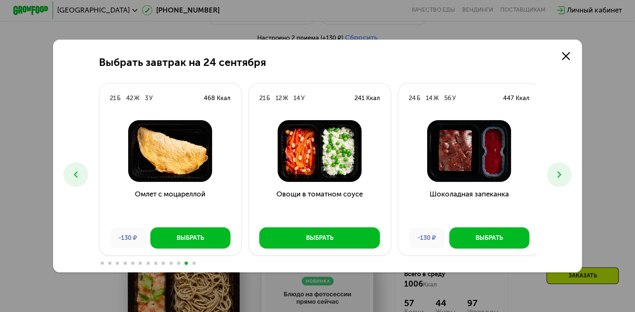
click at [557, 165] on button at bounding box center [559, 174] width 25 height 25
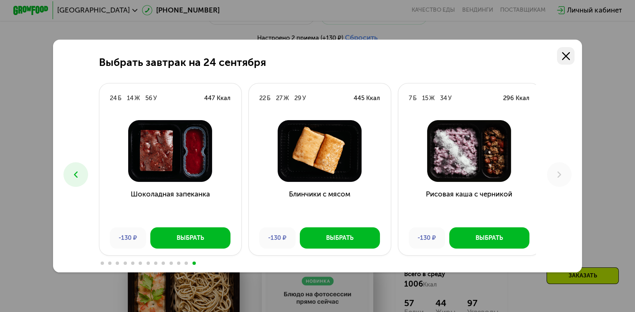
click at [566, 59] on link at bounding box center [566, 56] width 18 height 18
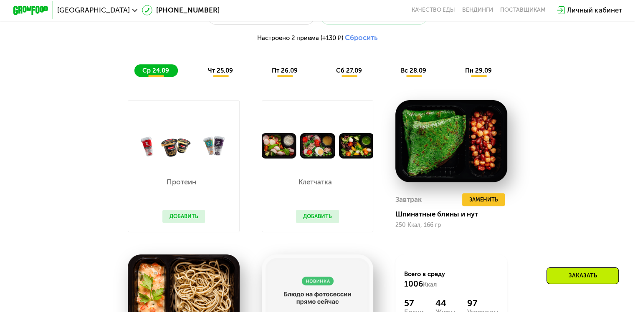
click at [563, 166] on div "Похудение и поддержание формы Доставка: 24 сен, ср Настроить меню Настроено 2 п…" at bounding box center [317, 192] width 543 height 439
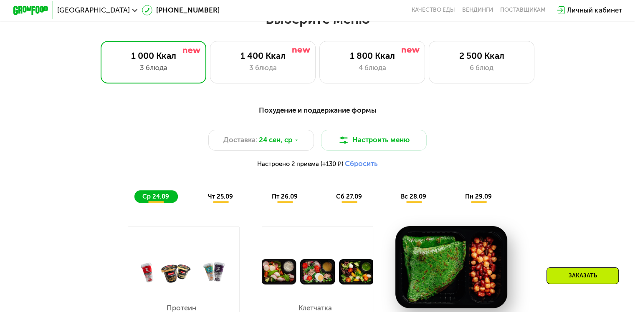
scroll to position [566, 0]
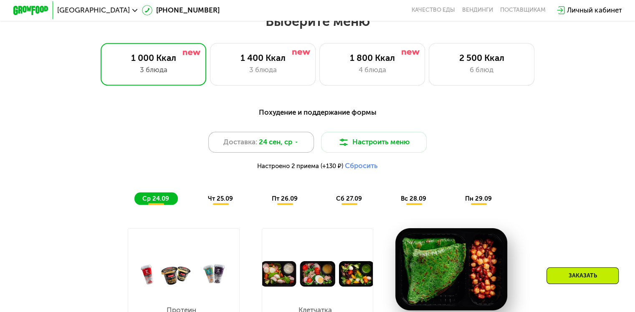
click at [298, 145] on icon at bounding box center [296, 142] width 5 height 5
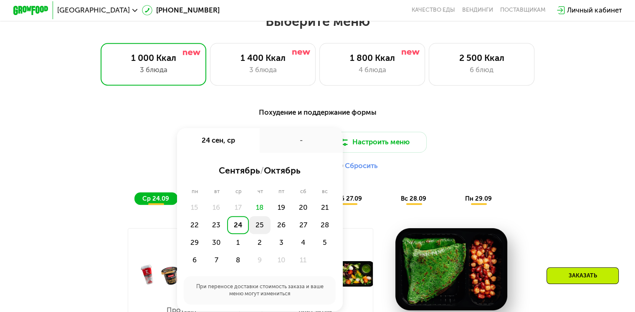
click at [257, 227] on div "25" at bounding box center [260, 225] width 22 height 18
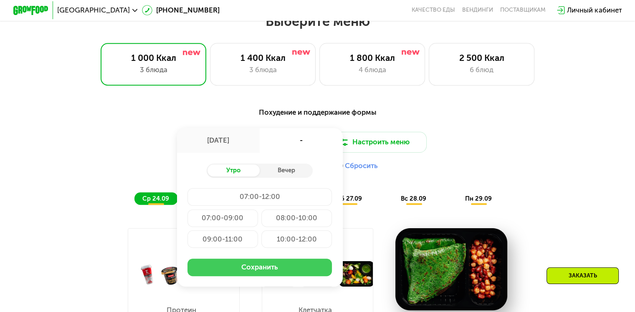
click at [259, 268] on button "Сохранить" at bounding box center [259, 268] width 144 height 18
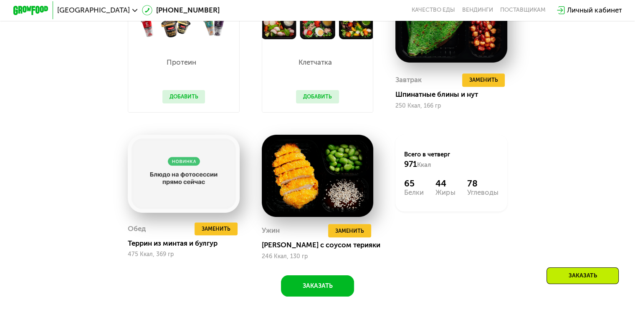
scroll to position [795, 0]
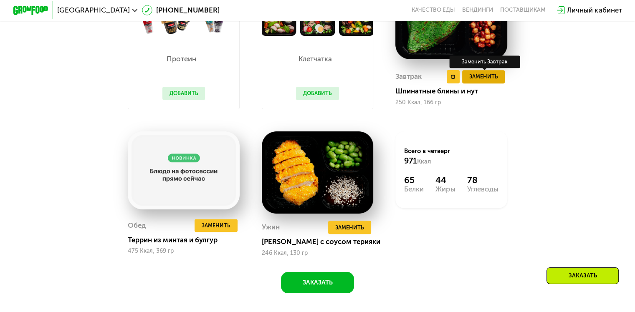
click at [488, 79] on span "Заменить" at bounding box center [483, 76] width 29 height 9
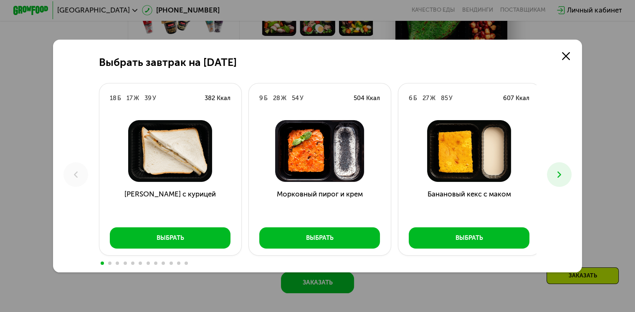
click at [558, 171] on icon at bounding box center [559, 175] width 10 height 10
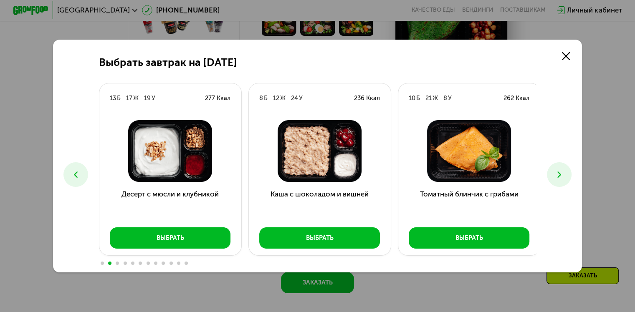
click at [558, 171] on icon at bounding box center [559, 175] width 10 height 10
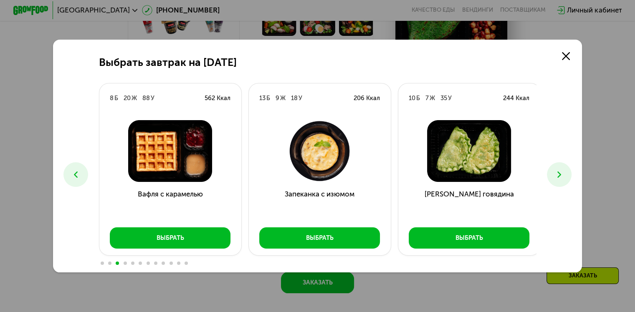
click at [71, 172] on icon at bounding box center [76, 175] width 10 height 10
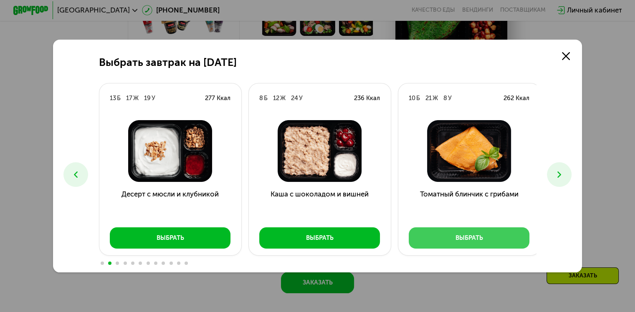
click at [458, 235] on div "Выбрать" at bounding box center [470, 238] width 28 height 9
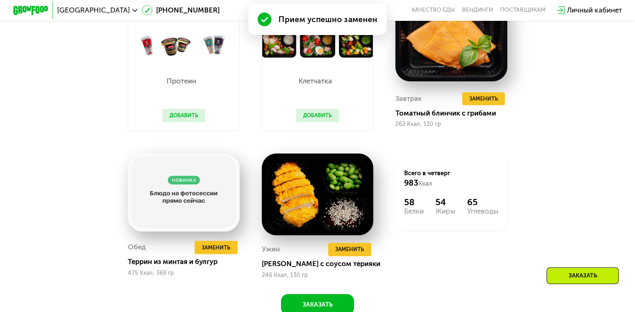
scroll to position [818, 0]
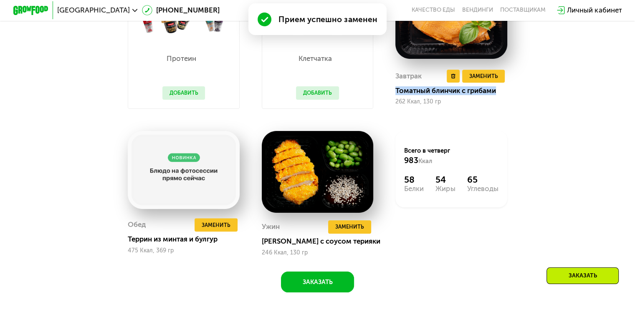
drag, startPoint x: 398, startPoint y: 95, endPoint x: 499, endPoint y: 102, distance: 102.1
click at [499, 102] on div "Завтрак Удалить Завтрак Заменить Заменить Завтрак Томатный блинчик с грибами 26…" at bounding box center [451, 87] width 112 height 43
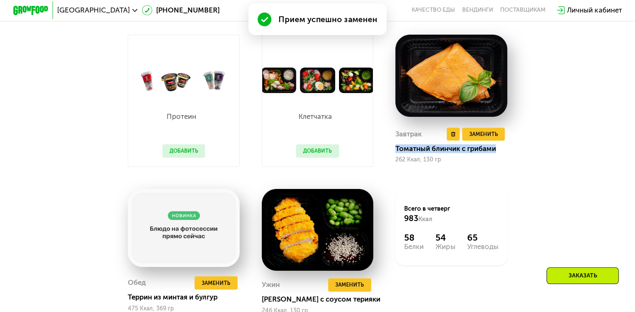
scroll to position [754, 0]
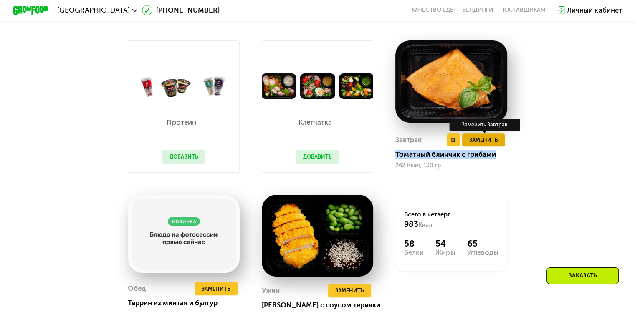
click at [484, 144] on span "Заменить" at bounding box center [483, 140] width 29 height 9
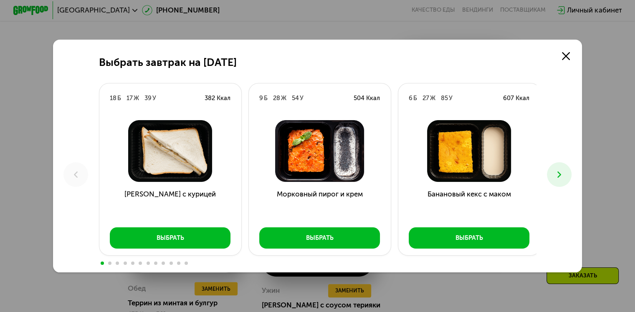
click at [561, 176] on use at bounding box center [559, 175] width 4 height 6
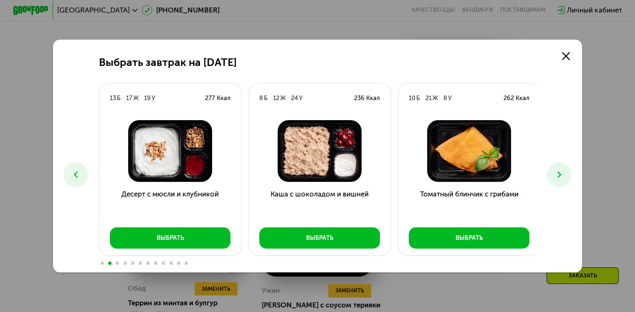
click at [561, 176] on use at bounding box center [559, 175] width 4 height 6
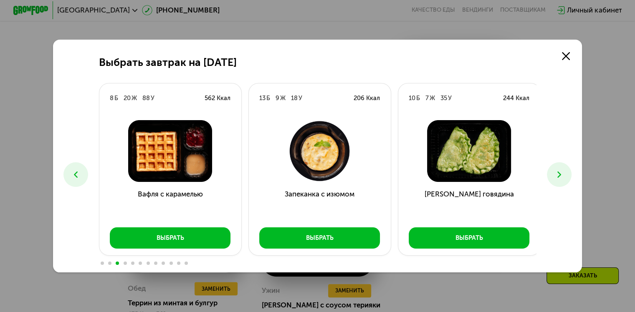
click at [561, 176] on use at bounding box center [559, 175] width 4 height 6
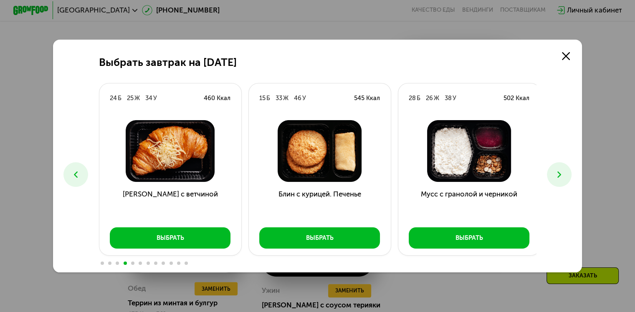
click at [561, 176] on use at bounding box center [559, 175] width 4 height 6
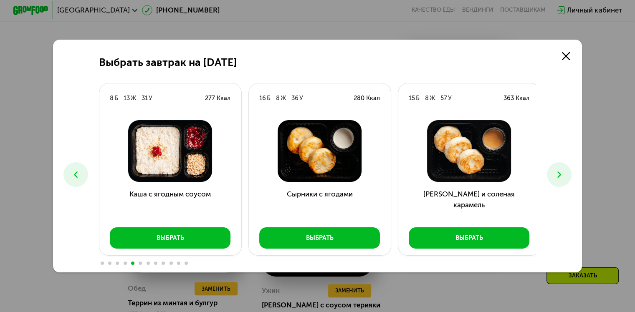
click at [561, 176] on use at bounding box center [559, 175] width 4 height 6
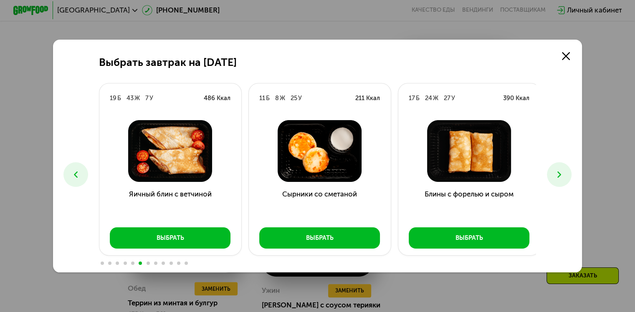
click at [561, 176] on use at bounding box center [559, 175] width 4 height 6
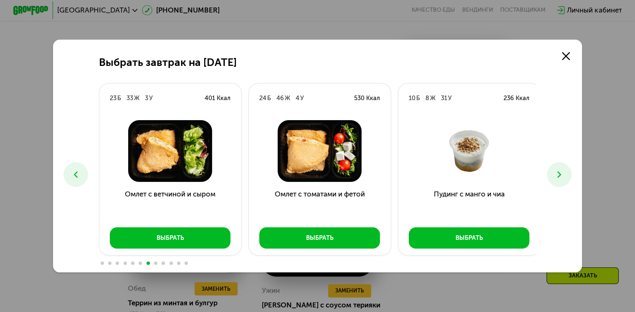
click at [561, 176] on use at bounding box center [559, 175] width 4 height 6
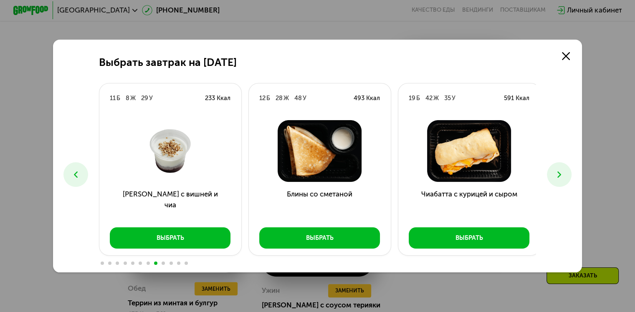
click at [561, 176] on use at bounding box center [559, 175] width 4 height 6
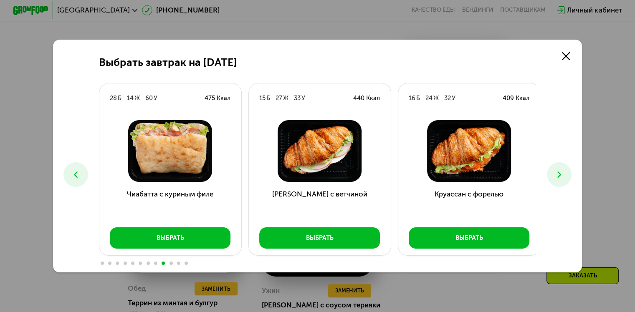
click at [561, 176] on use at bounding box center [559, 175] width 4 height 6
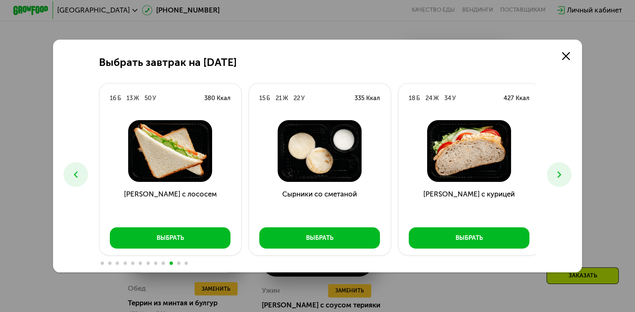
click at [561, 176] on use at bounding box center [559, 175] width 4 height 6
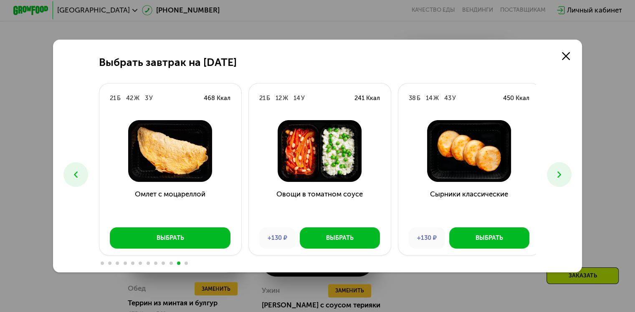
click at [561, 176] on use at bounding box center [559, 175] width 4 height 6
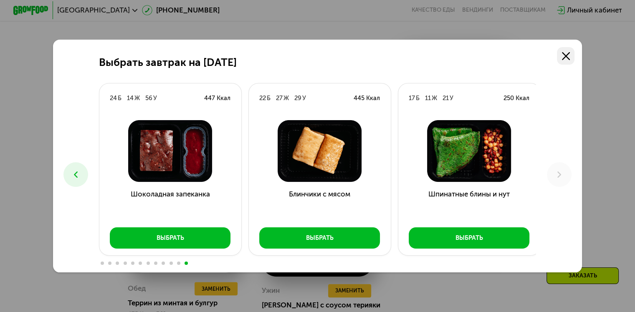
click at [568, 53] on icon at bounding box center [566, 56] width 8 height 8
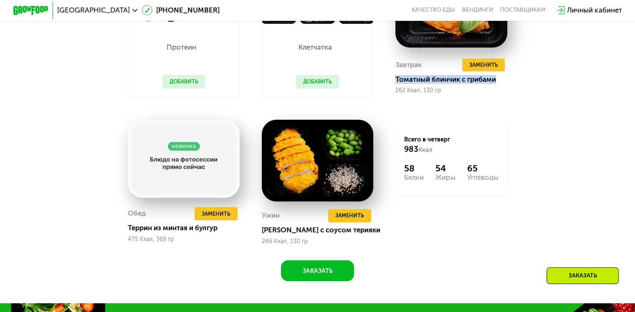
scroll to position [834, 0]
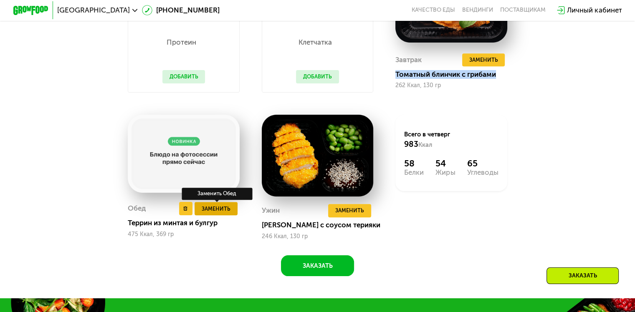
click at [209, 213] on span "Заменить" at bounding box center [216, 209] width 29 height 9
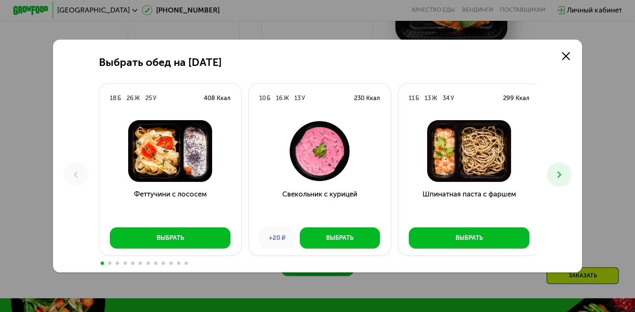
click at [560, 177] on icon at bounding box center [559, 175] width 10 height 10
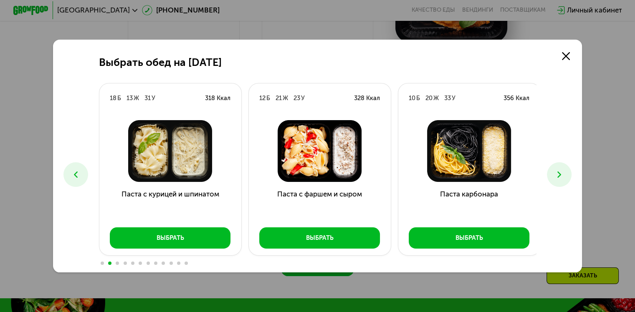
click at [560, 177] on icon at bounding box center [559, 175] width 10 height 10
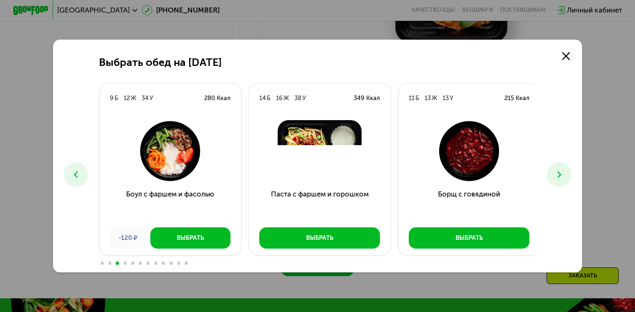
click at [560, 177] on icon at bounding box center [559, 175] width 10 height 10
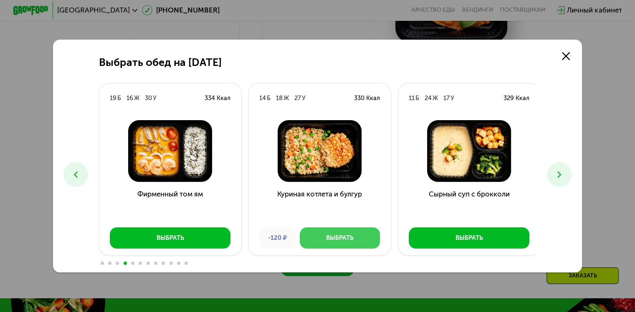
click at [355, 241] on button "Выбрать" at bounding box center [340, 238] width 80 height 21
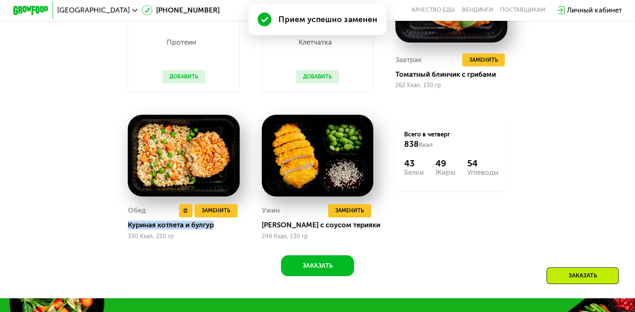
drag, startPoint x: 126, startPoint y: 232, endPoint x: 214, endPoint y: 235, distance: 88.6
click at [214, 230] on div "Куриная котлета и булгур" at bounding box center [187, 225] width 119 height 9
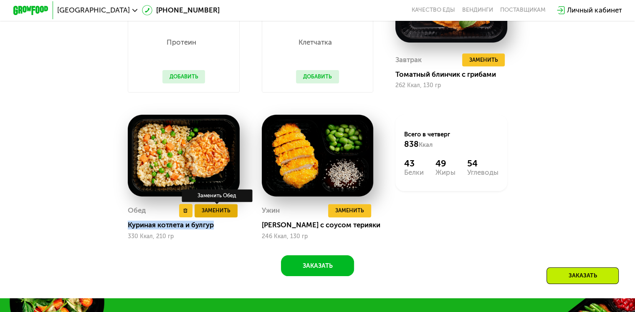
click at [222, 215] on span "Заменить" at bounding box center [216, 210] width 29 height 9
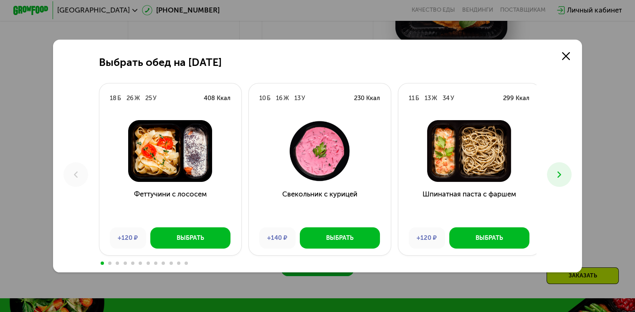
click at [560, 176] on icon at bounding box center [559, 175] width 10 height 10
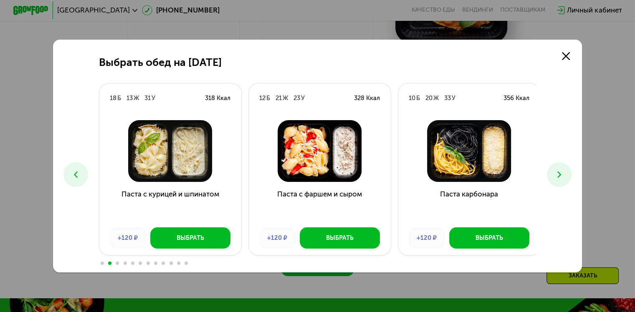
click at [560, 176] on icon at bounding box center [559, 175] width 10 height 10
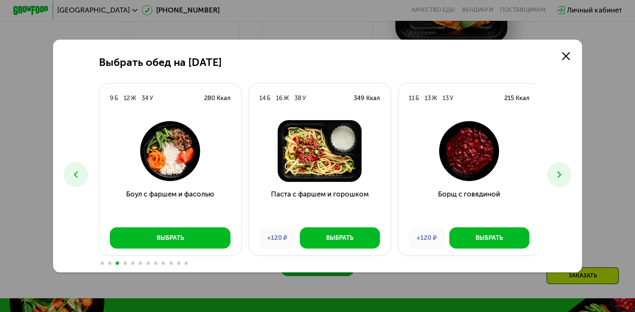
click at [560, 176] on icon at bounding box center [559, 175] width 10 height 10
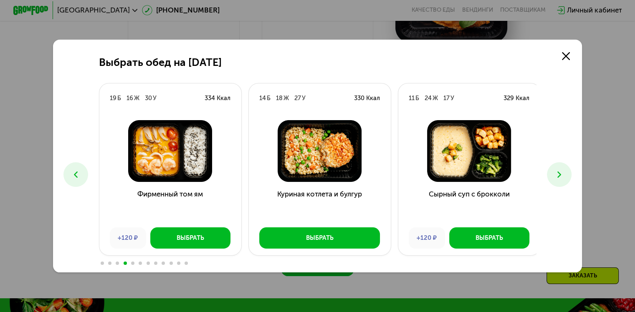
click at [560, 176] on icon at bounding box center [559, 175] width 10 height 10
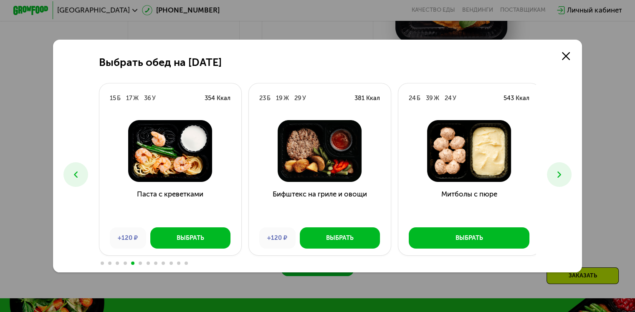
click at [560, 176] on icon at bounding box center [559, 175] width 10 height 10
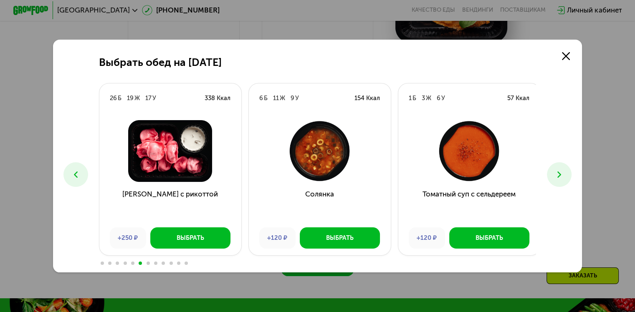
click at [559, 176] on icon at bounding box center [559, 175] width 10 height 10
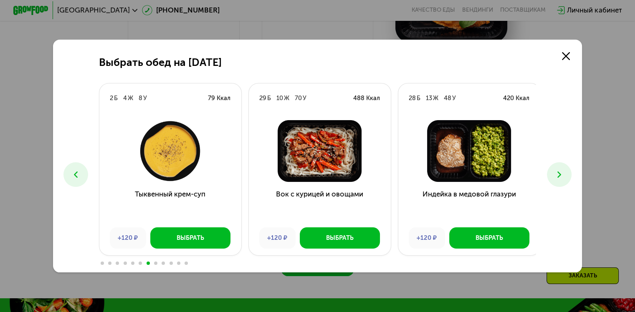
click at [559, 175] on icon at bounding box center [559, 175] width 10 height 10
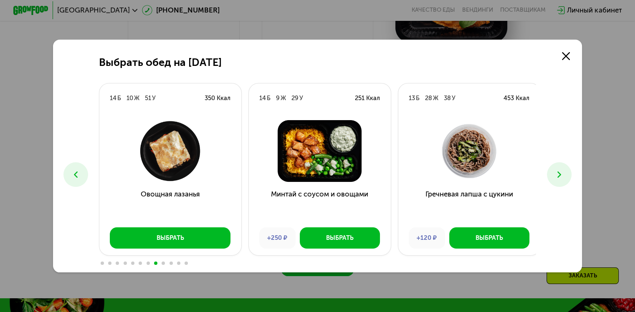
click at [557, 169] on button at bounding box center [559, 174] width 25 height 25
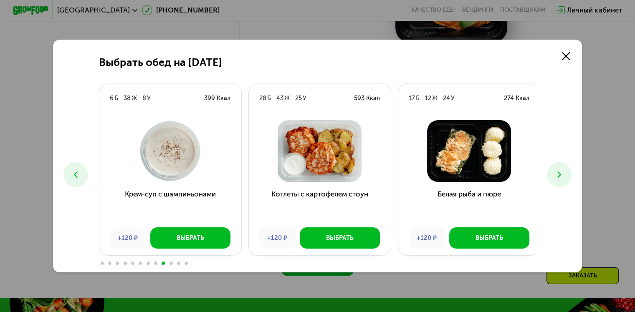
click at [560, 175] on icon at bounding box center [559, 175] width 10 height 10
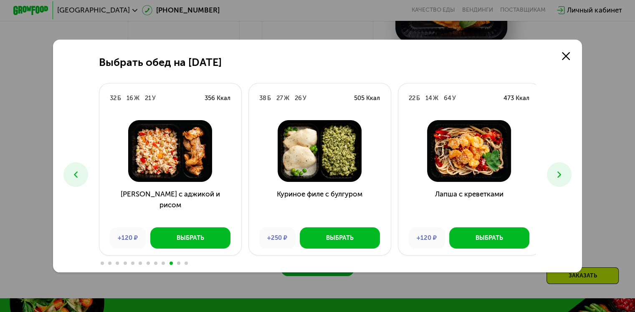
click at [560, 175] on icon at bounding box center [559, 175] width 10 height 10
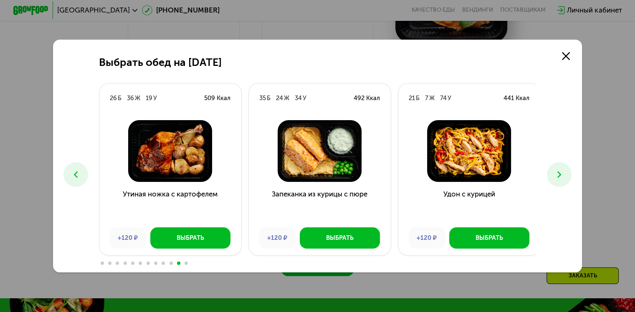
click at [560, 175] on icon at bounding box center [559, 175] width 10 height 10
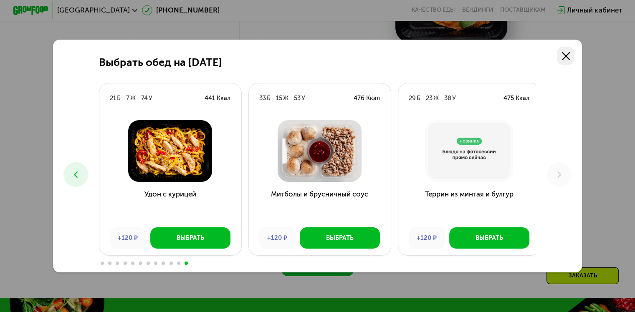
click at [565, 56] on icon at bounding box center [566, 56] width 8 height 8
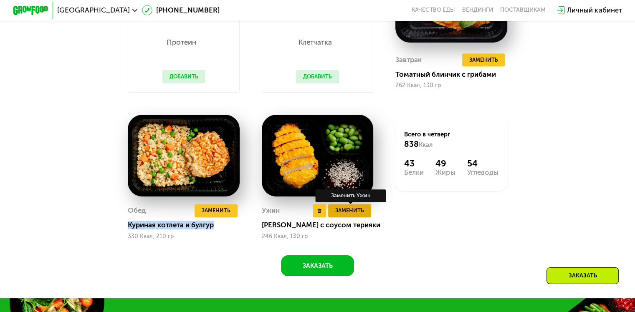
click at [349, 215] on span "Заменить" at bounding box center [349, 210] width 29 height 9
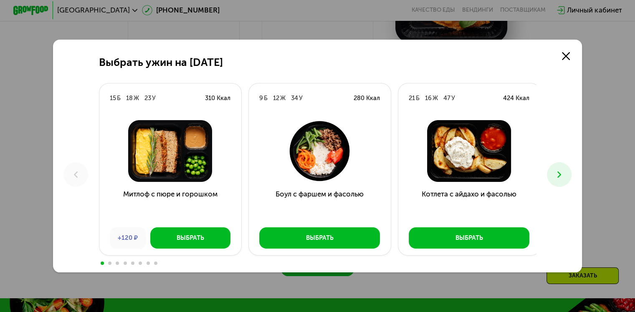
click at [557, 172] on icon at bounding box center [559, 175] width 10 height 10
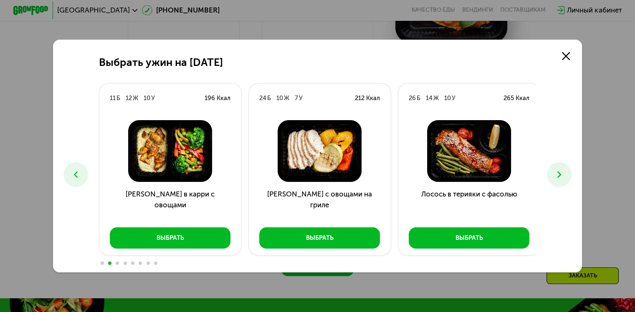
click at [557, 172] on icon at bounding box center [559, 175] width 10 height 10
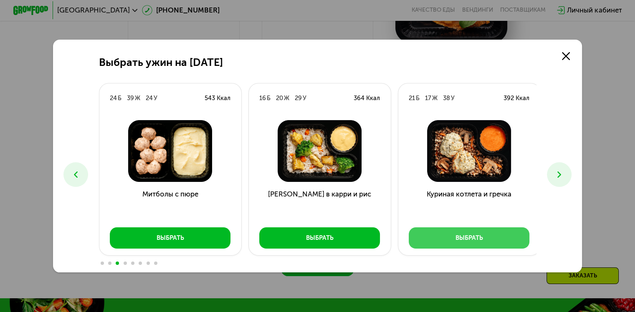
click at [469, 243] on div "Выбрать" at bounding box center [470, 238] width 28 height 9
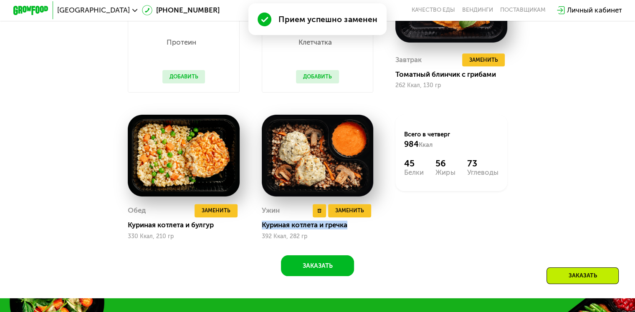
drag, startPoint x: 261, startPoint y: 233, endPoint x: 359, endPoint y: 236, distance: 97.7
click at [359, 230] on div "Куриная котлета и гречка" at bounding box center [321, 225] width 119 height 9
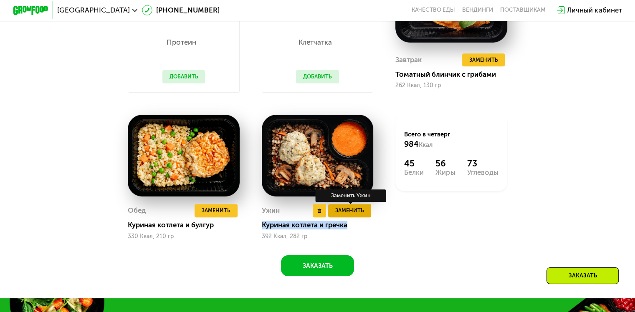
click at [349, 215] on span "Заменить" at bounding box center [349, 210] width 29 height 9
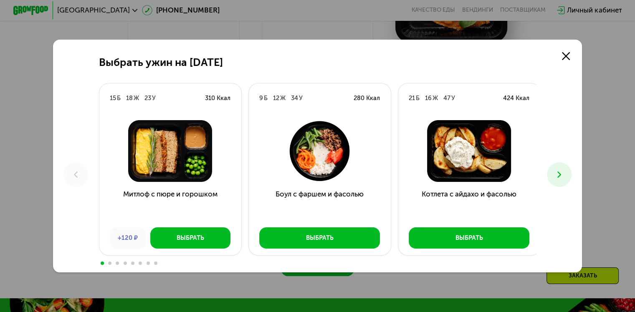
click at [554, 177] on button at bounding box center [559, 174] width 25 height 25
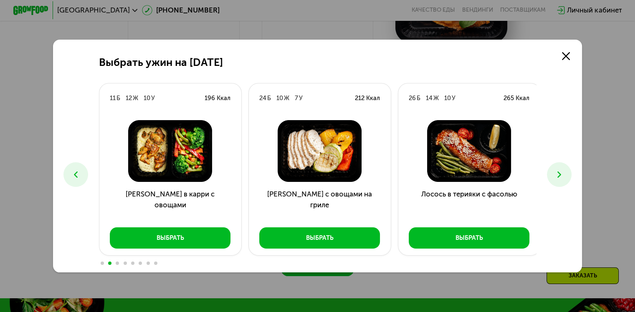
click at [554, 177] on button at bounding box center [559, 174] width 25 height 25
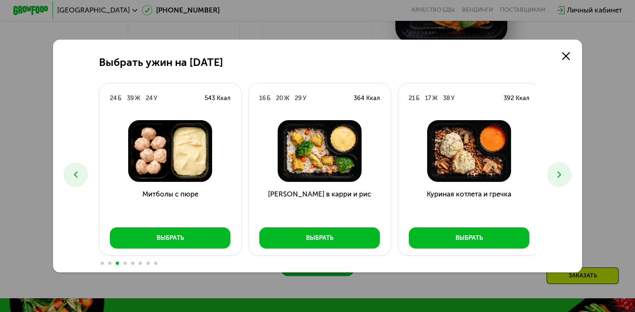
click at [554, 177] on button at bounding box center [559, 174] width 25 height 25
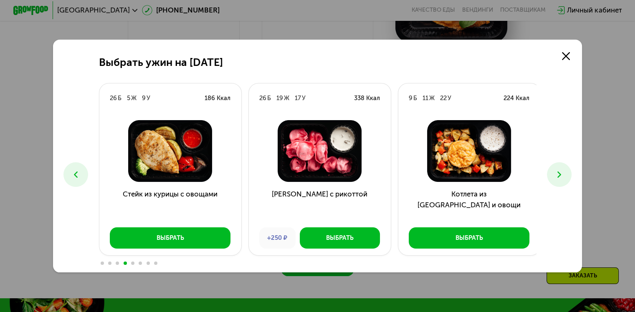
click at [554, 177] on button at bounding box center [559, 174] width 25 height 25
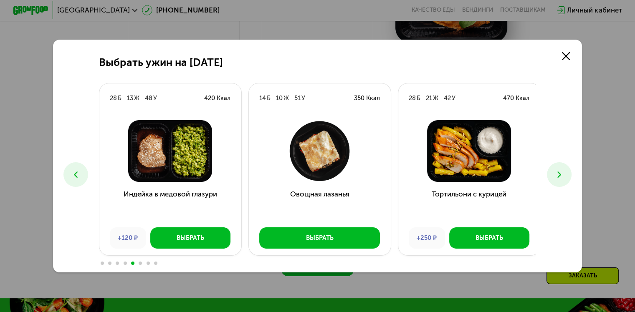
click at [554, 177] on button at bounding box center [559, 174] width 25 height 25
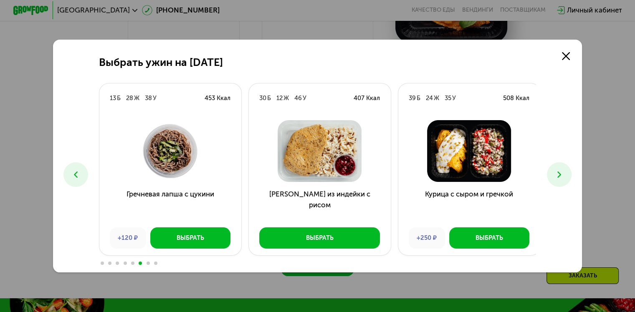
click at [78, 177] on icon at bounding box center [76, 175] width 10 height 10
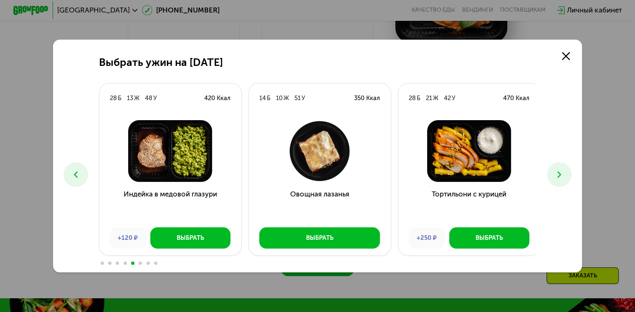
click at [565, 179] on icon at bounding box center [559, 175] width 10 height 10
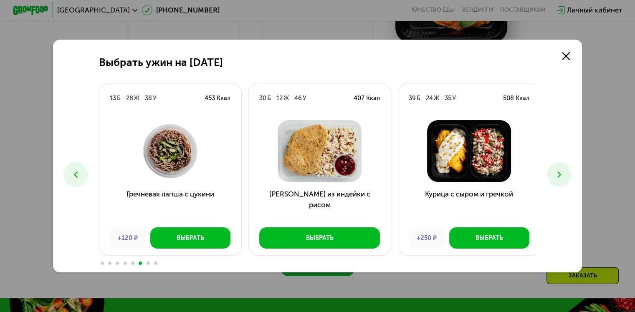
click at [565, 179] on icon at bounding box center [559, 175] width 10 height 10
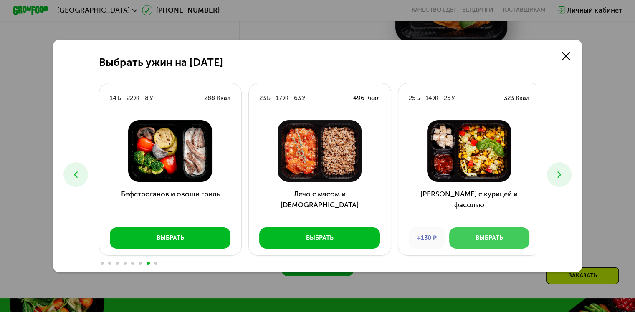
click at [479, 237] on div "Выбрать" at bounding box center [490, 238] width 28 height 9
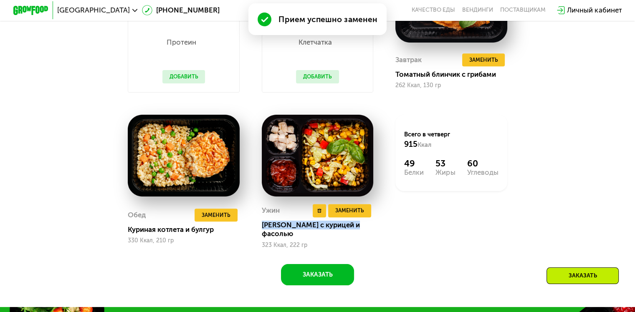
drag, startPoint x: 261, startPoint y: 235, endPoint x: 358, endPoint y: 236, distance: 97.3
click at [358, 236] on div "Ужин Удалить Ужин Заменить Заменить Ужин Салат с курицей и фасолью 323 Ккал, 22…" at bounding box center [318, 182] width 134 height 156
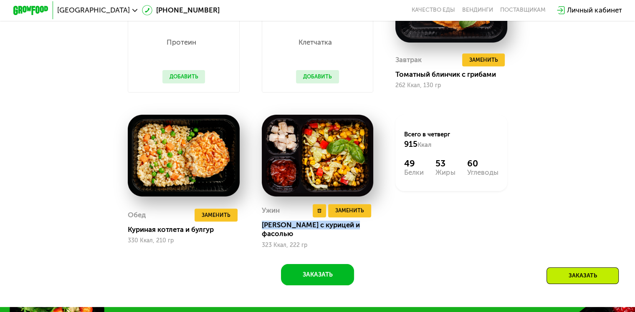
click at [334, 180] on img at bounding box center [318, 156] width 112 height 82
click at [354, 215] on span "Заменить" at bounding box center [349, 210] width 29 height 9
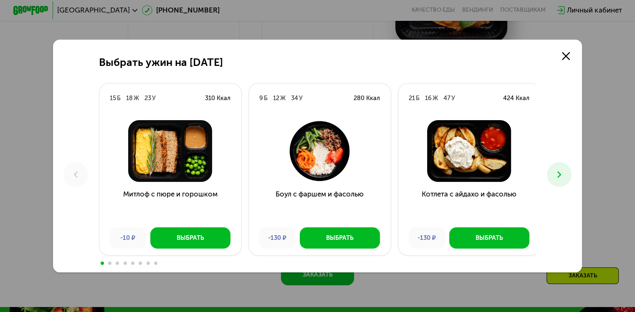
click at [559, 173] on icon at bounding box center [559, 175] width 10 height 10
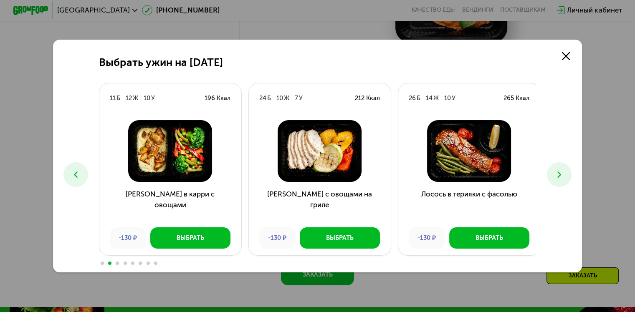
click at [559, 173] on icon at bounding box center [559, 175] width 10 height 10
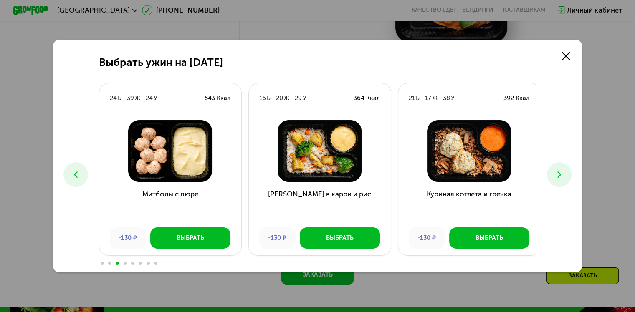
click at [559, 173] on icon at bounding box center [559, 175] width 10 height 10
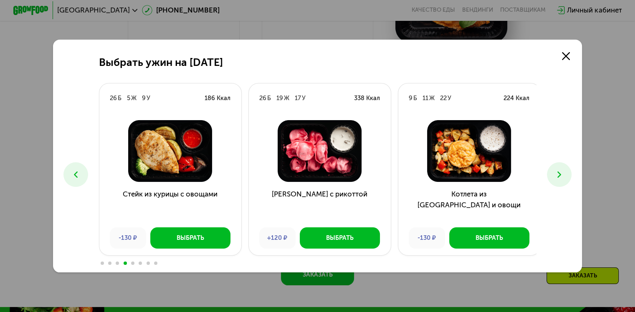
click at [559, 173] on icon at bounding box center [559, 175] width 10 height 10
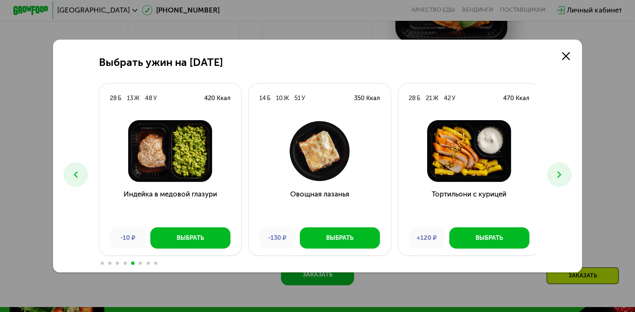
click at [559, 173] on icon at bounding box center [559, 175] width 10 height 10
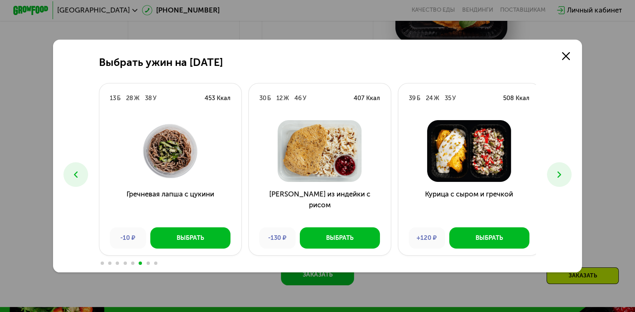
click at [556, 170] on icon at bounding box center [559, 175] width 10 height 10
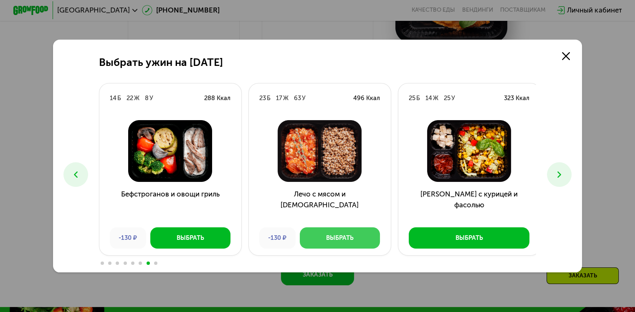
click at [357, 238] on button "Выбрать" at bounding box center [340, 238] width 80 height 21
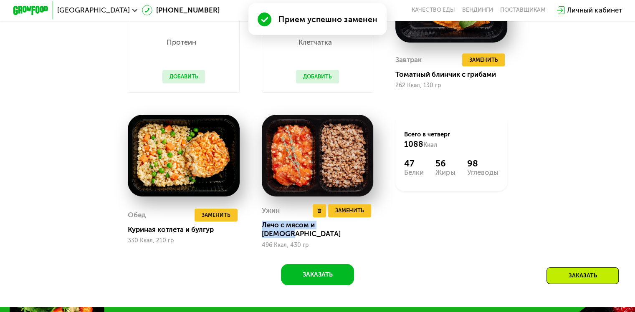
drag, startPoint x: 261, startPoint y: 232, endPoint x: 348, endPoint y: 230, distance: 87.7
click at [349, 230] on div "Лечо с мясом и гречкой" at bounding box center [321, 230] width 119 height 18
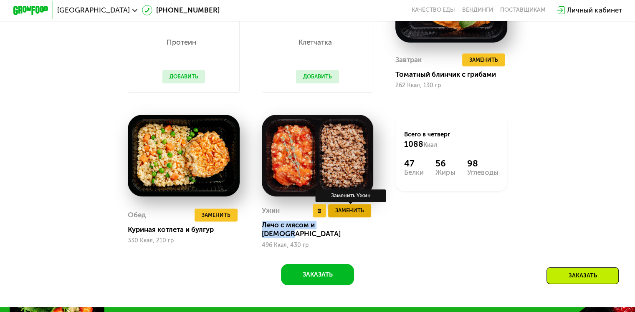
click at [340, 215] on span "Заменить" at bounding box center [349, 210] width 29 height 9
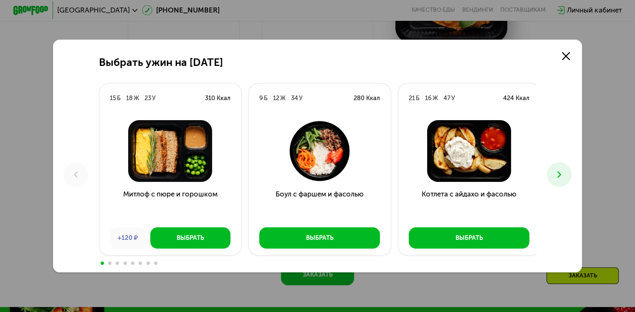
click at [565, 176] on icon at bounding box center [559, 175] width 10 height 10
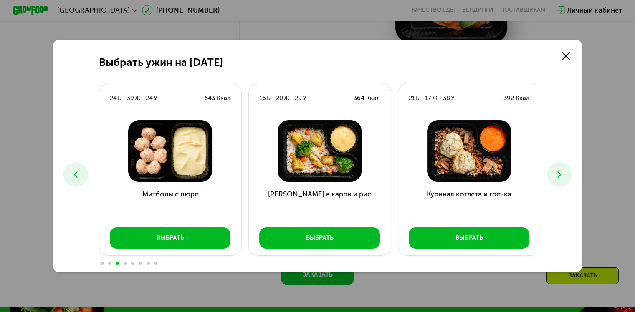
click at [565, 176] on icon at bounding box center [559, 175] width 10 height 10
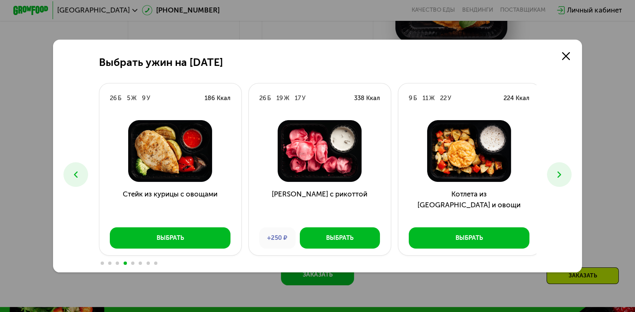
click at [565, 176] on icon at bounding box center [559, 175] width 10 height 10
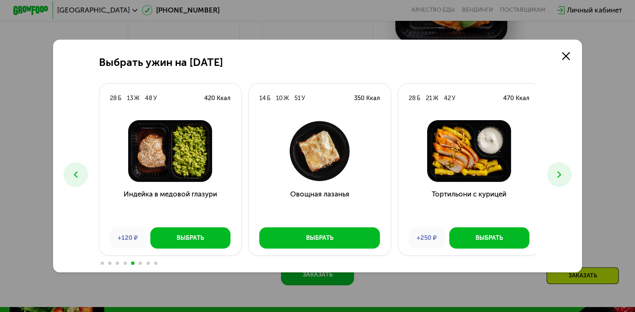
click at [565, 176] on icon at bounding box center [559, 175] width 10 height 10
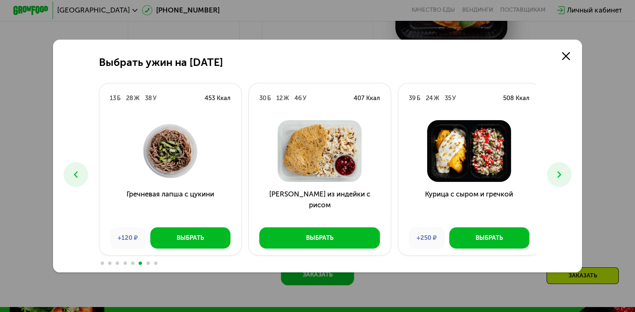
click at [565, 176] on icon at bounding box center [559, 175] width 10 height 10
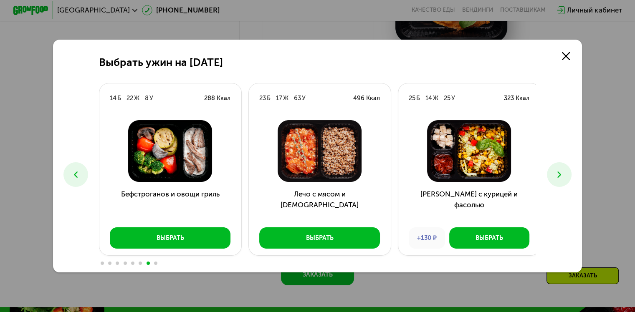
click at [565, 175] on icon at bounding box center [559, 175] width 10 height 10
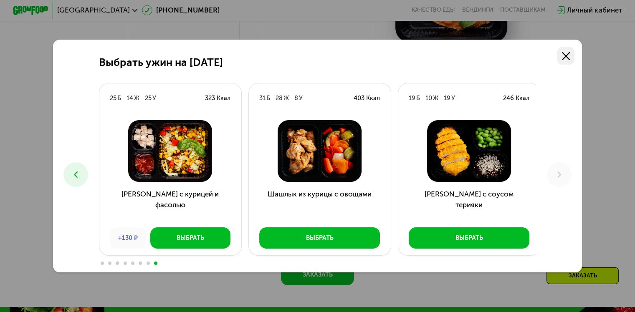
click at [572, 58] on link at bounding box center [566, 56] width 18 height 18
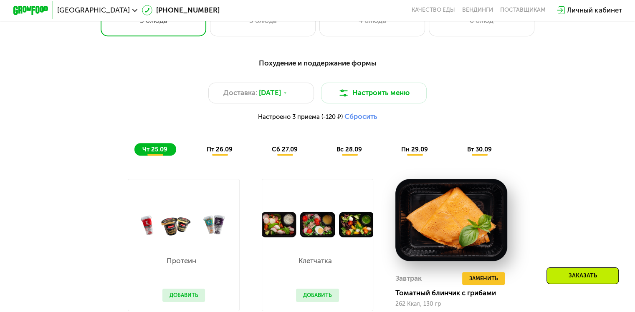
scroll to position [612, 0]
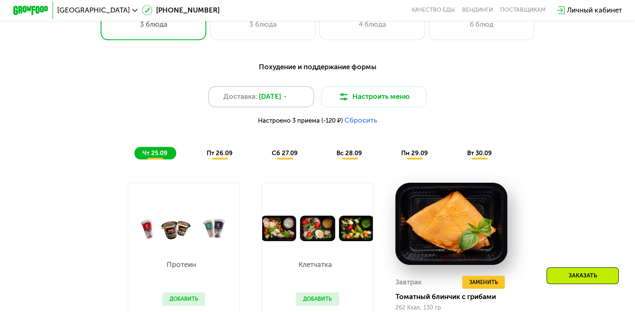
click at [266, 101] on span "25 сен, чт" at bounding box center [270, 96] width 22 height 10
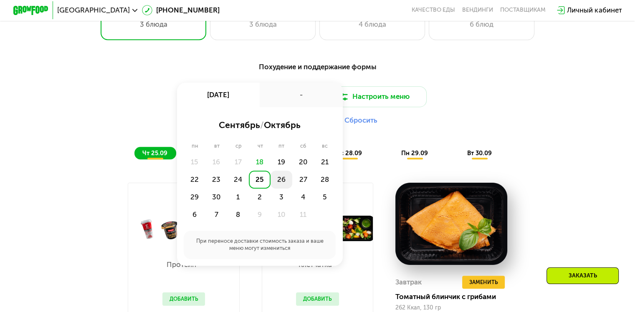
click at [284, 179] on div "26" at bounding box center [282, 180] width 22 height 18
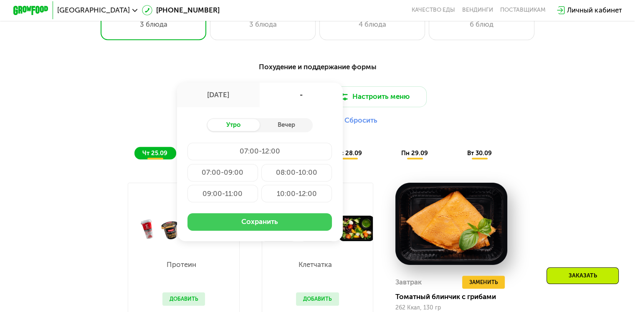
click at [249, 231] on button "Сохранить" at bounding box center [259, 222] width 144 height 18
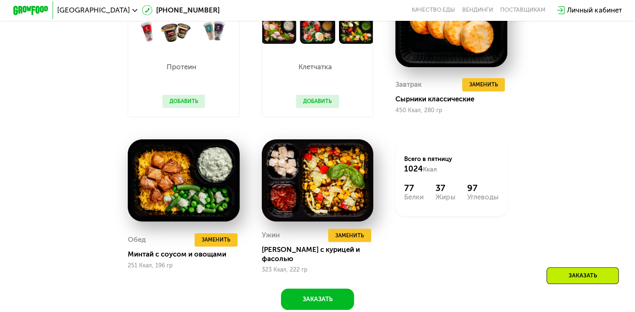
scroll to position [795, 0]
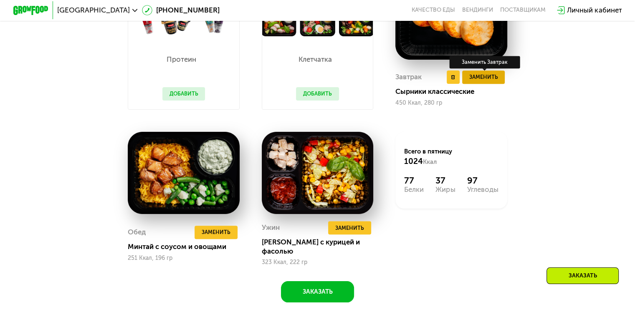
click at [498, 79] on span "Заменить" at bounding box center [483, 77] width 29 height 9
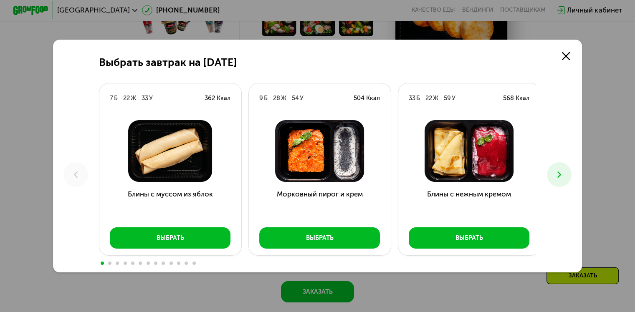
click at [563, 178] on icon at bounding box center [559, 175] width 10 height 10
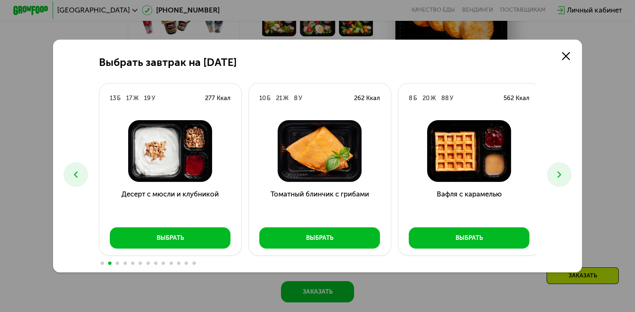
click at [563, 178] on icon at bounding box center [559, 175] width 10 height 10
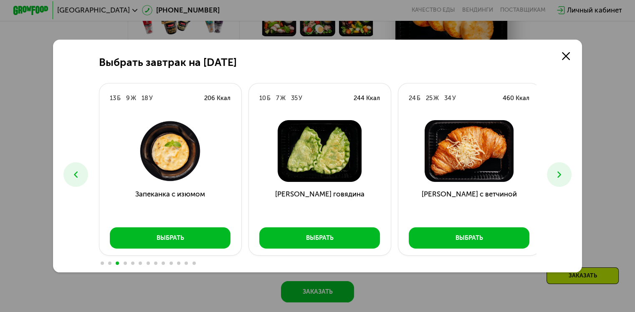
click at [563, 178] on icon at bounding box center [559, 175] width 10 height 10
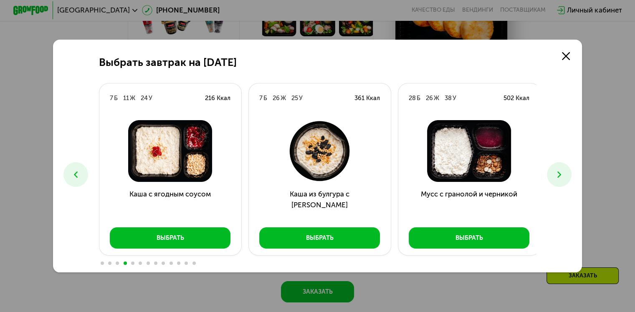
click at [563, 178] on icon at bounding box center [559, 175] width 10 height 10
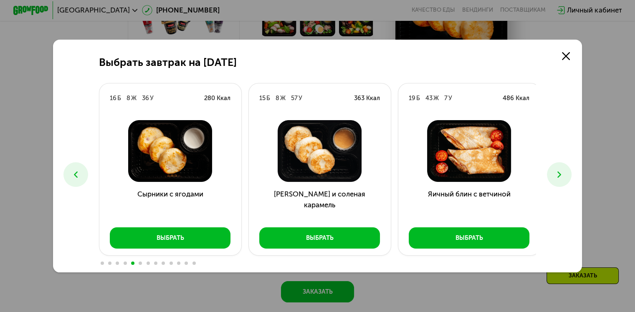
click at [563, 178] on icon at bounding box center [559, 175] width 10 height 10
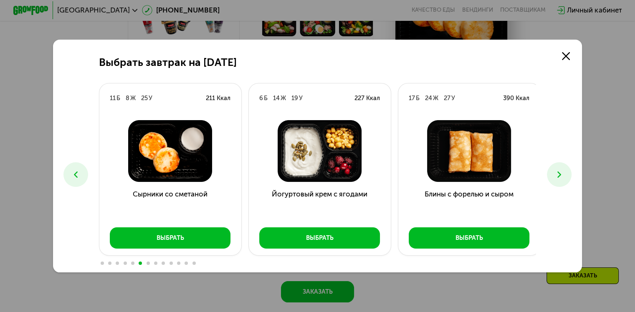
click at [563, 178] on icon at bounding box center [559, 175] width 10 height 10
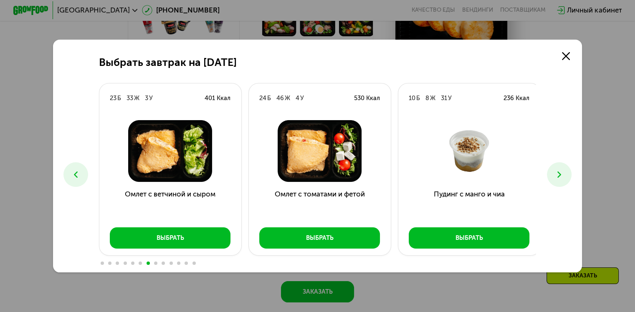
click at [563, 177] on icon at bounding box center [559, 175] width 10 height 10
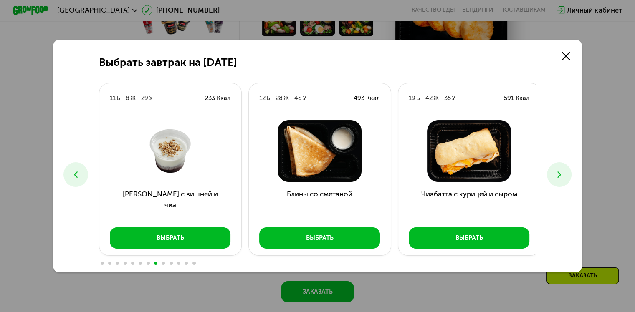
click at [563, 177] on icon at bounding box center [559, 175] width 10 height 10
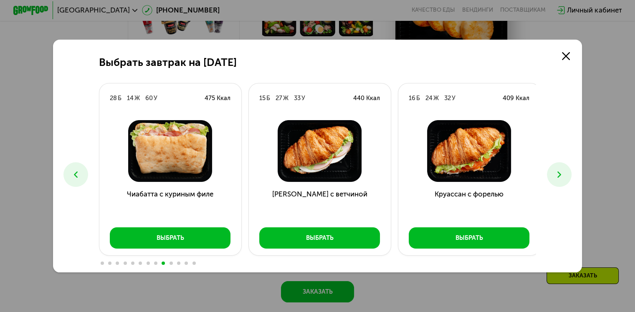
click at [563, 177] on icon at bounding box center [559, 175] width 10 height 10
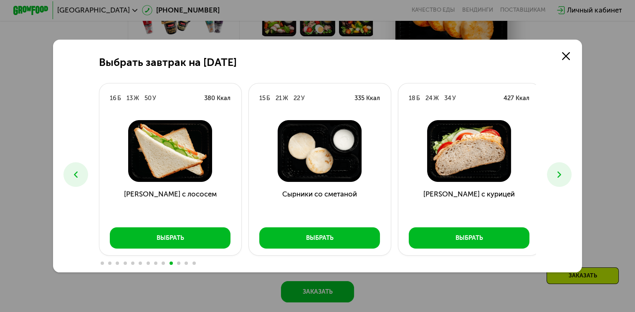
click at [563, 177] on icon at bounding box center [559, 175] width 10 height 10
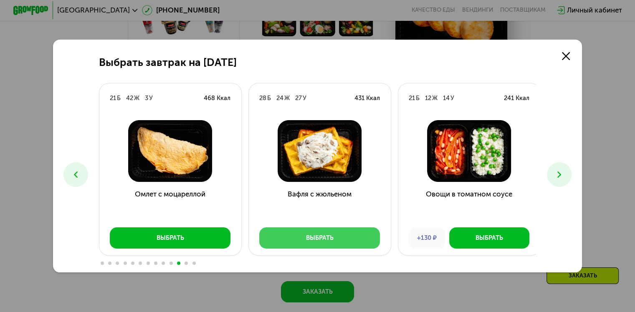
click at [331, 232] on button "Выбрать" at bounding box center [319, 238] width 121 height 21
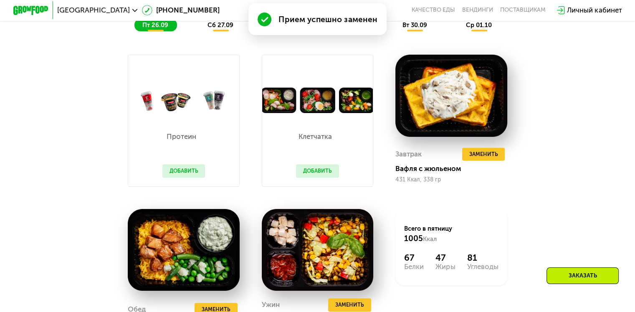
scroll to position [738, 0]
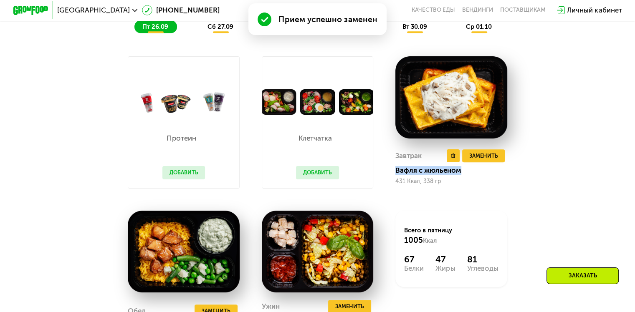
drag, startPoint x: 397, startPoint y: 175, endPoint x: 467, endPoint y: 173, distance: 70.2
click at [467, 173] on div "Вафля с жюльеном" at bounding box center [454, 170] width 119 height 9
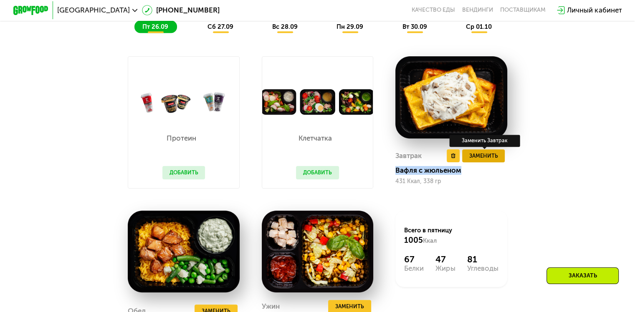
click at [475, 160] on span "Заменить" at bounding box center [483, 156] width 29 height 9
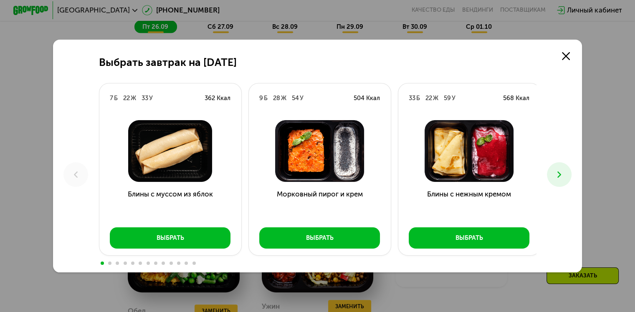
click at [565, 174] on icon at bounding box center [559, 175] width 10 height 10
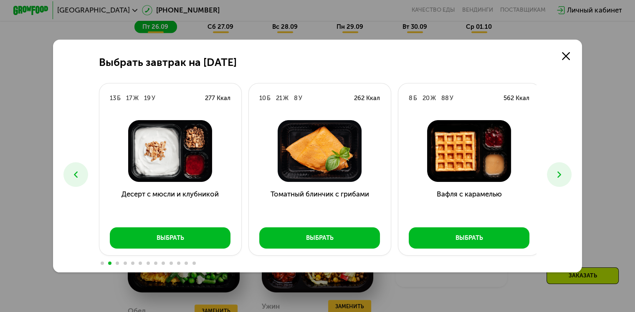
click at [565, 174] on icon at bounding box center [559, 175] width 10 height 10
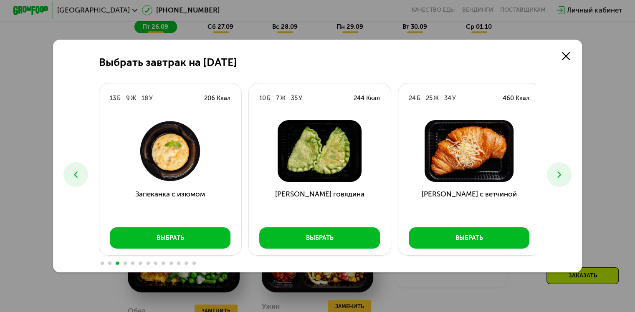
click at [565, 174] on icon at bounding box center [559, 175] width 10 height 10
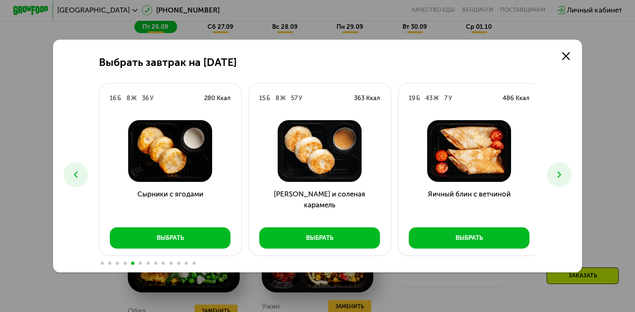
click at [565, 174] on icon at bounding box center [559, 175] width 10 height 10
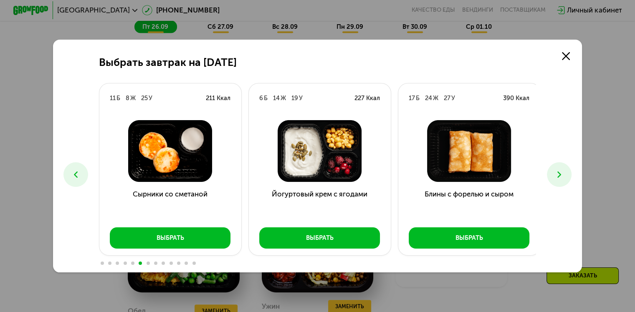
click at [565, 174] on icon at bounding box center [559, 175] width 10 height 10
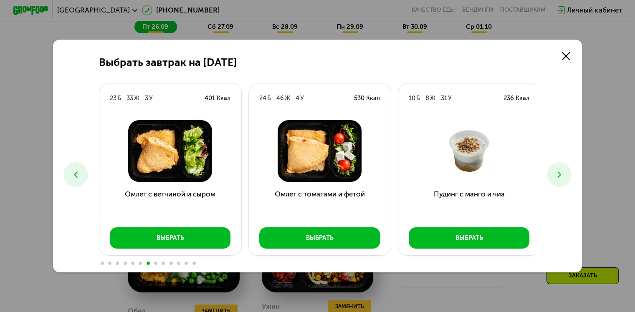
click at [565, 174] on icon at bounding box center [559, 175] width 10 height 10
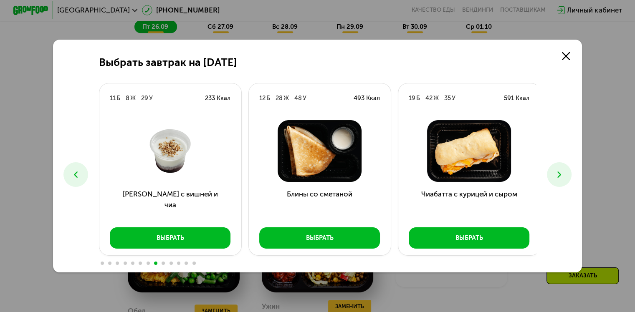
click at [565, 174] on icon at bounding box center [559, 175] width 10 height 10
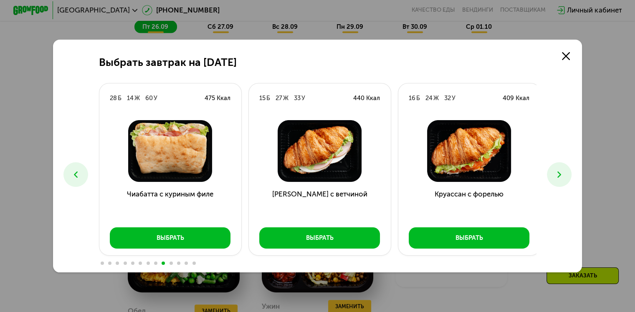
click at [565, 174] on icon at bounding box center [559, 175] width 10 height 10
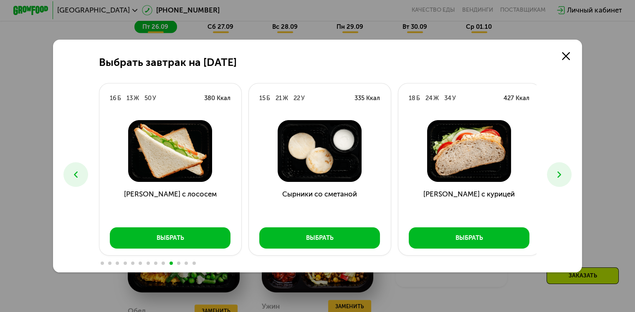
click at [565, 174] on icon at bounding box center [559, 175] width 10 height 10
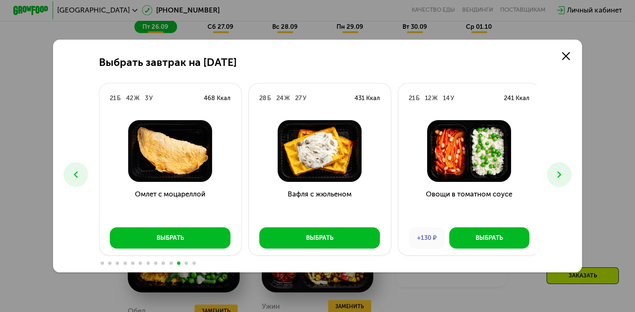
click at [565, 174] on icon at bounding box center [559, 175] width 10 height 10
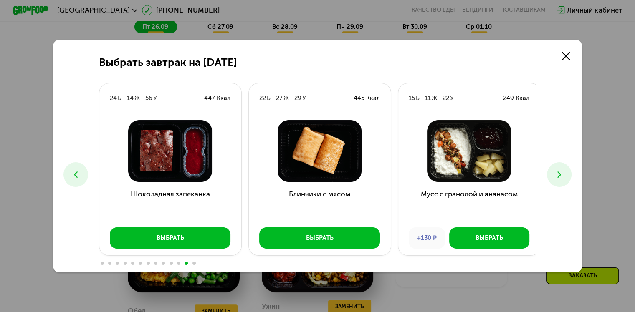
click at [562, 170] on icon at bounding box center [559, 175] width 10 height 10
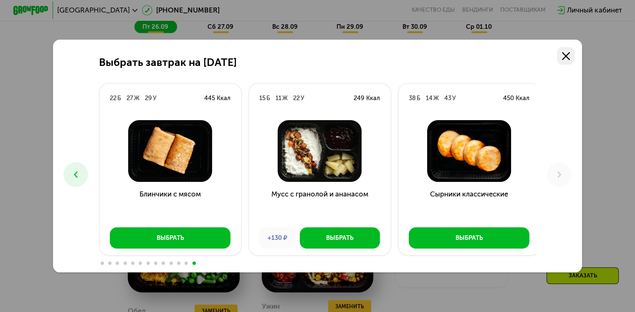
click at [566, 54] on icon at bounding box center [566, 56] width 8 height 8
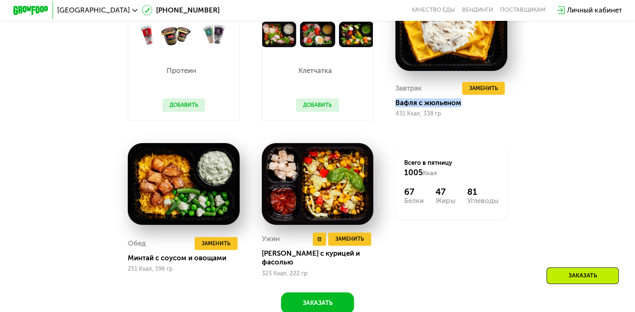
scroll to position [808, 0]
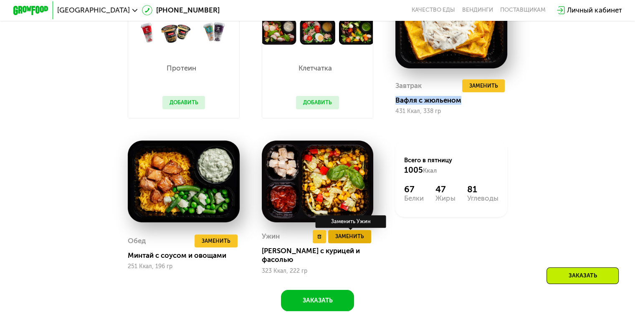
click at [354, 241] on span "Заменить" at bounding box center [349, 236] width 29 height 9
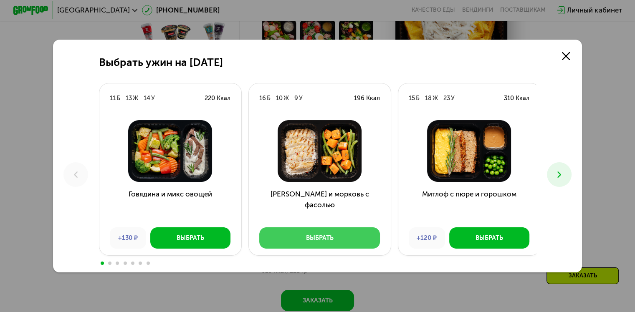
click at [351, 241] on button "Выбрать" at bounding box center [319, 238] width 121 height 21
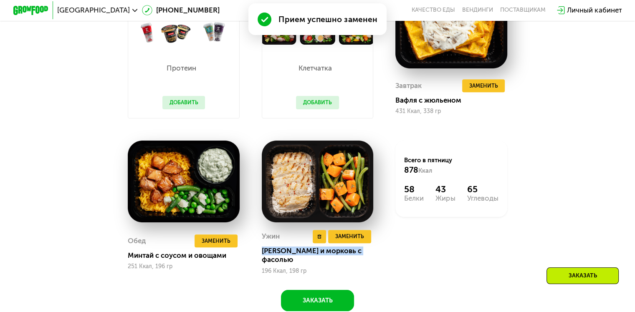
drag, startPoint x: 261, startPoint y: 256, endPoint x: 363, endPoint y: 256, distance: 101.9
click at [364, 257] on div "Курица и морковь с фасолью" at bounding box center [321, 256] width 119 height 18
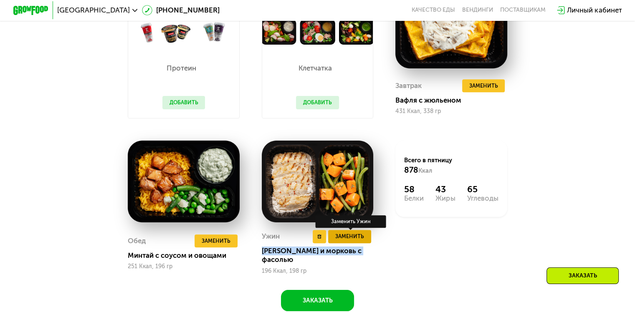
click at [351, 241] on span "Заменить" at bounding box center [349, 236] width 29 height 9
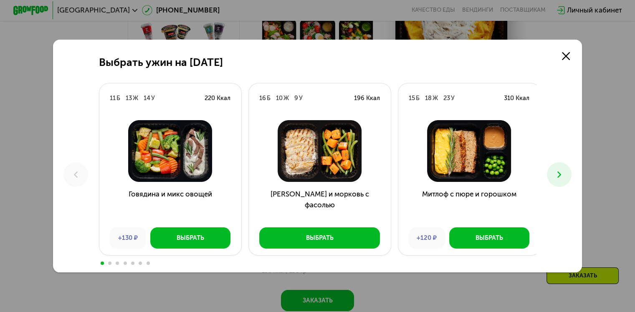
click at [565, 180] on icon at bounding box center [559, 175] width 10 height 10
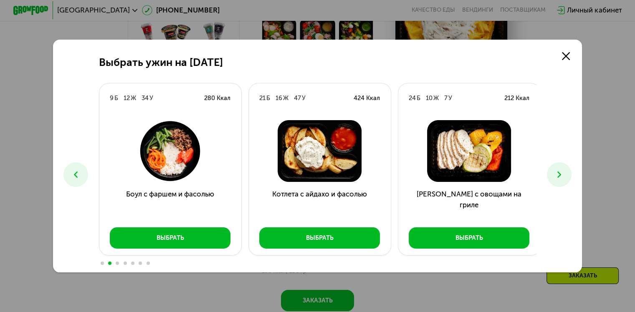
click at [565, 180] on icon at bounding box center [559, 175] width 10 height 10
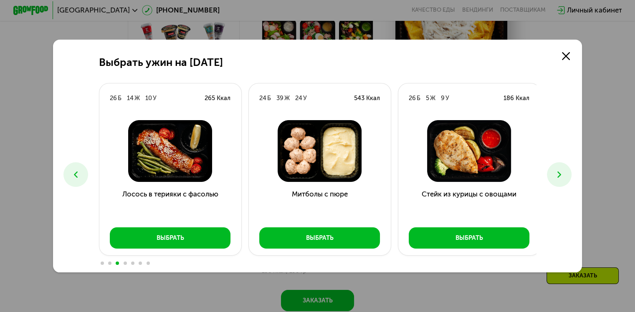
click at [565, 180] on icon at bounding box center [559, 175] width 10 height 10
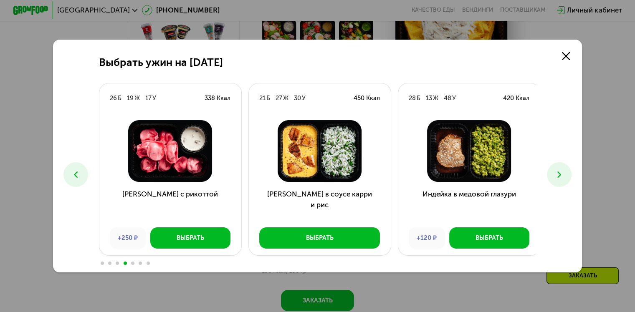
click at [563, 178] on icon at bounding box center [559, 175] width 10 height 10
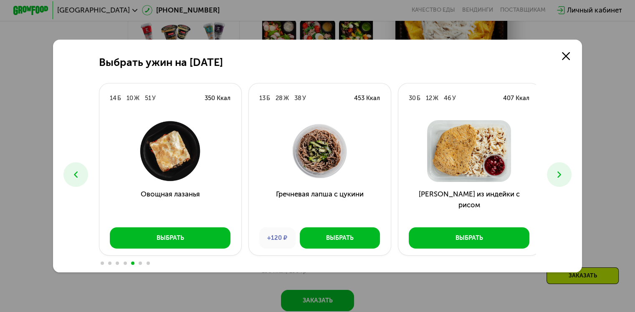
click at [563, 178] on icon at bounding box center [559, 175] width 10 height 10
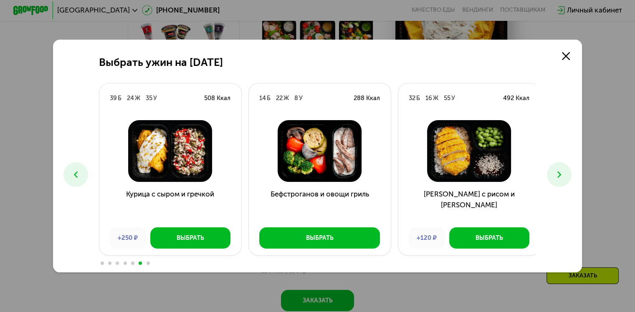
click at [562, 170] on icon at bounding box center [559, 175] width 10 height 10
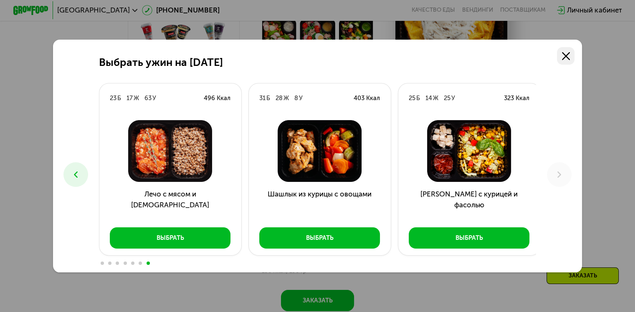
click at [565, 58] on use at bounding box center [566, 56] width 8 height 8
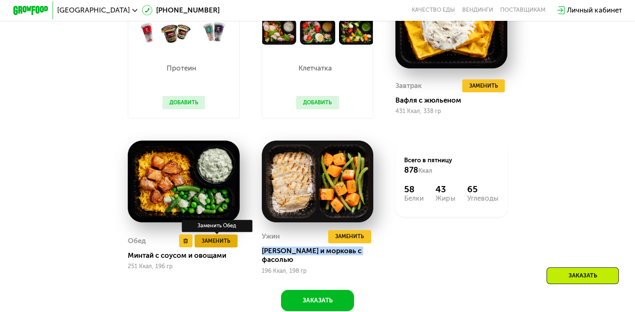
click at [207, 246] on span "Заменить" at bounding box center [216, 241] width 29 height 9
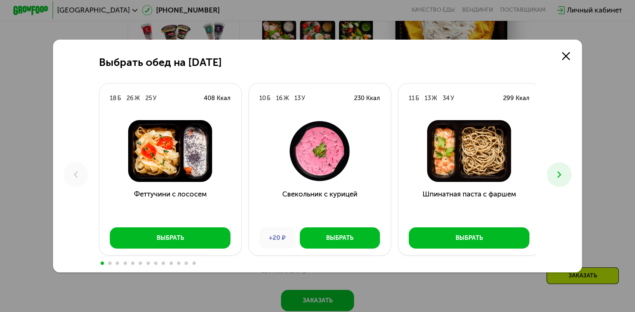
click at [558, 172] on icon at bounding box center [559, 175] width 10 height 10
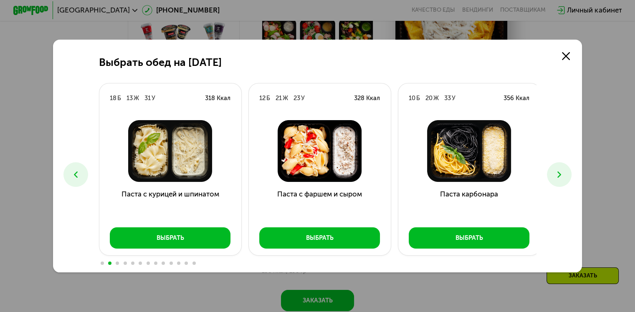
click at [558, 172] on icon at bounding box center [559, 175] width 10 height 10
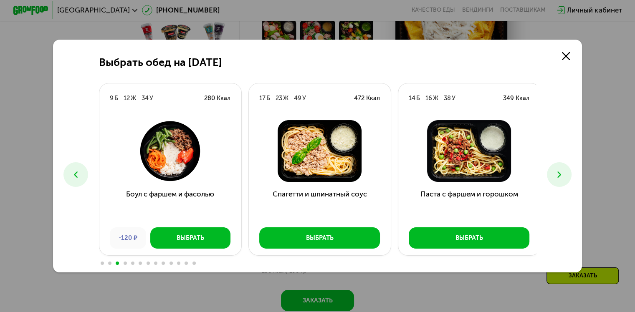
click at [558, 172] on icon at bounding box center [559, 175] width 10 height 10
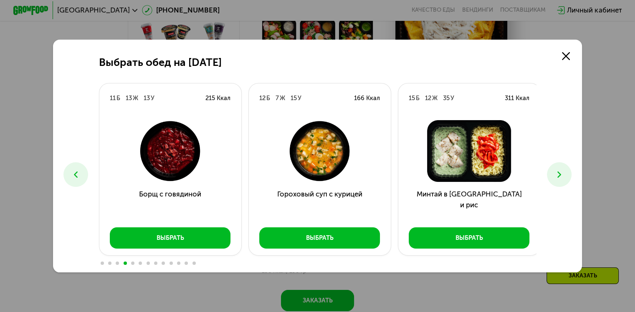
click at [558, 172] on icon at bounding box center [559, 175] width 10 height 10
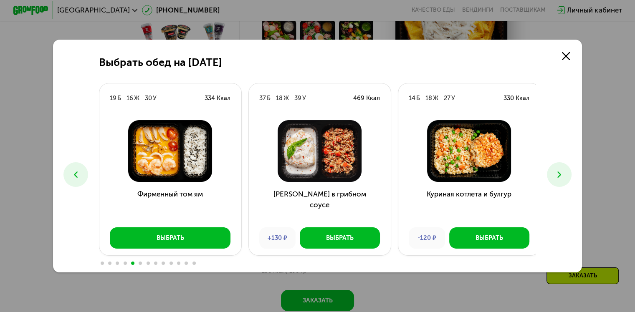
click at [558, 172] on icon at bounding box center [559, 175] width 10 height 10
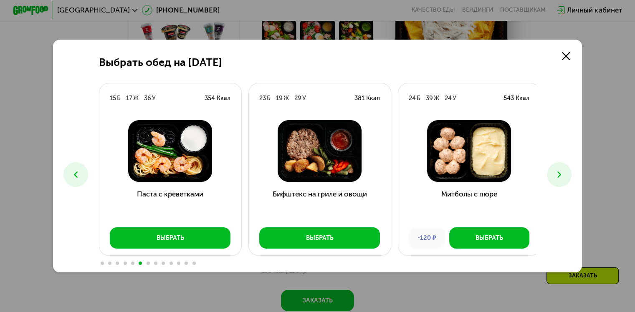
click at [558, 172] on icon at bounding box center [559, 175] width 10 height 10
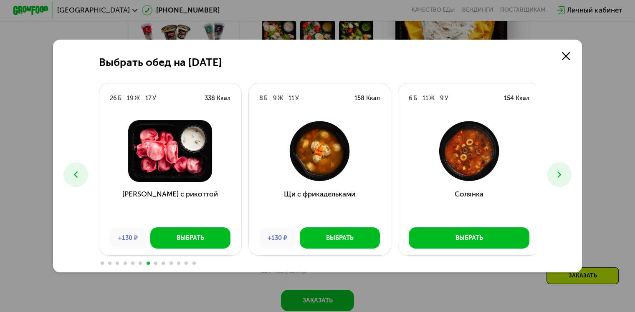
click at [558, 172] on icon at bounding box center [559, 175] width 10 height 10
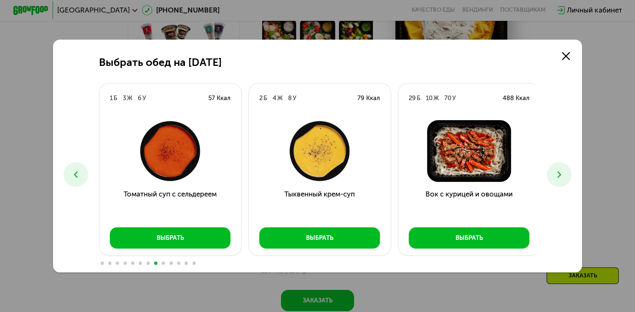
click at [67, 176] on button at bounding box center [75, 174] width 25 height 25
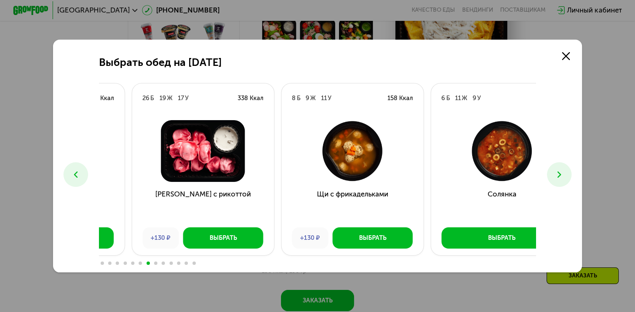
click at [489, 190] on h3 "Солянка" at bounding box center [502, 205] width 142 height 32
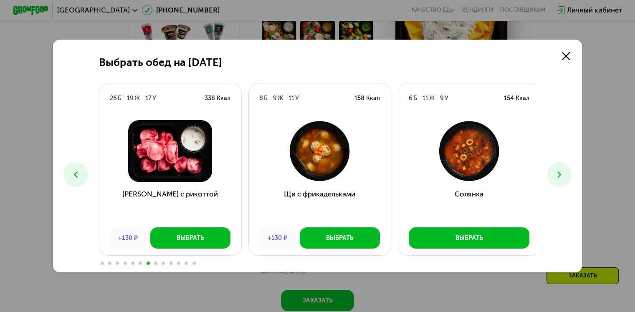
click at [431, 252] on div "Солянка Выбрать" at bounding box center [469, 185] width 142 height 142
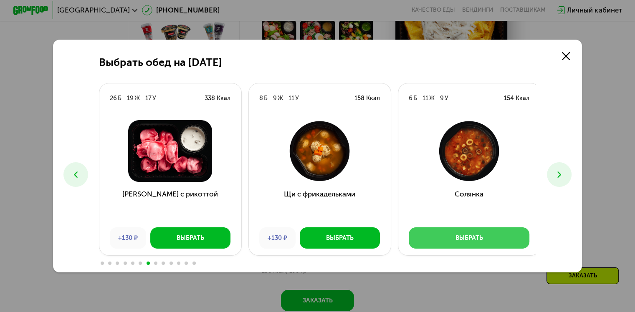
click at [439, 236] on button "Выбрать" at bounding box center [469, 238] width 121 height 21
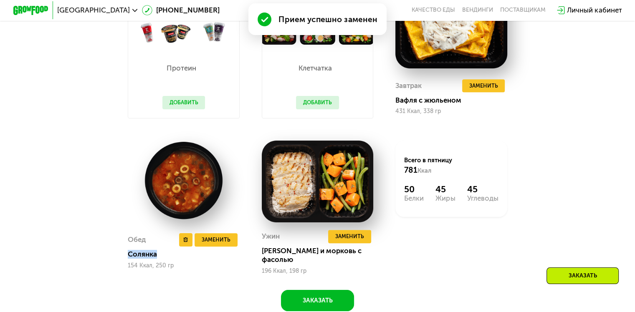
drag, startPoint x: 126, startPoint y: 255, endPoint x: 159, endPoint y: 254, distance: 32.6
click at [159, 255] on div "Солянка" at bounding box center [187, 254] width 119 height 9
click at [174, 195] on img at bounding box center [184, 181] width 112 height 80
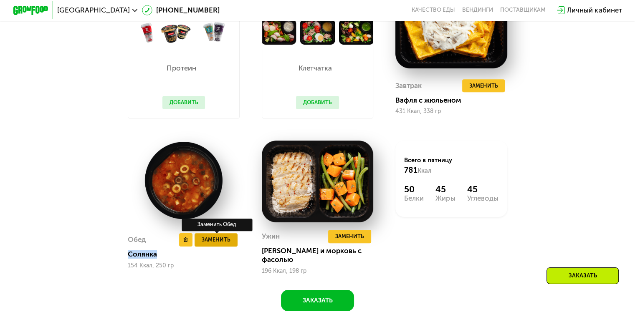
click at [222, 238] on span "Заменить" at bounding box center [216, 240] width 29 height 9
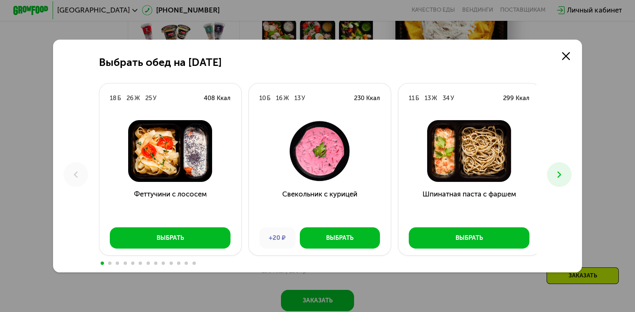
click at [561, 175] on icon at bounding box center [559, 175] width 10 height 10
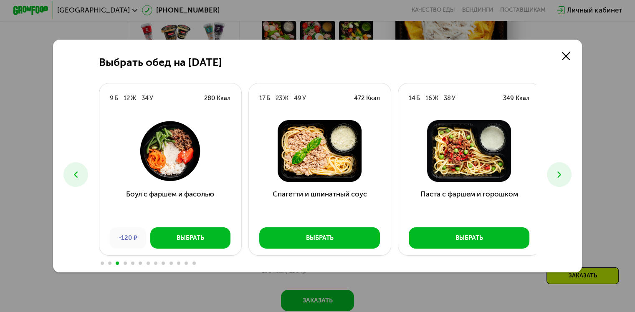
click at [561, 175] on icon at bounding box center [559, 175] width 10 height 10
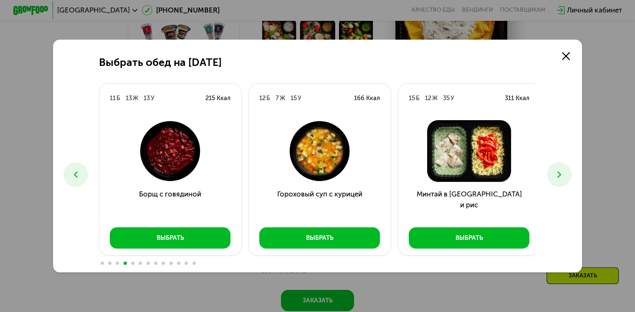
click at [561, 175] on icon at bounding box center [559, 175] width 10 height 10
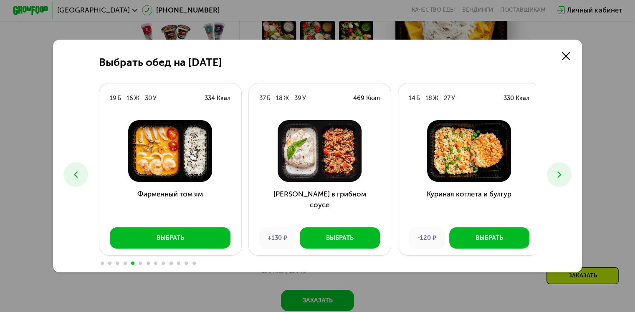
click at [561, 175] on icon at bounding box center [559, 175] width 10 height 10
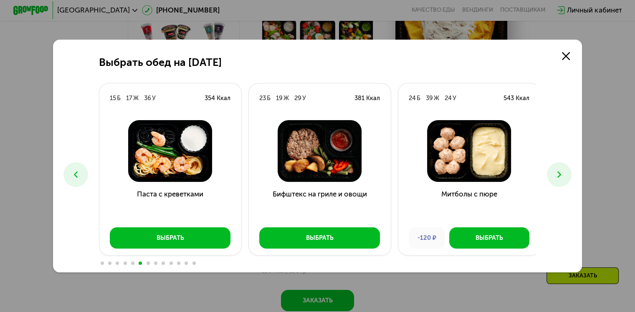
click at [561, 175] on icon at bounding box center [559, 175] width 10 height 10
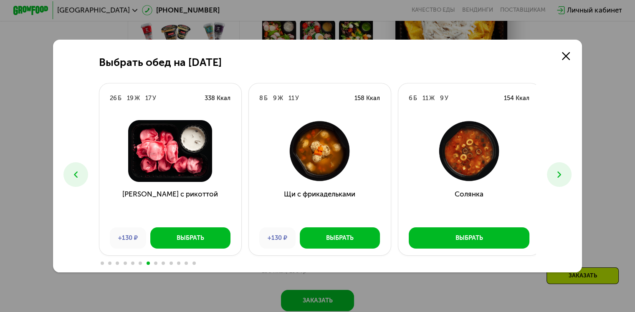
click at [561, 175] on icon at bounding box center [559, 175] width 10 height 10
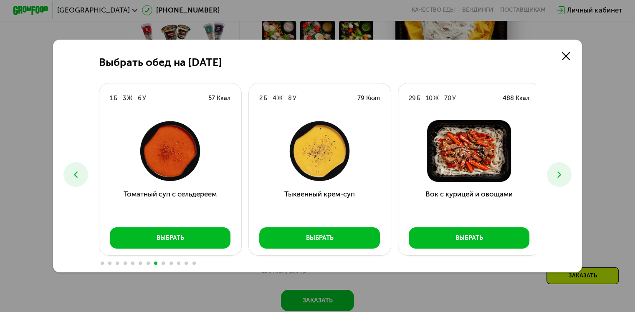
click at [561, 175] on icon at bounding box center [559, 175] width 10 height 10
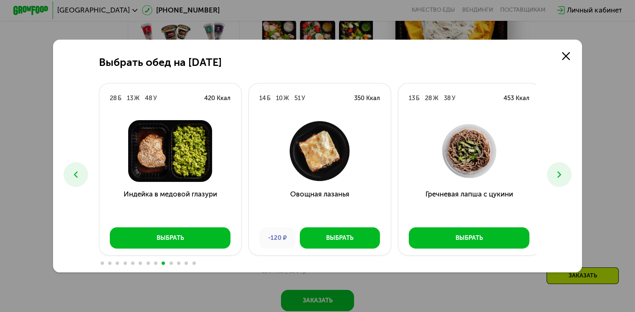
click at [561, 175] on icon at bounding box center [559, 175] width 10 height 10
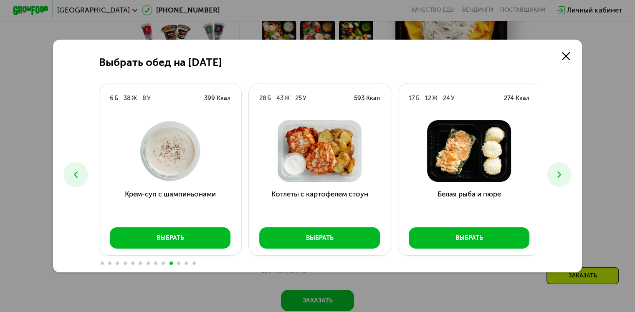
click at [561, 175] on icon at bounding box center [559, 175] width 10 height 10
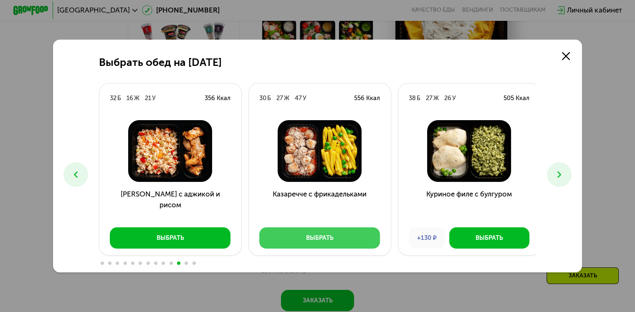
click at [340, 233] on button "Выбрать" at bounding box center [319, 238] width 121 height 21
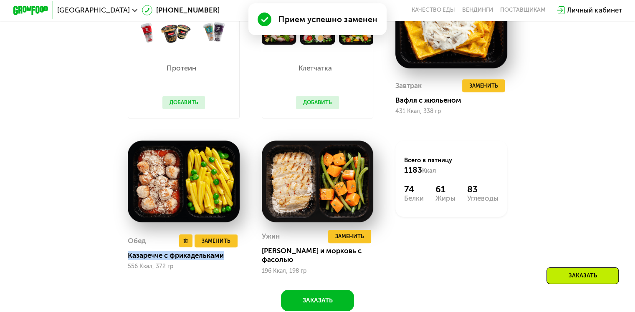
drag, startPoint x: 127, startPoint y: 259, endPoint x: 223, endPoint y: 263, distance: 96.9
click at [223, 260] on div "Казаречче с фрикадельками" at bounding box center [187, 255] width 119 height 9
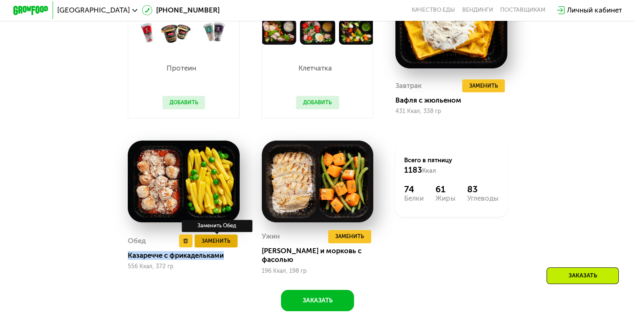
click at [228, 241] on span "Заменить" at bounding box center [216, 241] width 29 height 9
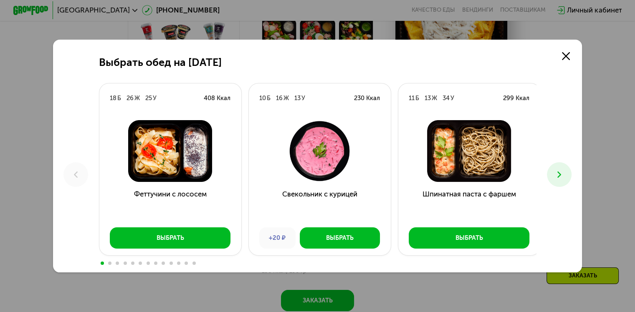
click at [559, 172] on icon at bounding box center [559, 175] width 10 height 10
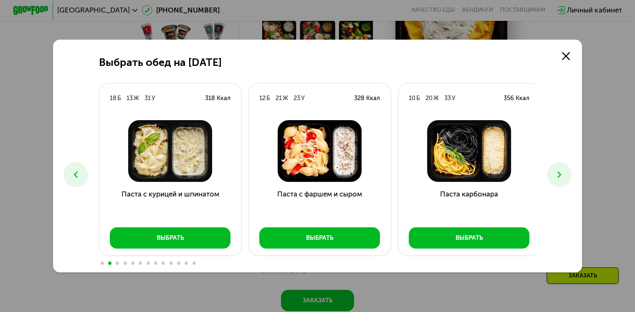
click at [559, 172] on icon at bounding box center [559, 175] width 10 height 10
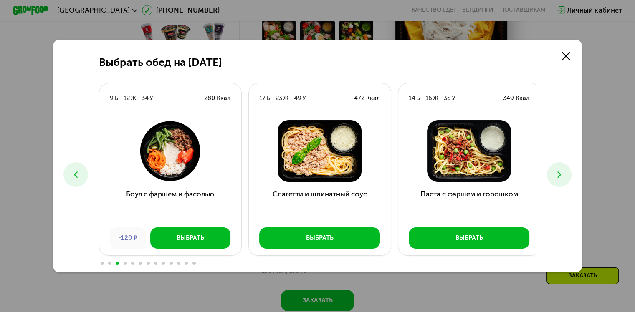
click at [559, 172] on icon at bounding box center [559, 175] width 10 height 10
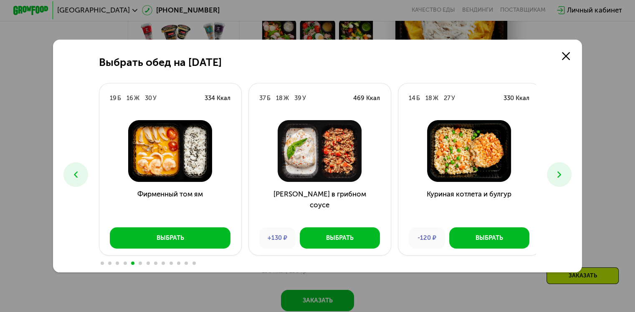
click at [559, 172] on icon at bounding box center [559, 175] width 10 height 10
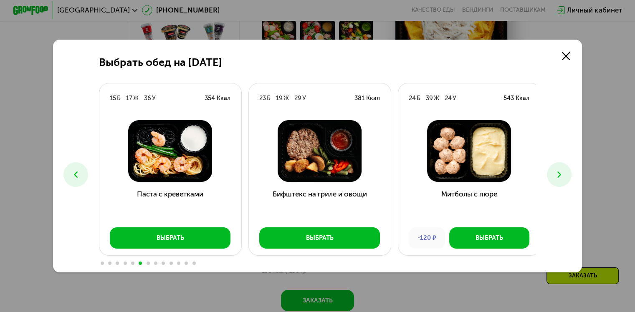
click at [559, 172] on icon at bounding box center [559, 175] width 10 height 10
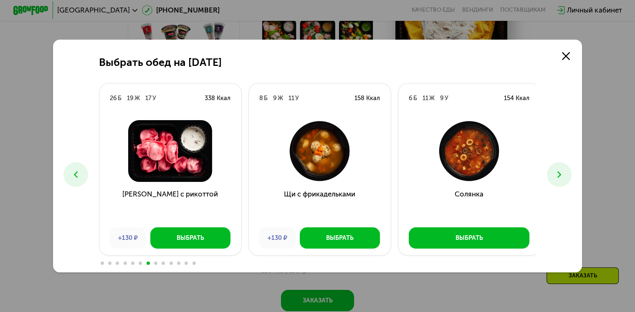
click at [559, 172] on icon at bounding box center [559, 175] width 10 height 10
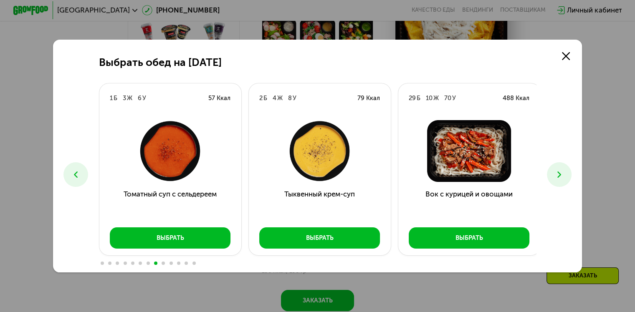
click at [559, 172] on icon at bounding box center [559, 175] width 10 height 10
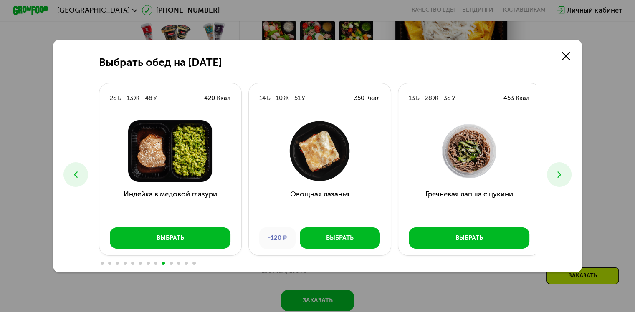
click at [559, 172] on icon at bounding box center [559, 175] width 10 height 10
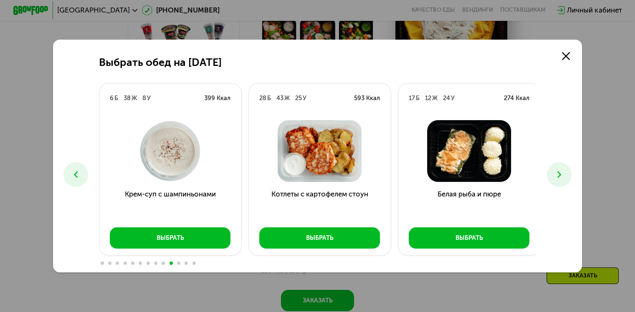
click at [559, 172] on icon at bounding box center [559, 175] width 10 height 10
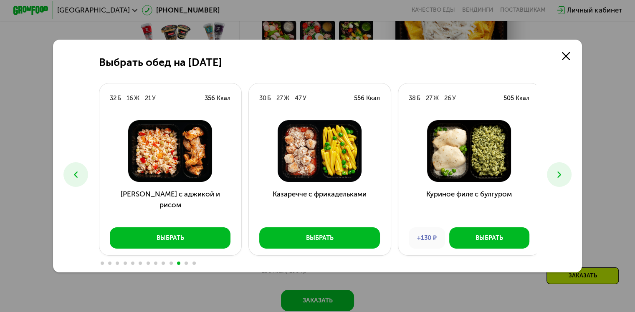
click at [559, 172] on icon at bounding box center [559, 175] width 10 height 10
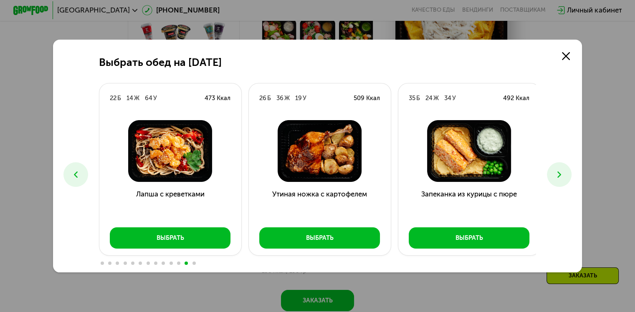
click at [559, 172] on icon at bounding box center [559, 175] width 10 height 10
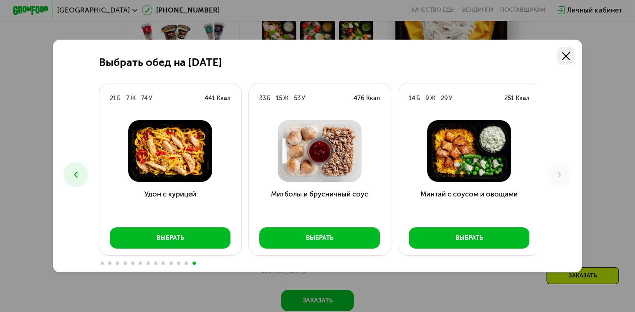
click at [570, 52] on icon at bounding box center [566, 56] width 8 height 8
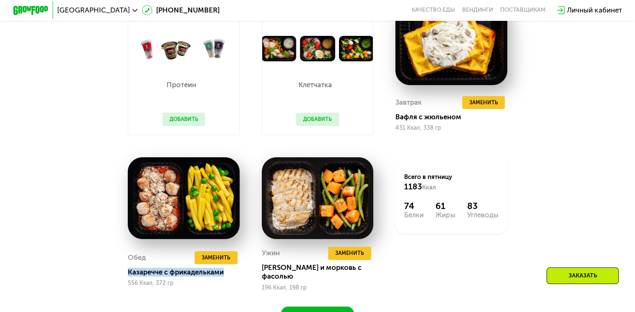
scroll to position [799, 0]
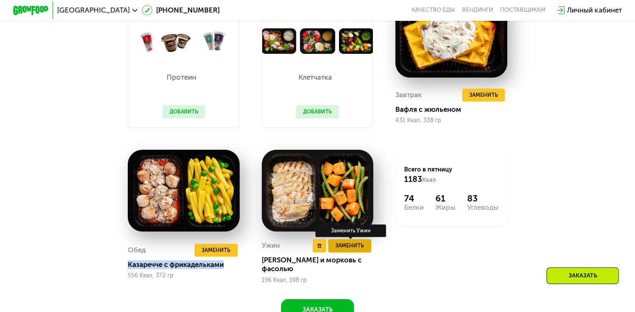
click at [341, 250] on span "Заменить" at bounding box center [349, 245] width 29 height 9
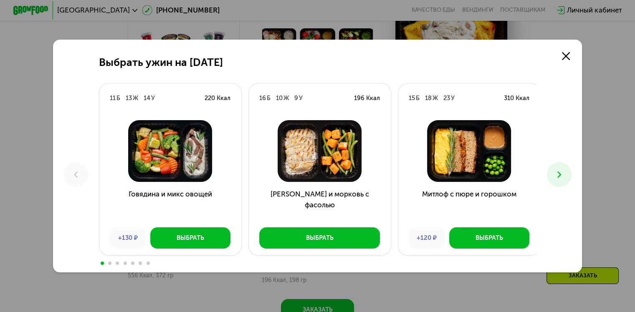
click at [556, 176] on button at bounding box center [559, 174] width 25 height 25
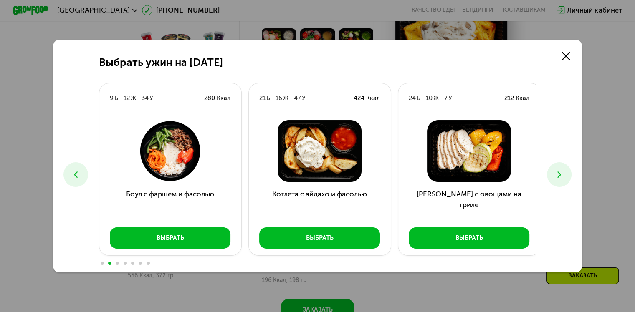
click at [556, 176] on button at bounding box center [559, 174] width 25 height 25
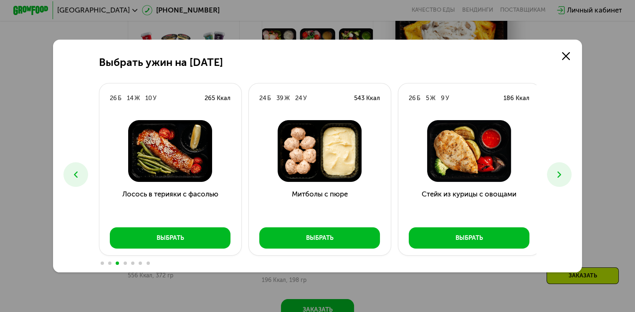
click at [556, 176] on button at bounding box center [559, 174] width 25 height 25
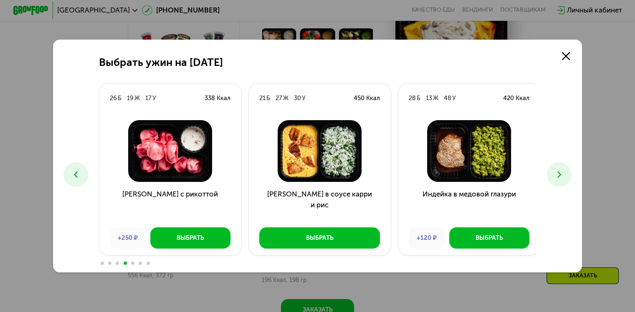
click at [556, 176] on button at bounding box center [559, 174] width 25 height 25
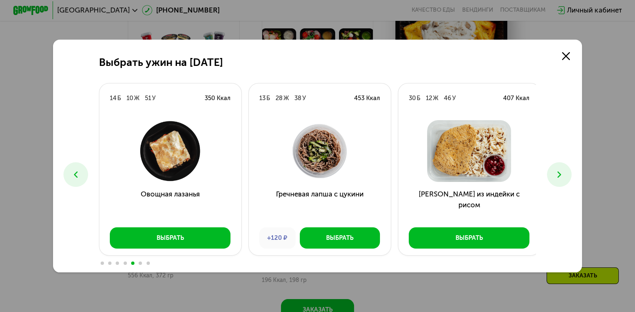
click at [556, 176] on button at bounding box center [559, 174] width 25 height 25
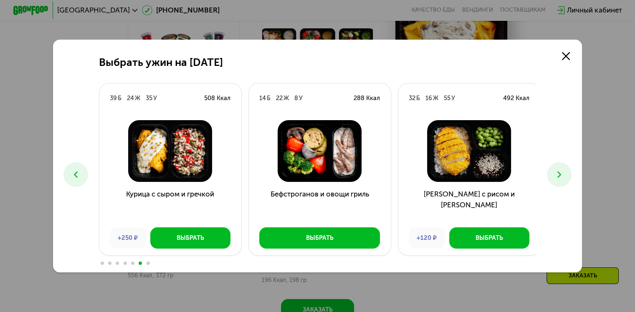
click at [556, 176] on button at bounding box center [559, 174] width 25 height 25
